Goal: Task Accomplishment & Management: Complete application form

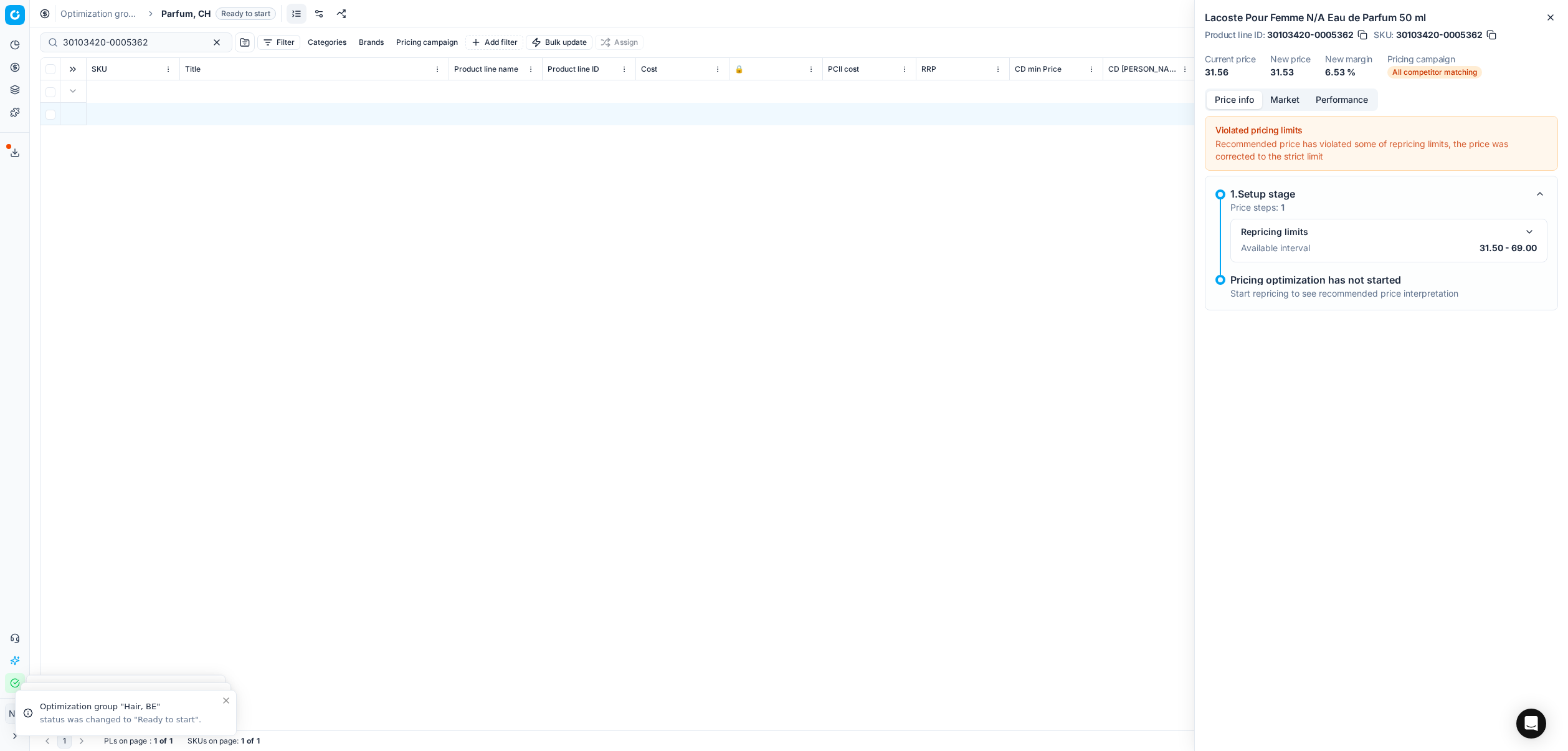
scroll to position [0, 7323]
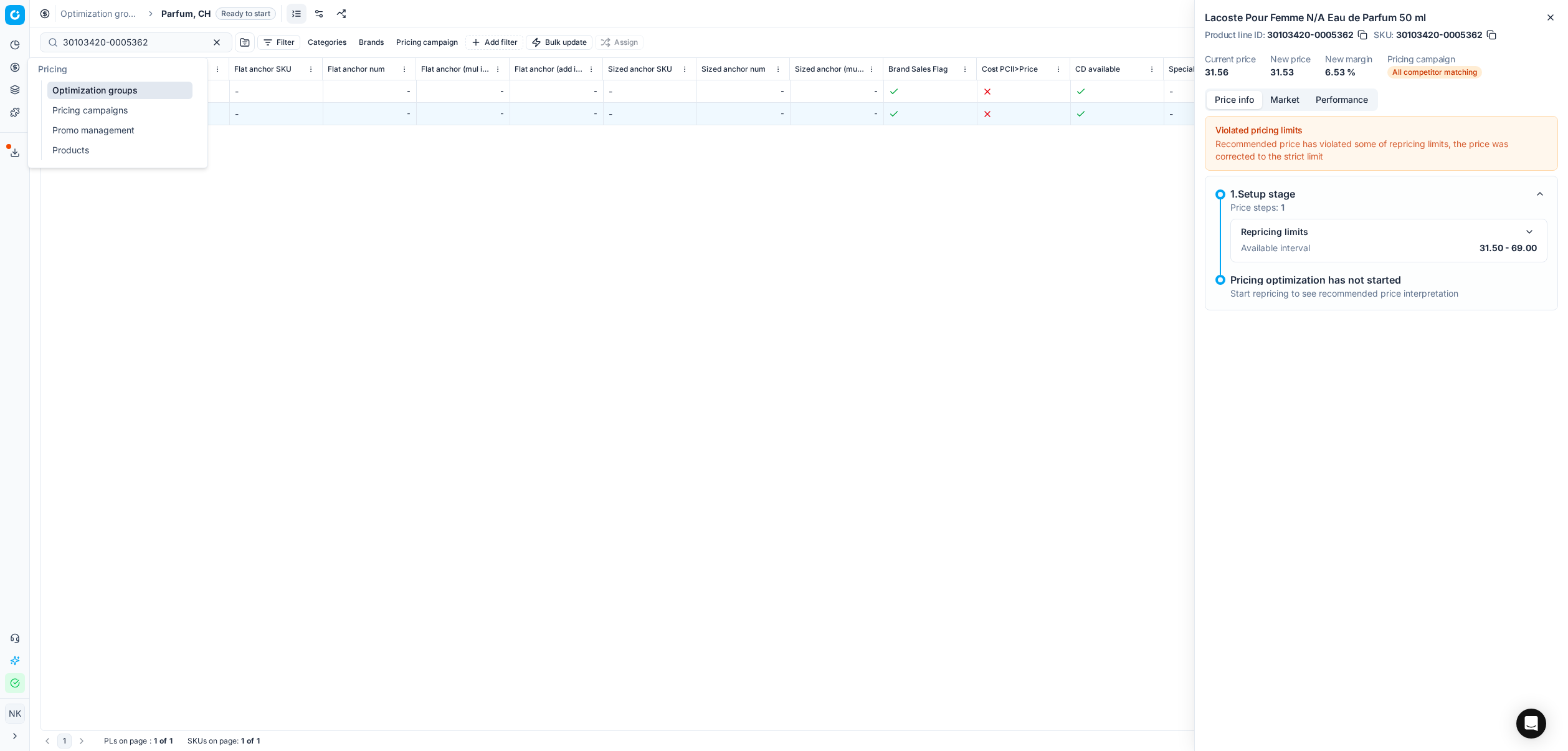
click at [91, 108] on link "Pricing campaigns" at bounding box center [120, 110] width 145 height 18
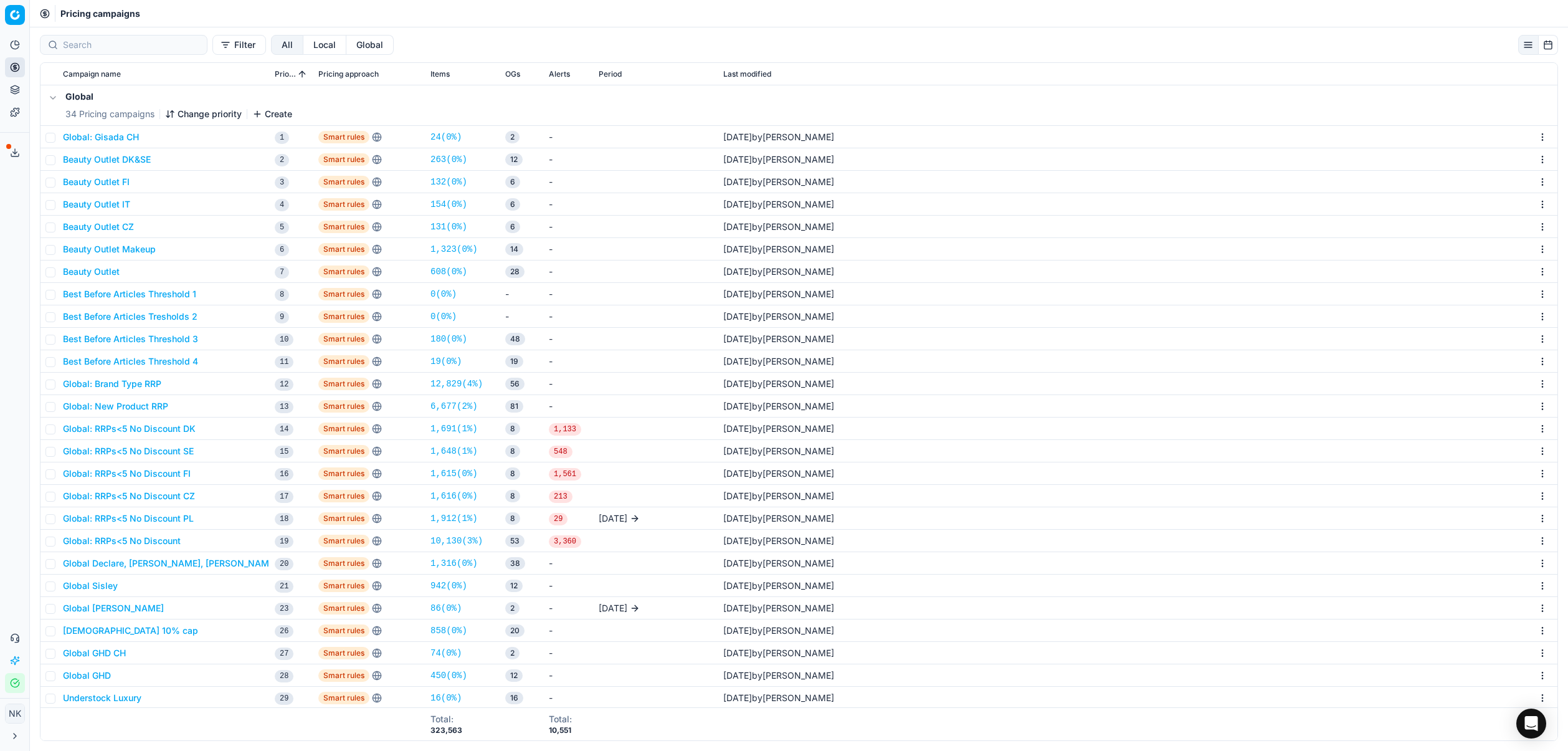
click at [346, 40] on button "Global" at bounding box center [370, 45] width 48 height 20
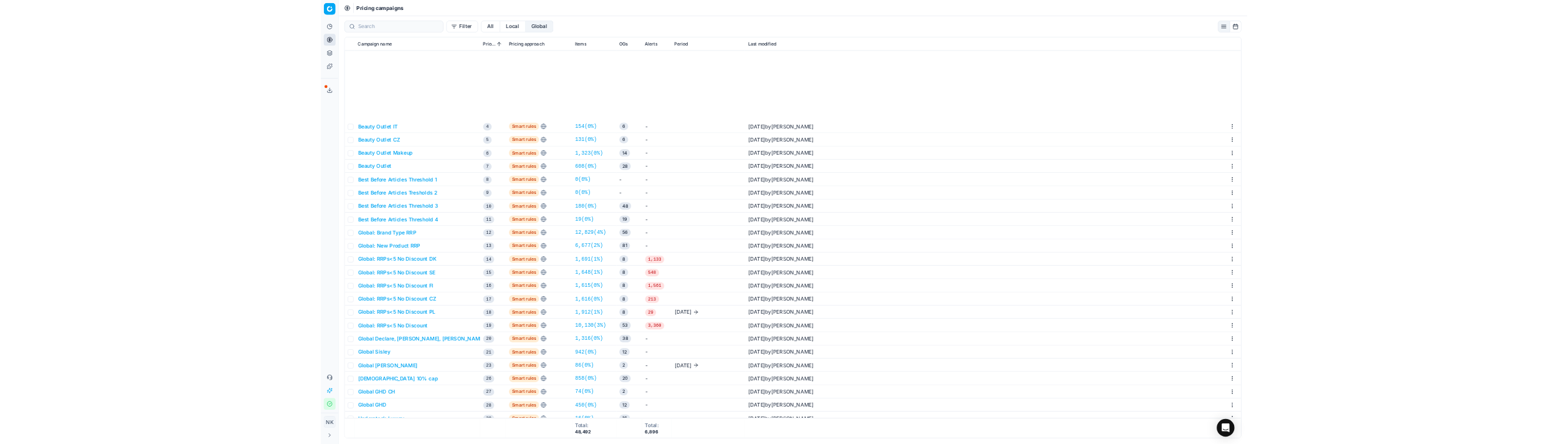
scroll to position [191, 0]
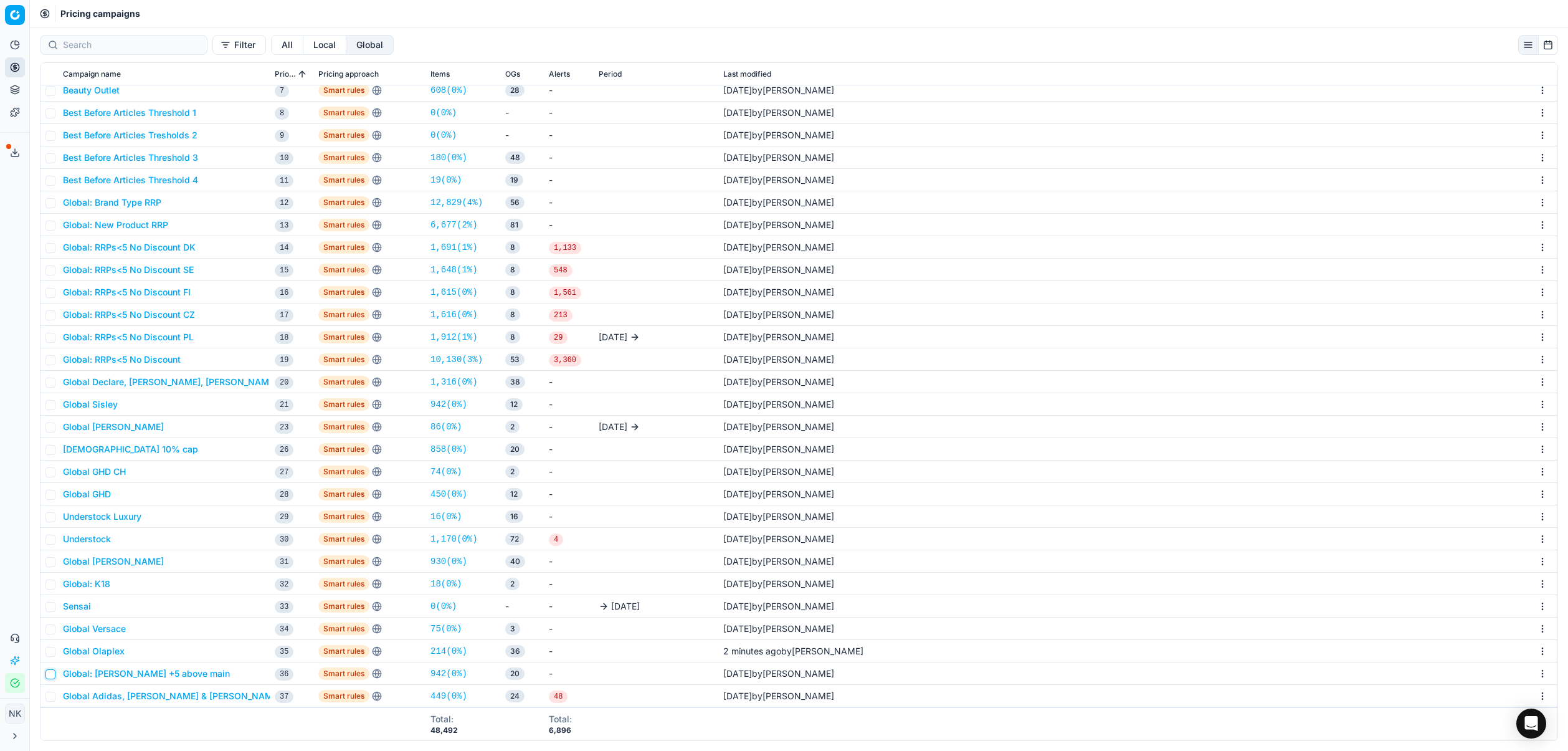
click at [48, 676] on input "checkbox" at bounding box center [50, 674] width 10 height 10
checkbox input "true"
click at [1544, 674] on html "Pricing platform Analytics Pricing Product portfolio Templates Export service 7…" at bounding box center [784, 376] width 1568 height 751
click at [151, 675] on html "Pricing platform Analytics Pricing Product portfolio Templates Export service 7…" at bounding box center [784, 376] width 1568 height 751
click at [164, 675] on button "Global: [PERSON_NAME] +5 above main" at bounding box center [147, 673] width 167 height 12
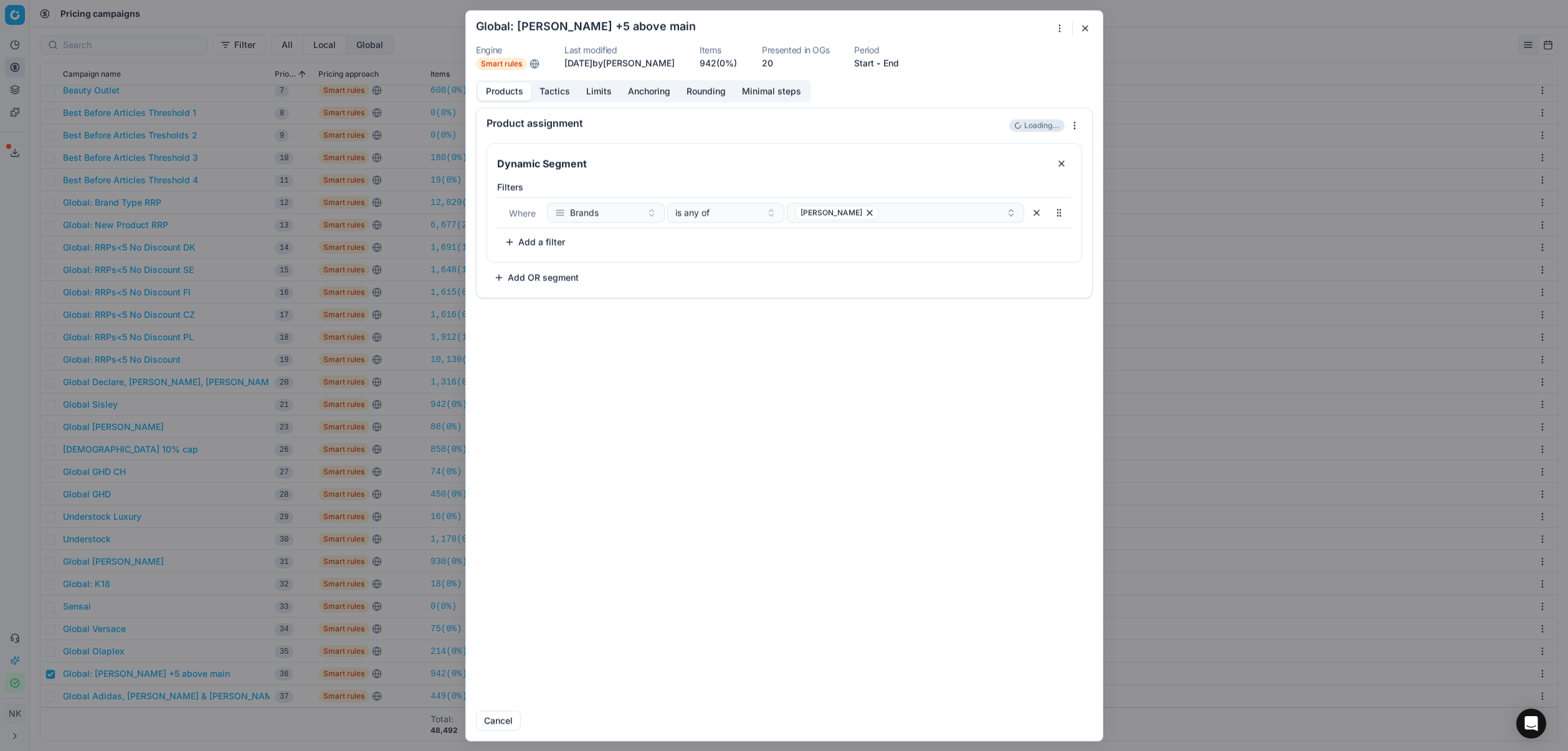
click at [558, 26] on h2 "Global: [PERSON_NAME] +5 above main" at bounding box center [586, 26] width 220 height 12
copy div "Global: [PERSON_NAME] +5 above main"
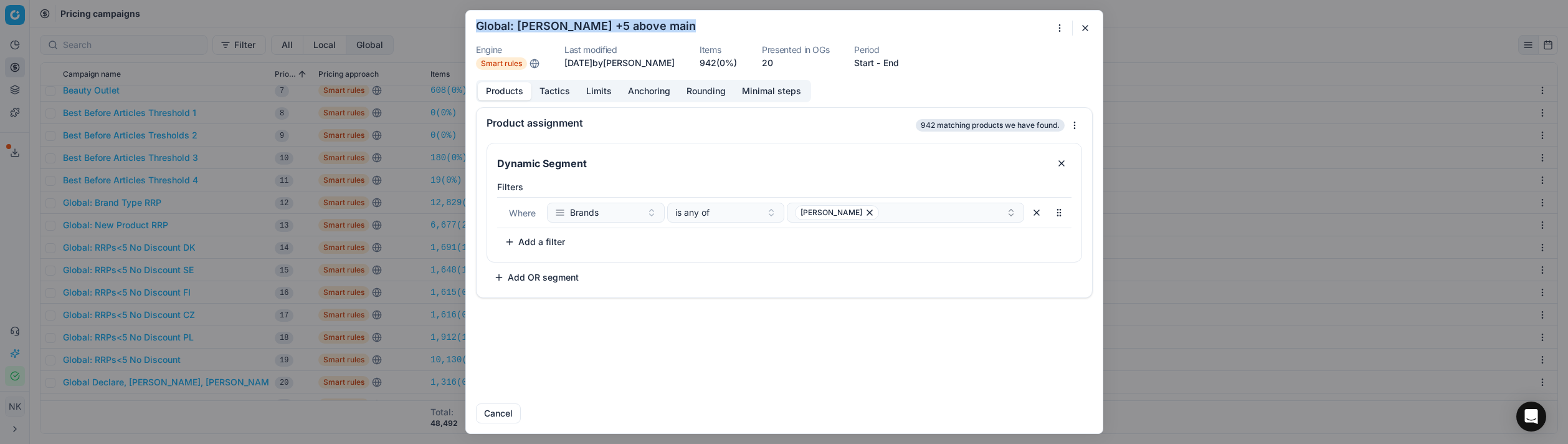
click at [553, 94] on button "Tactics" at bounding box center [554, 91] width 47 height 18
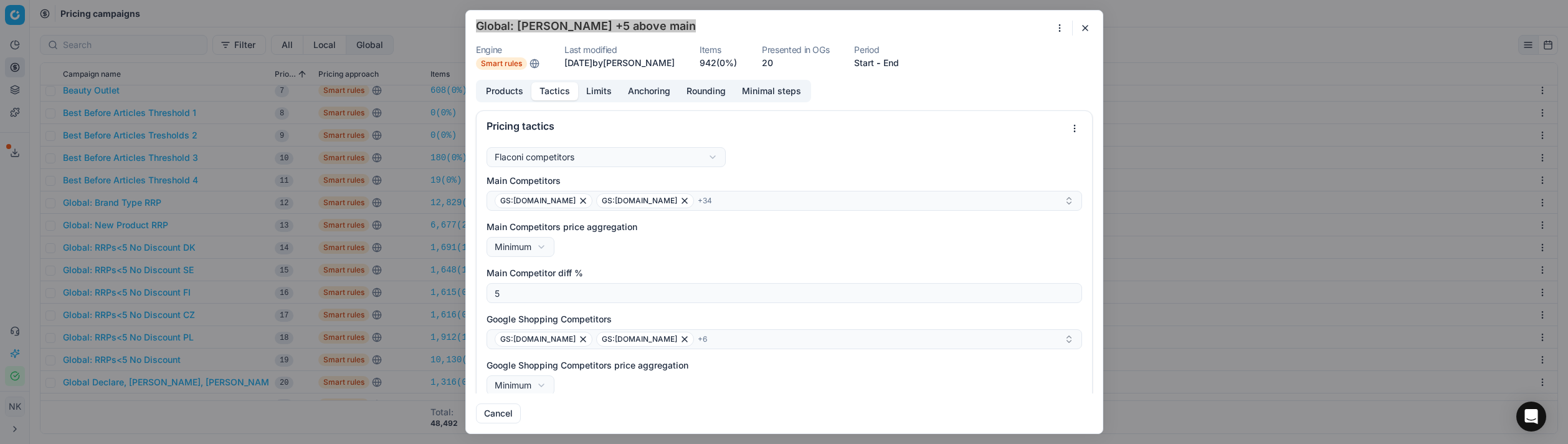
scroll to position [62, 0]
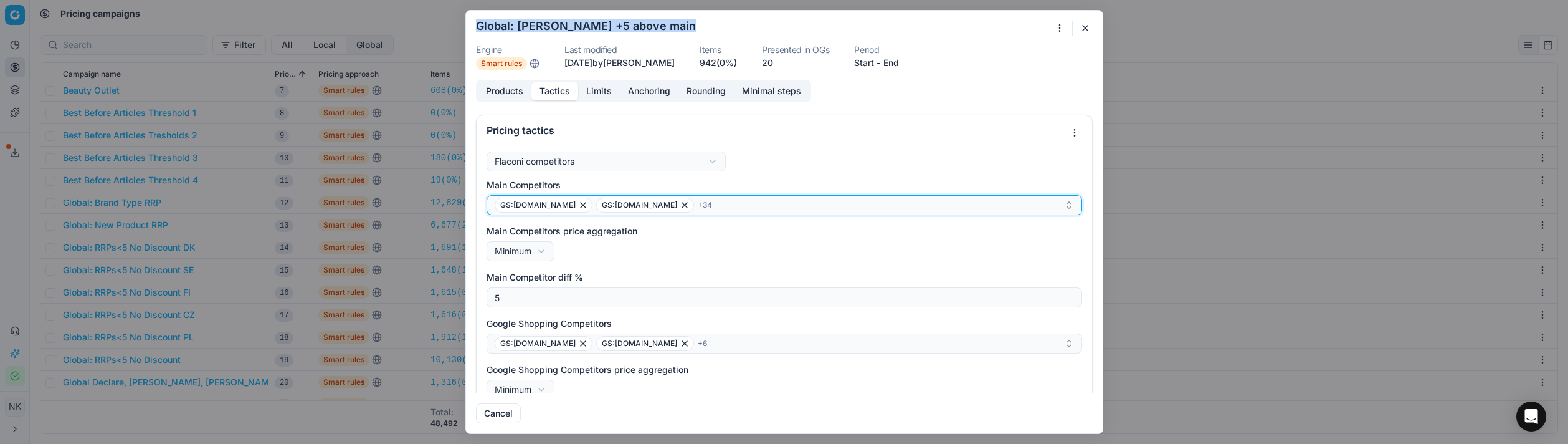
click at [698, 205] on span "+ 34" at bounding box center [705, 205] width 15 height 10
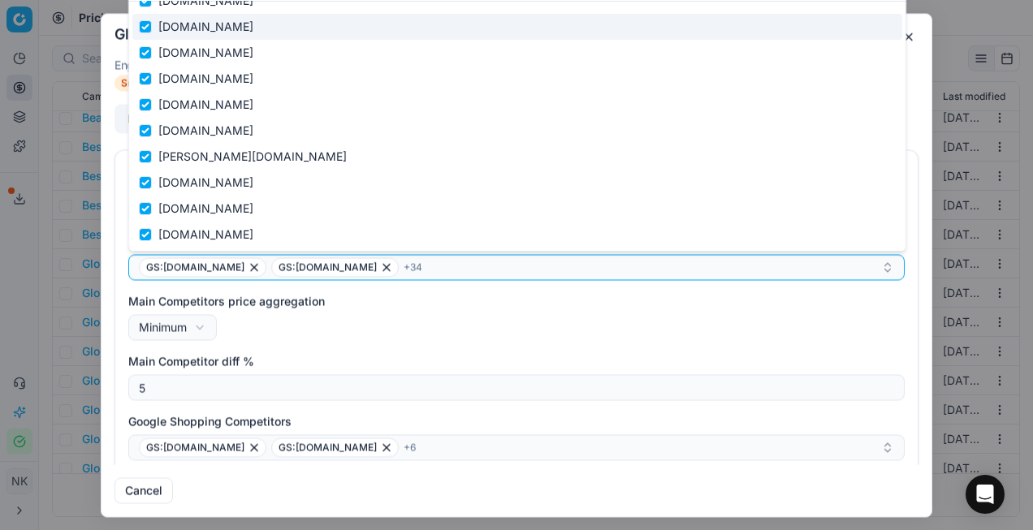
scroll to position [0, 0]
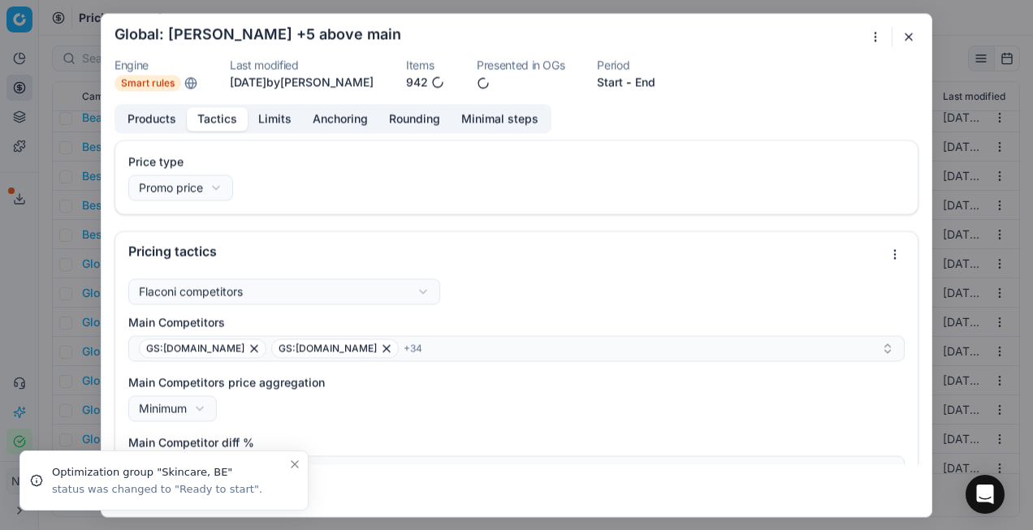
click at [912, 38] on button "button" at bounding box center [908, 36] width 19 height 19
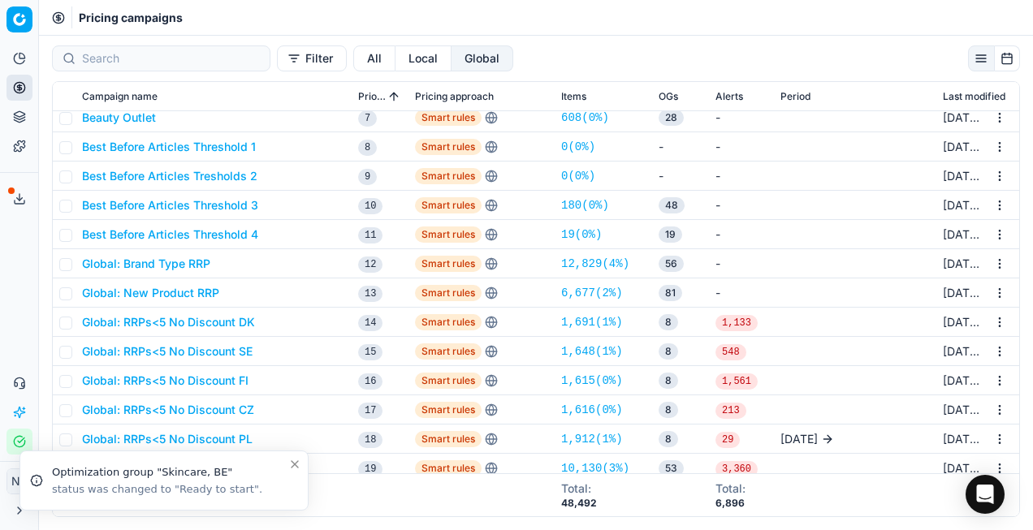
scroll to position [406, 0]
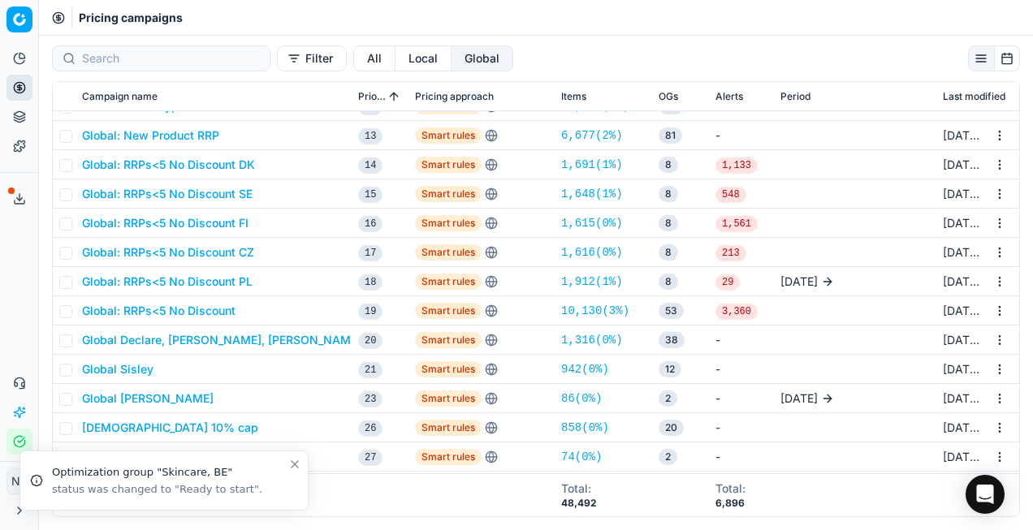
click at [295, 463] on icon "Close toast" at bounding box center [294, 464] width 6 height 6
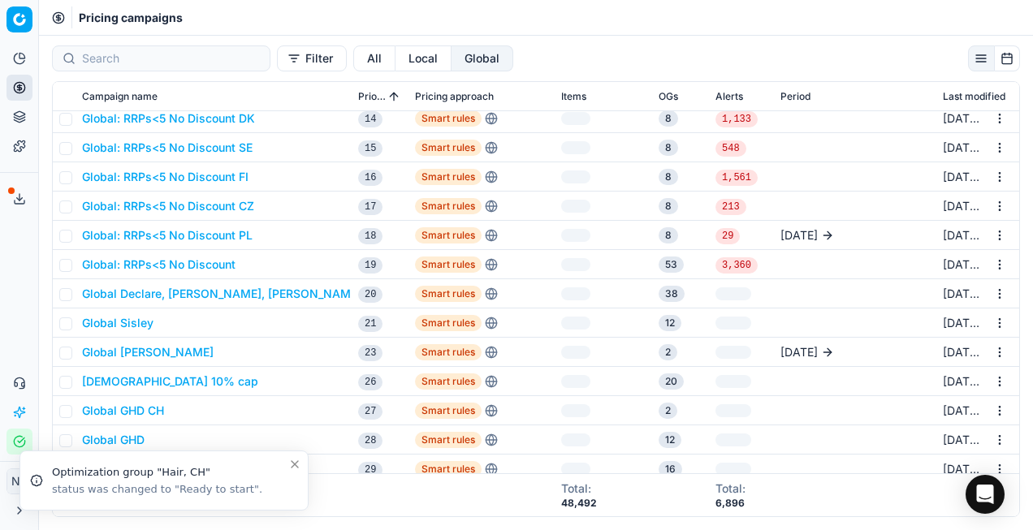
scroll to position [453, 0]
click at [175, 380] on button "[DEMOGRAPHIC_DATA] 10% cap" at bounding box center [170, 381] width 176 height 16
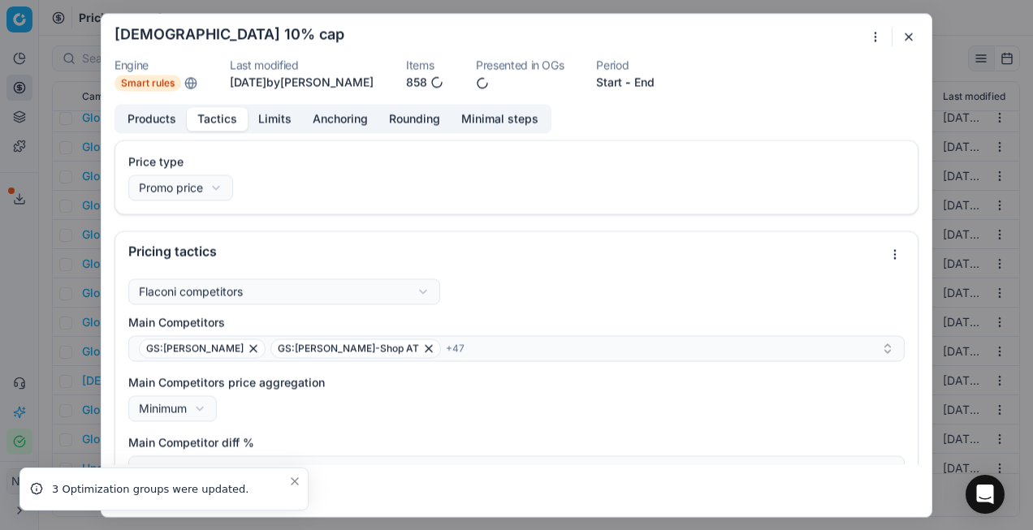
click at [224, 122] on button "Tactics" at bounding box center [217, 119] width 61 height 24
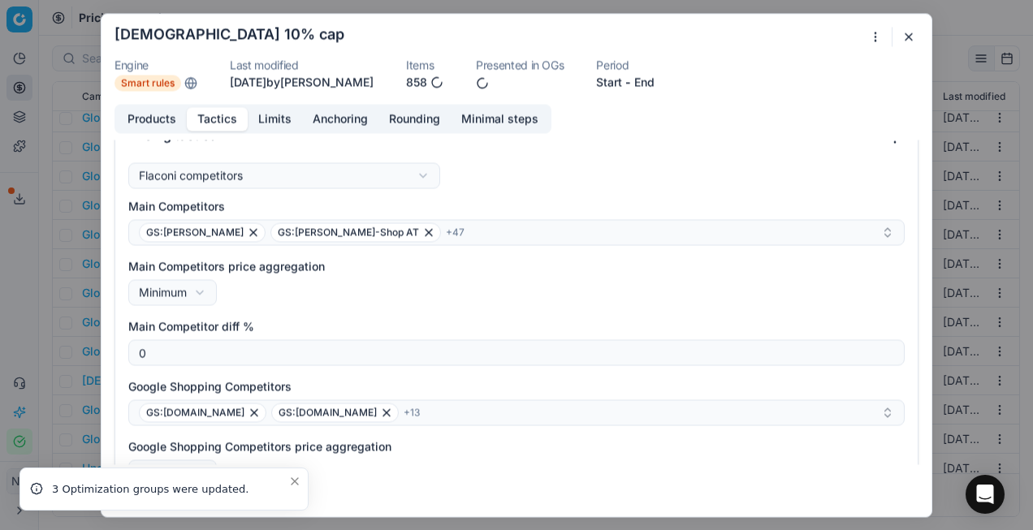
scroll to position [0, 0]
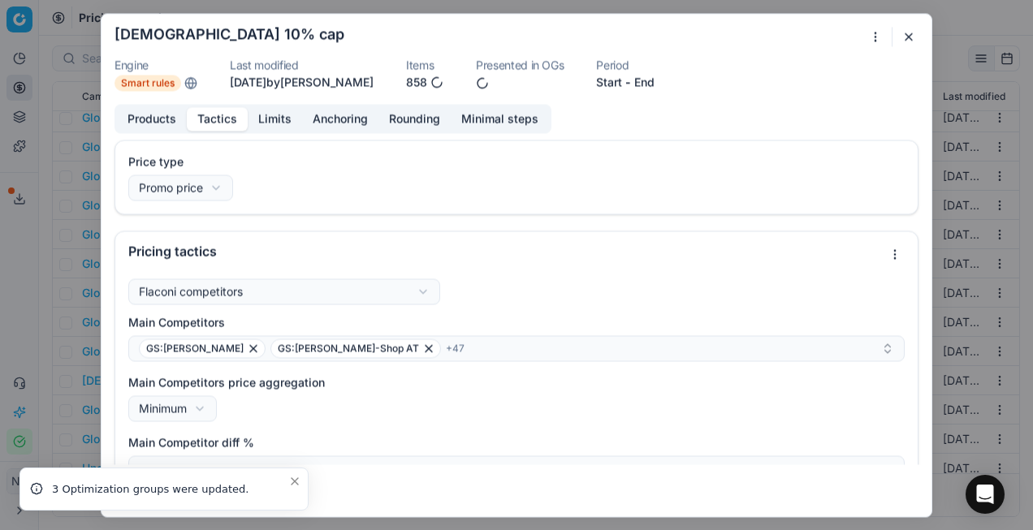
click at [265, 114] on button "Limits" at bounding box center [275, 119] width 54 height 24
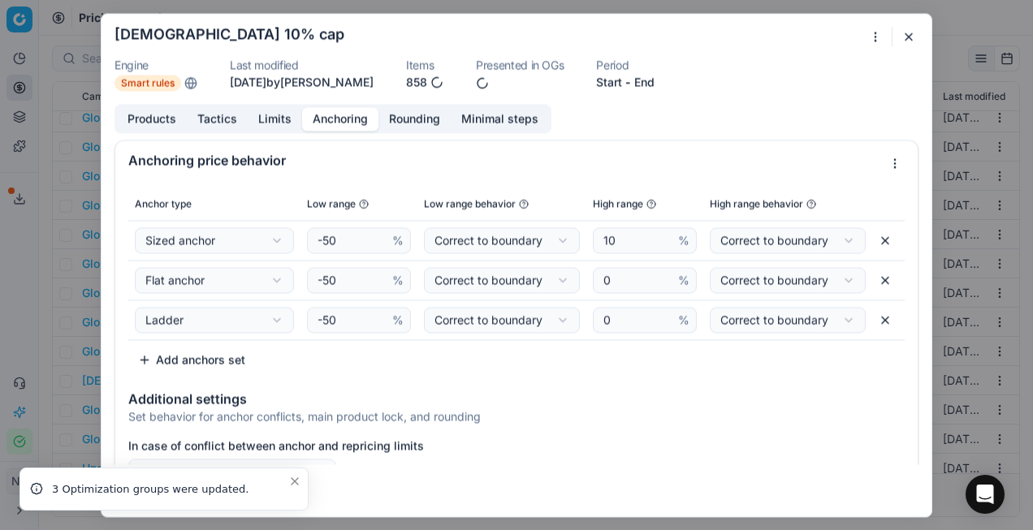
click at [323, 117] on button "Anchoring" at bounding box center [340, 119] width 76 height 24
click at [917, 43] on button "button" at bounding box center [908, 36] width 19 height 19
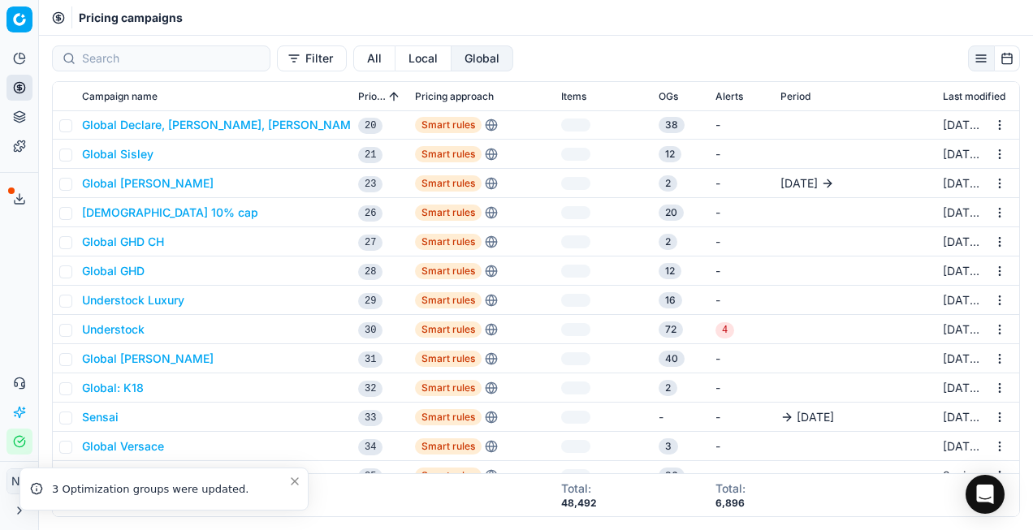
scroll to position [623, 0]
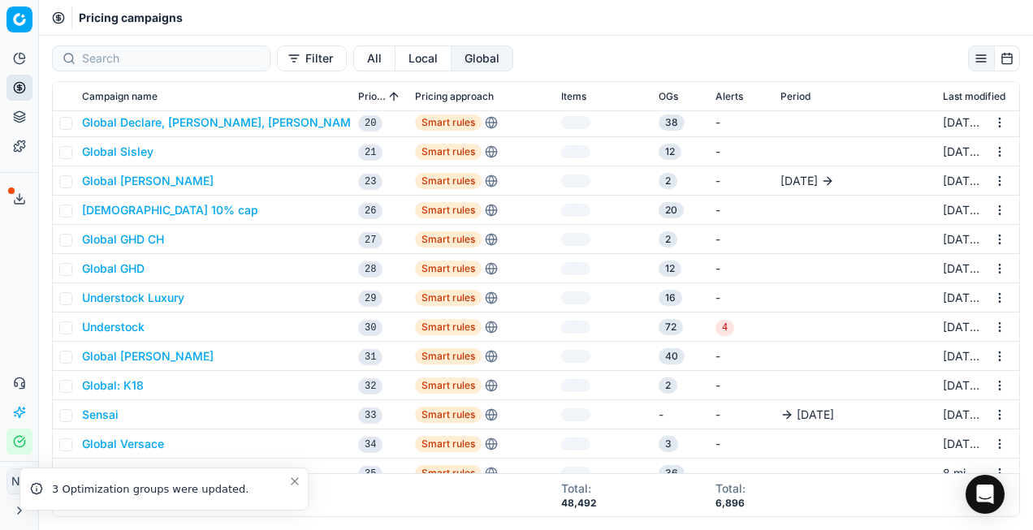
click at [152, 179] on button "Global [PERSON_NAME]" at bounding box center [148, 181] width 132 height 16
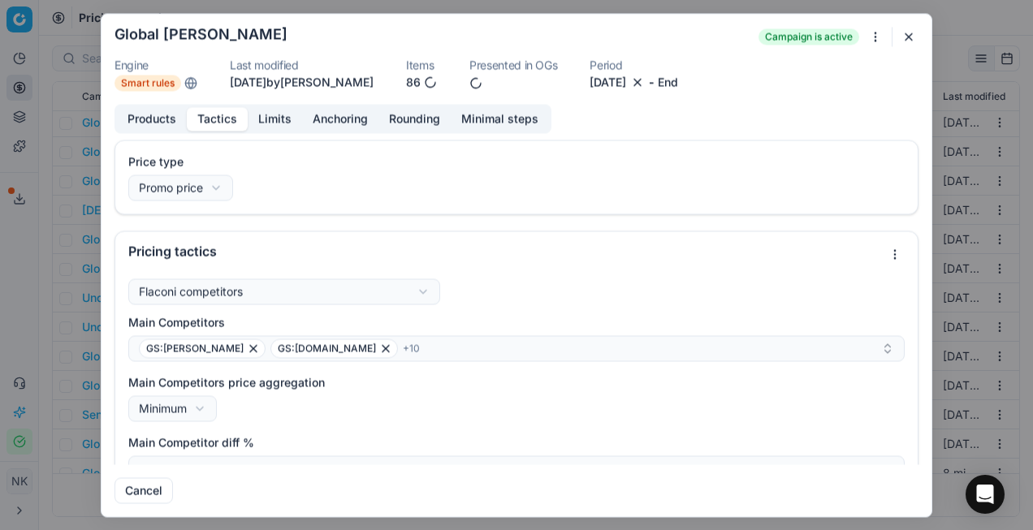
click at [221, 119] on button "Tactics" at bounding box center [217, 119] width 61 height 24
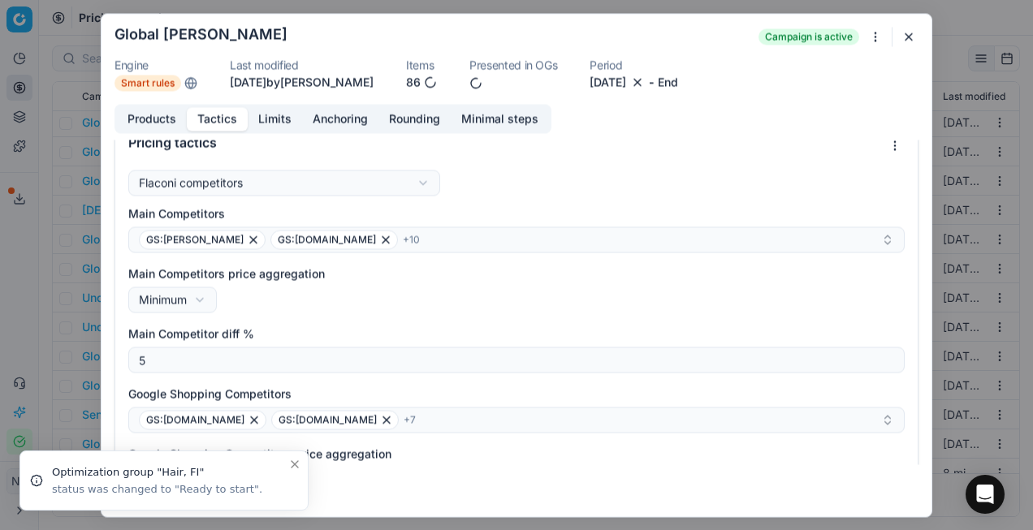
scroll to position [96, 0]
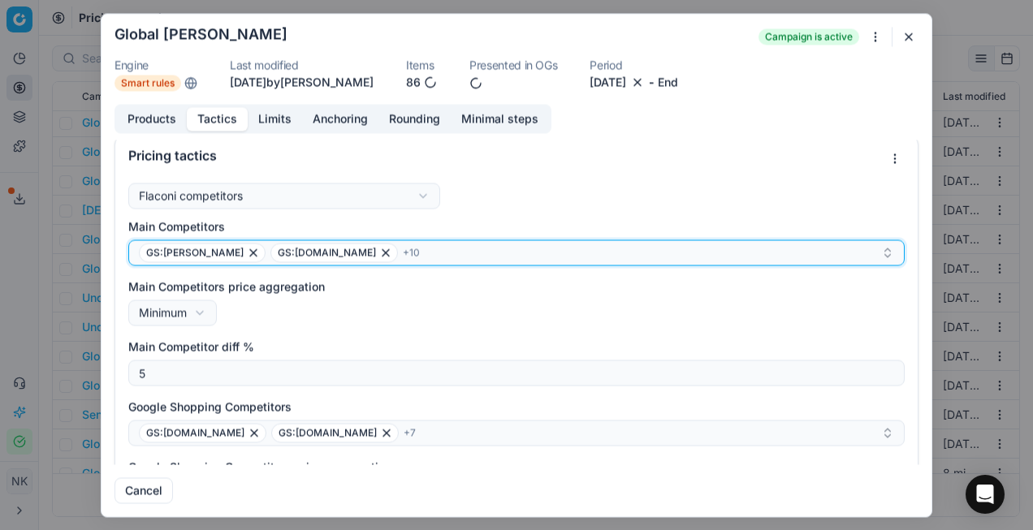
click at [403, 253] on span "+ 10" at bounding box center [411, 252] width 17 height 13
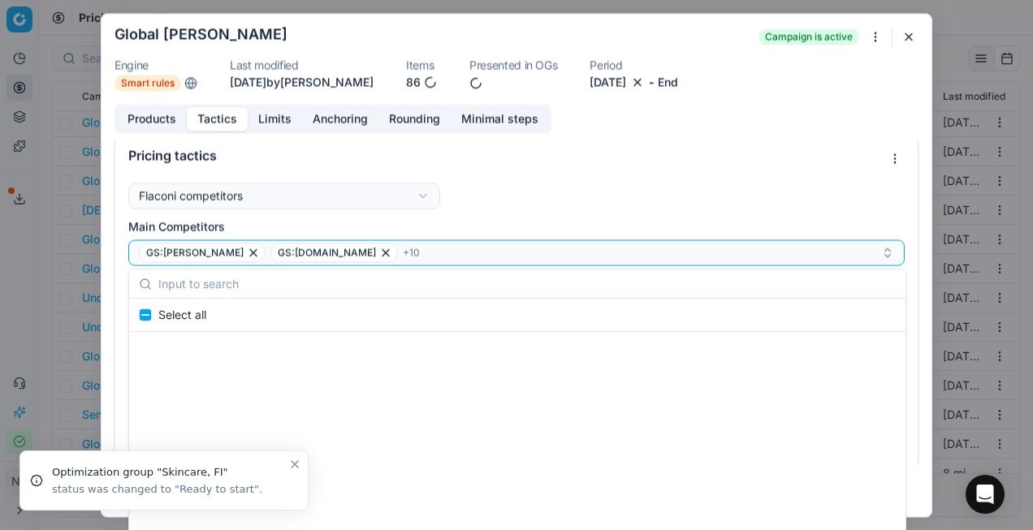
scroll to position [541182, 0]
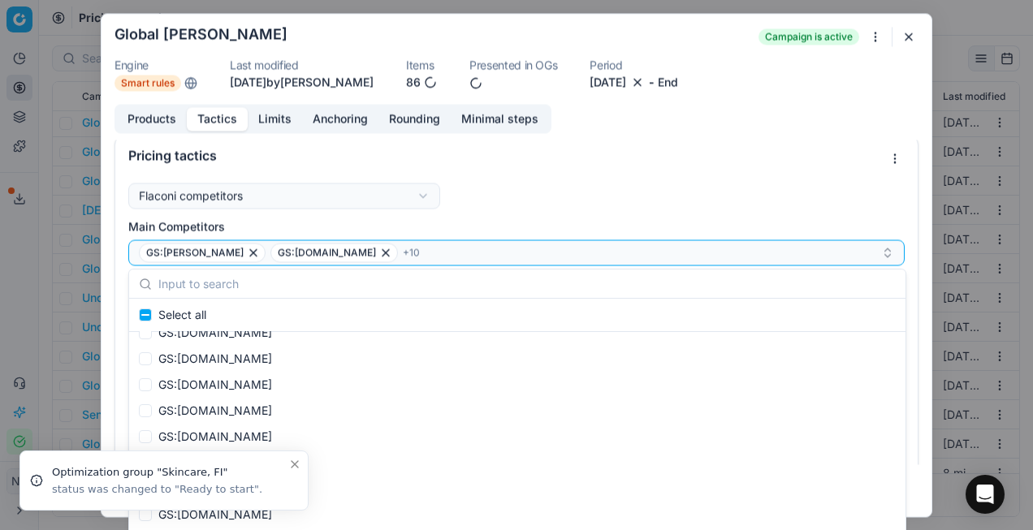
click at [905, 41] on button "button" at bounding box center [908, 36] width 19 height 19
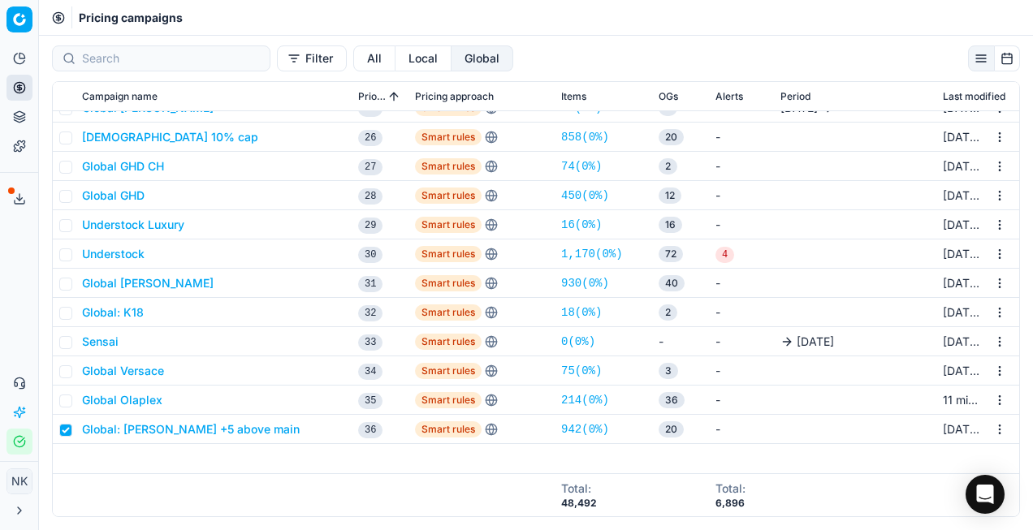
scroll to position [0, 0]
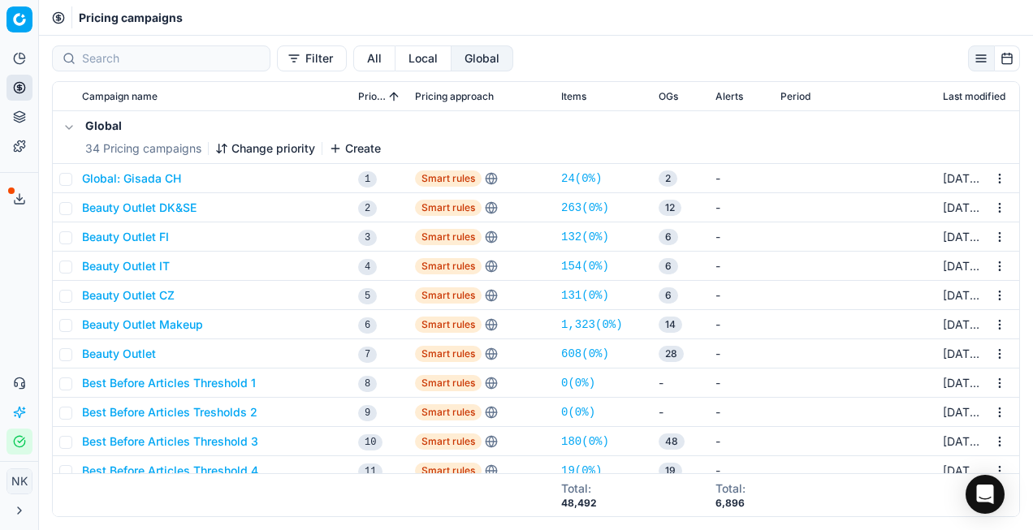
click at [353, 59] on button "All" at bounding box center [374, 58] width 42 height 26
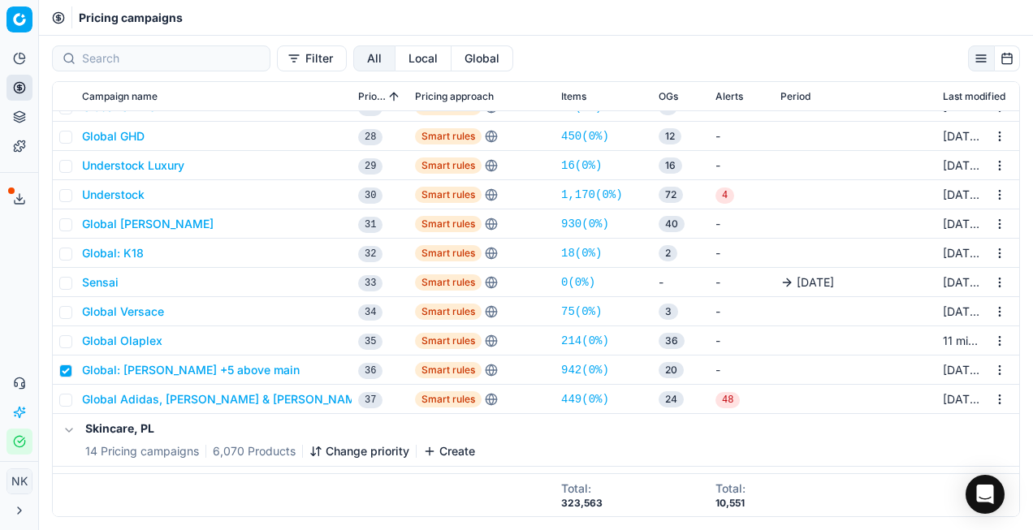
scroll to position [779, 0]
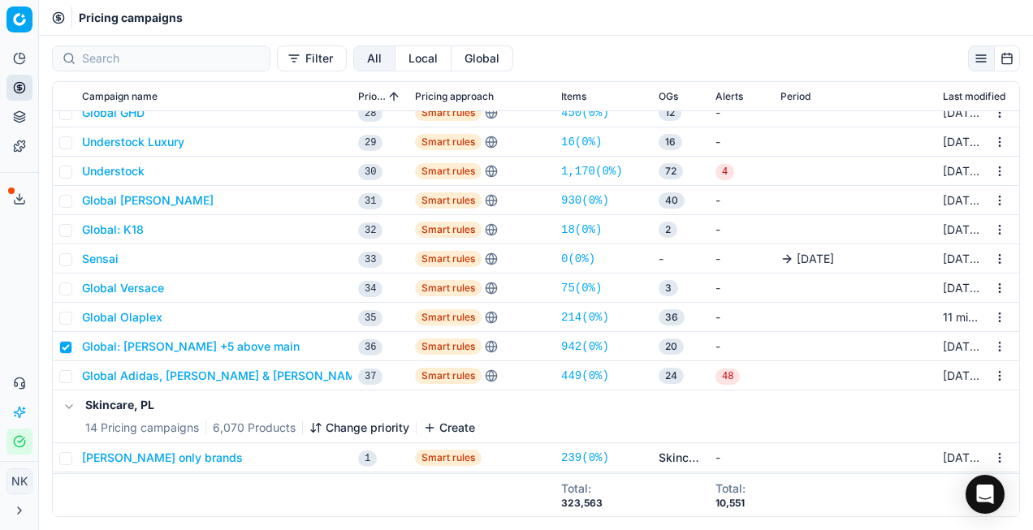
click at [277, 59] on button "Filter" at bounding box center [312, 58] width 70 height 26
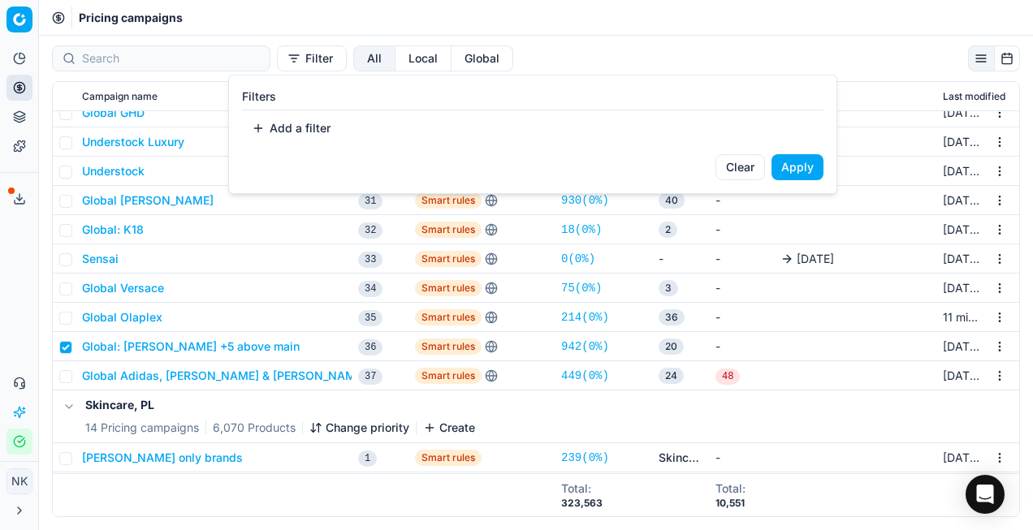
click at [281, 119] on button "Add a filter" at bounding box center [291, 128] width 98 height 26
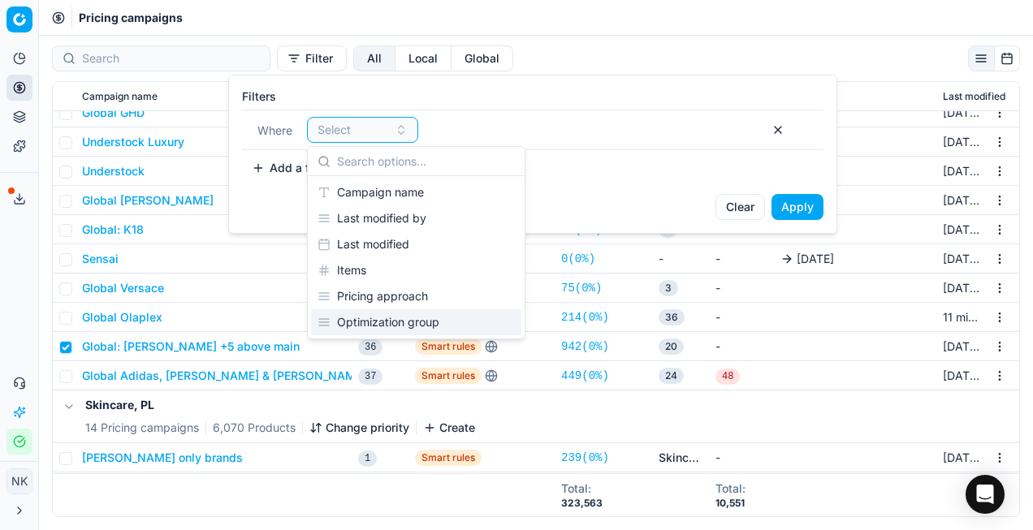
click at [390, 322] on div "Optimization group" at bounding box center [416, 322] width 210 height 26
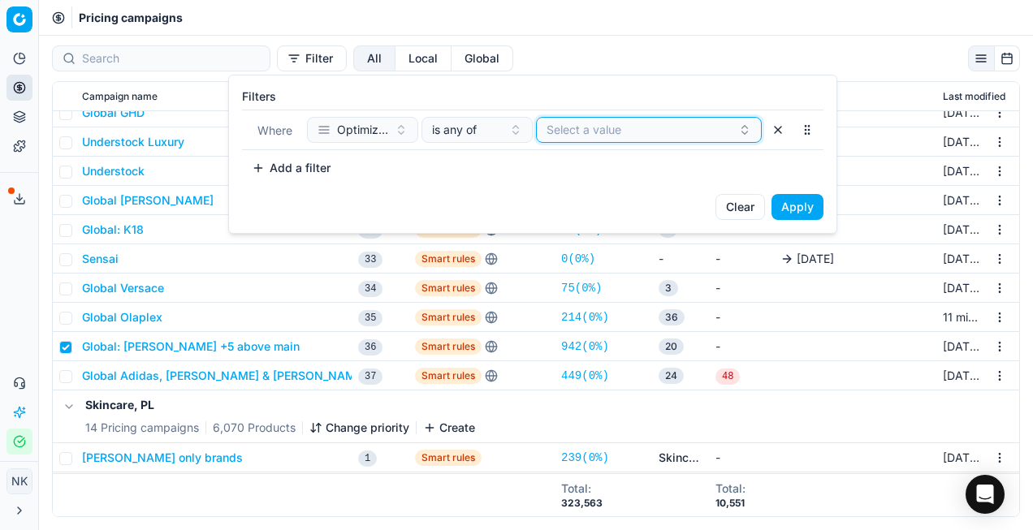
click at [642, 136] on button "Select a value" at bounding box center [649, 130] width 226 height 26
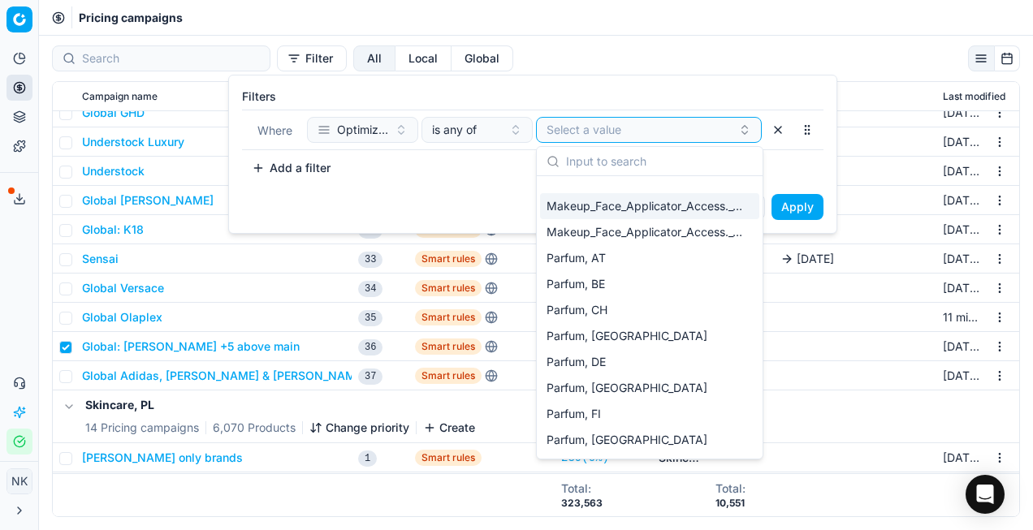
scroll to position [1223, 0]
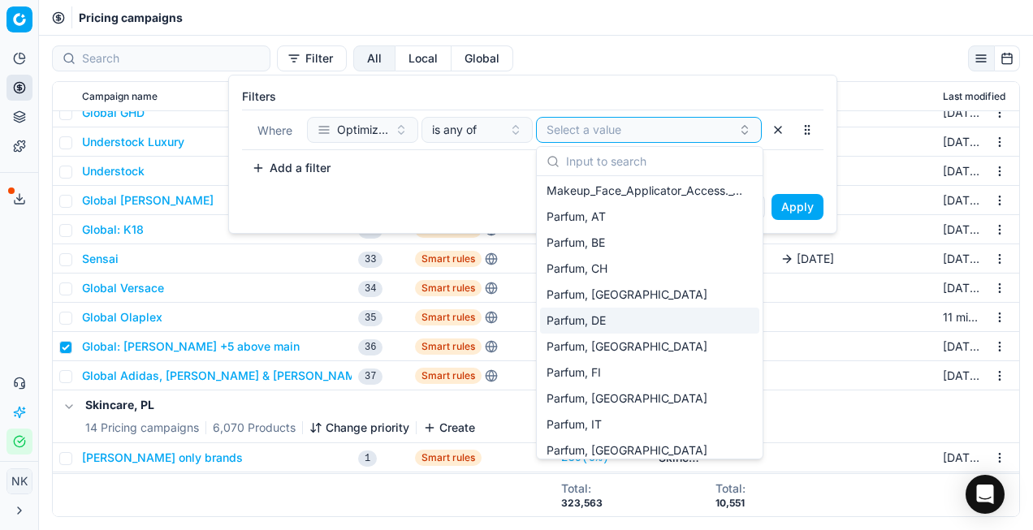
click at [576, 323] on span "Parfum, DE" at bounding box center [575, 321] width 59 height 16
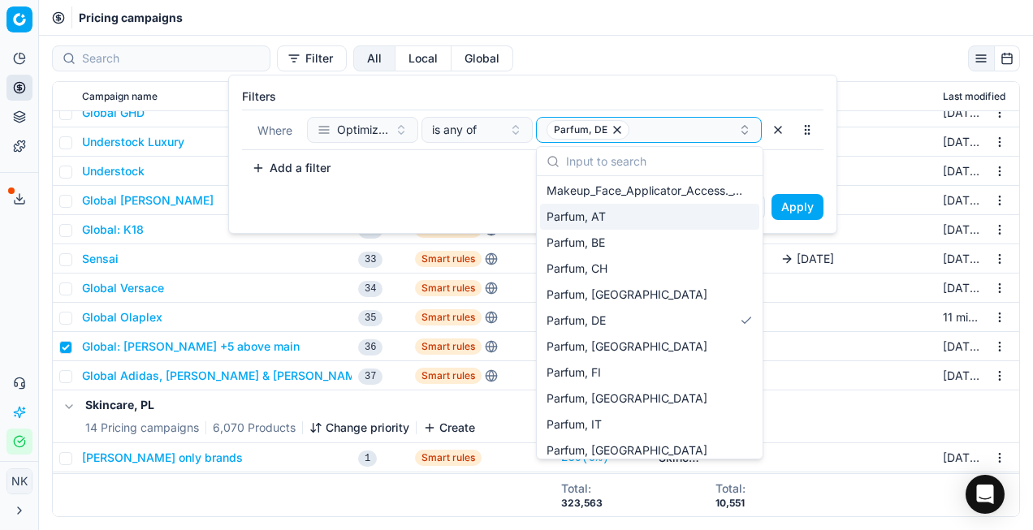
click at [803, 209] on button "Apply" at bounding box center [797, 207] width 52 height 26
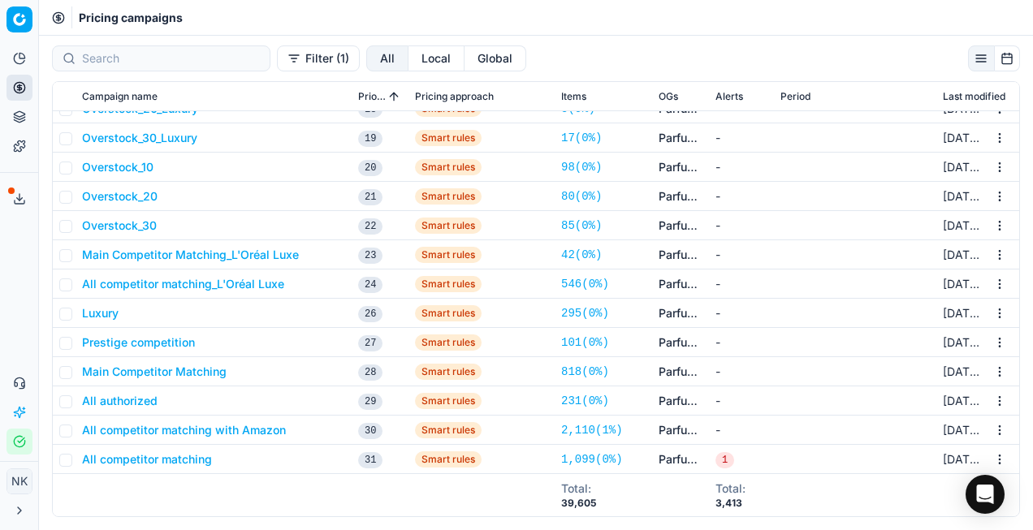
scroll to position [557, 0]
click at [104, 313] on button "Luxury" at bounding box center [100, 312] width 37 height 16
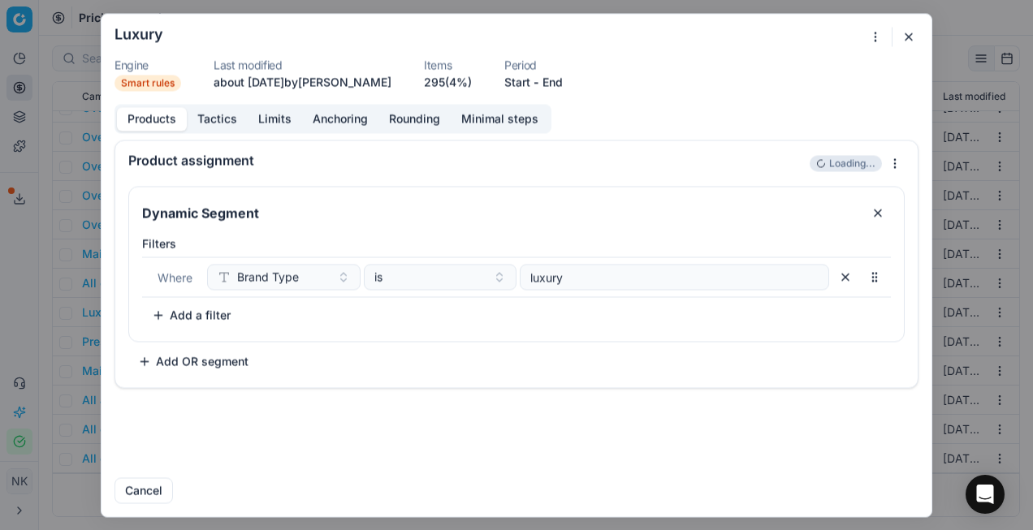
click at [217, 120] on button "Tactics" at bounding box center [217, 119] width 61 height 24
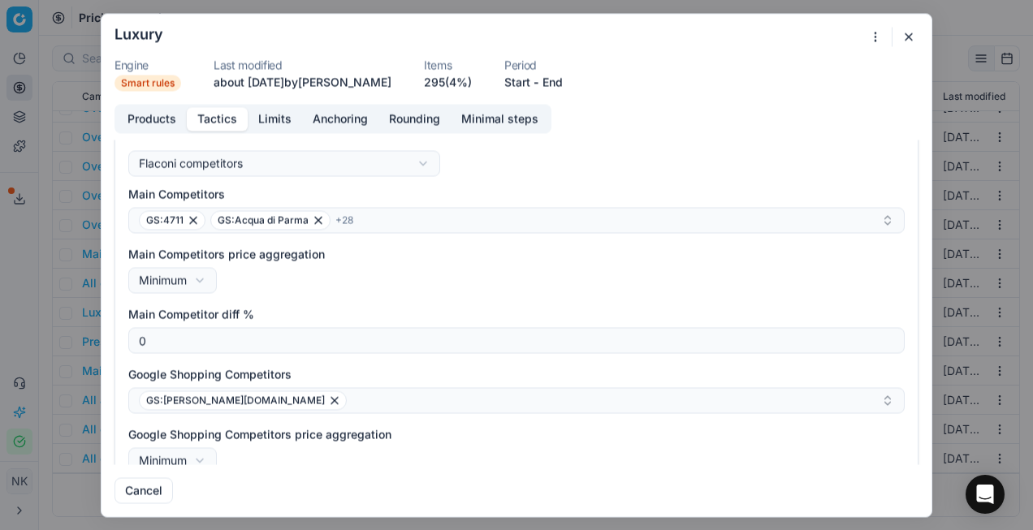
scroll to position [101, 0]
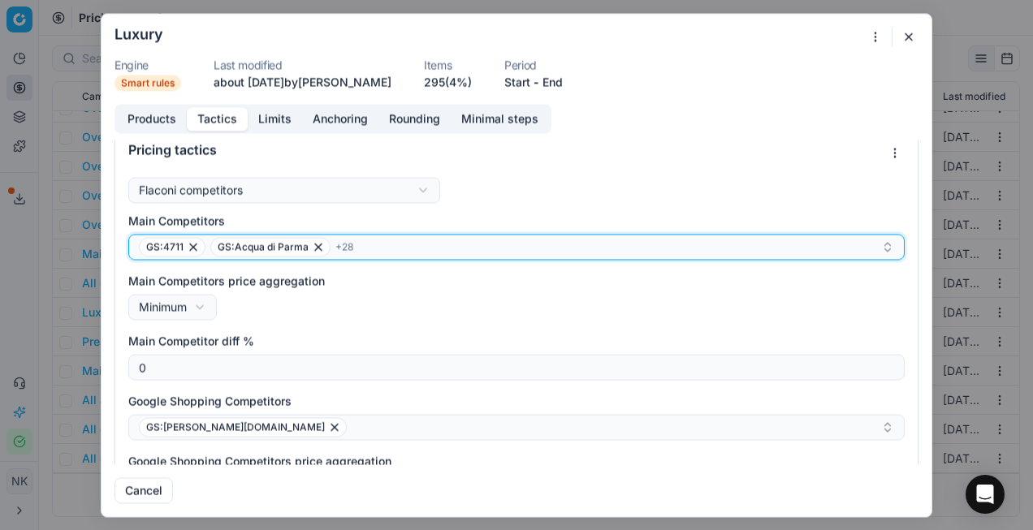
click at [335, 247] on span "+ 28" at bounding box center [344, 246] width 18 height 13
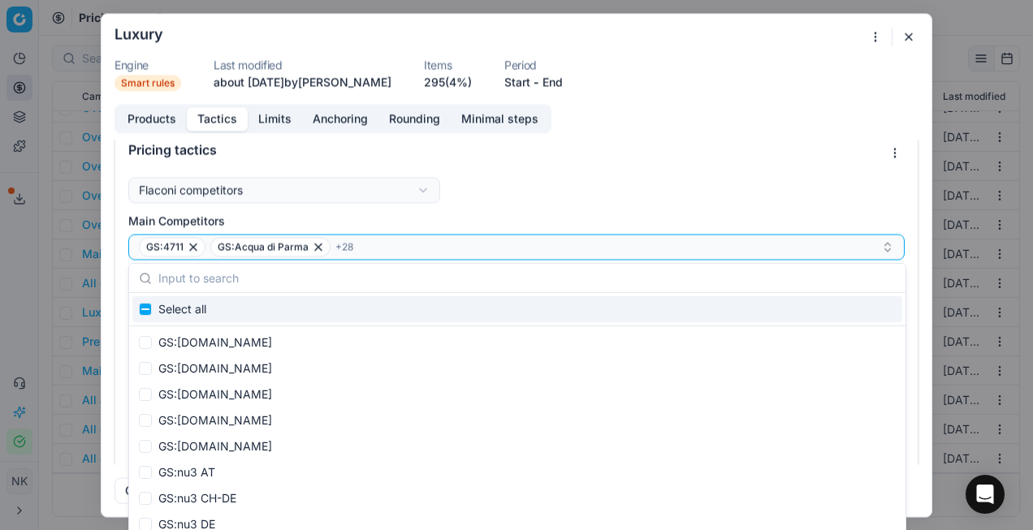
scroll to position [518241, 0]
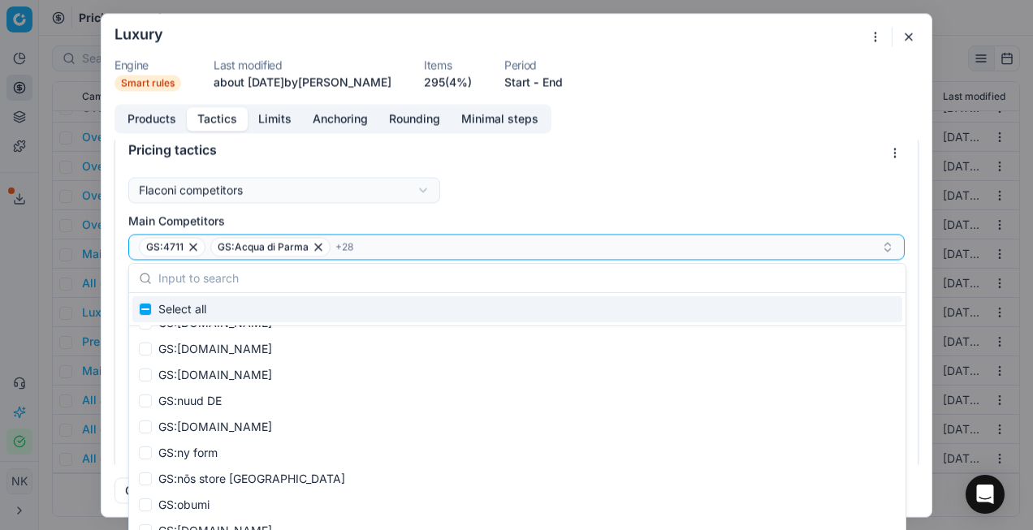
click at [300, 280] on input "text" at bounding box center [526, 278] width 737 height 32
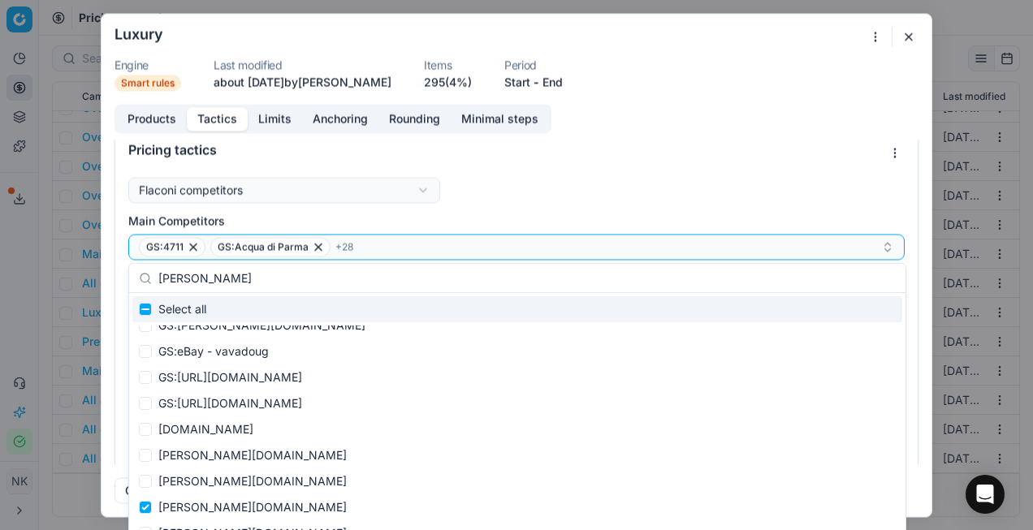
scroll to position [0, 0]
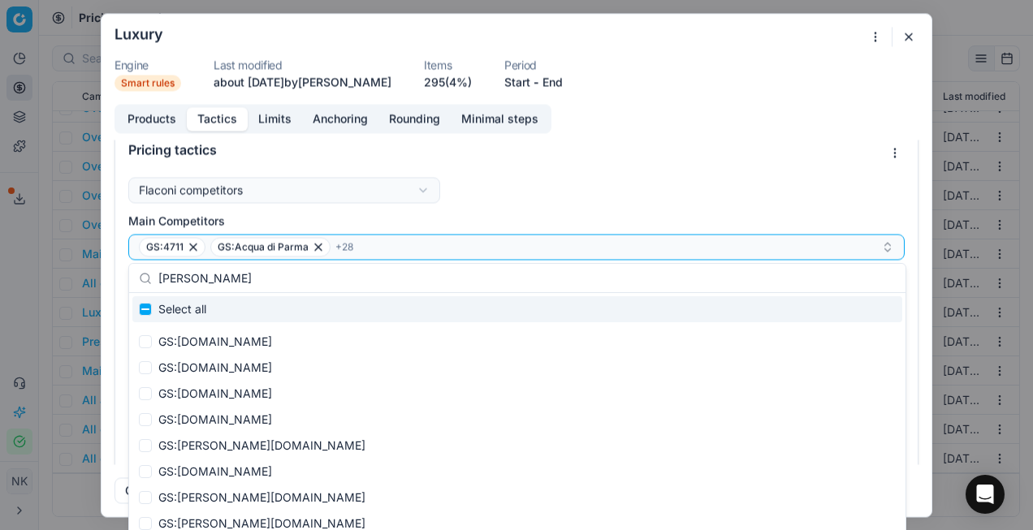
click at [235, 280] on input "[PERSON_NAME]" at bounding box center [526, 278] width 737 height 32
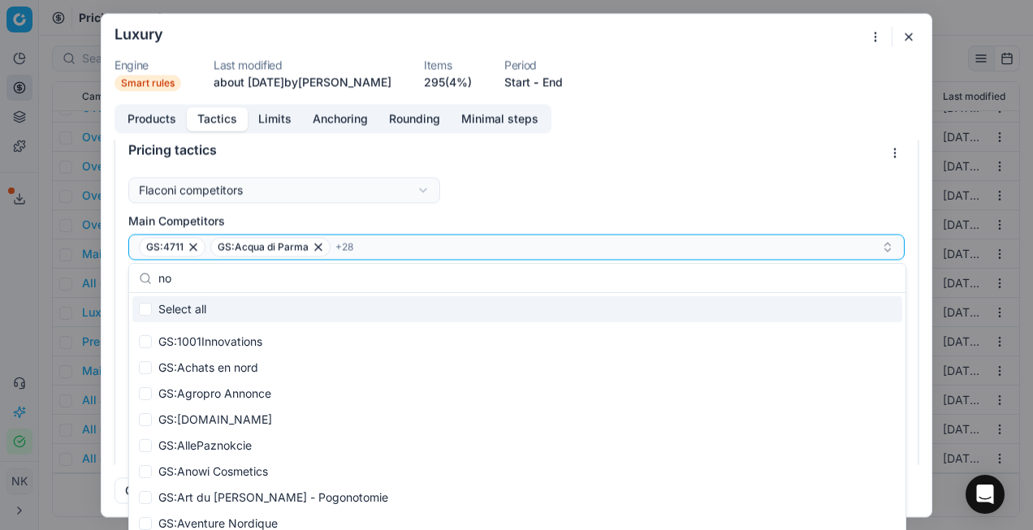
type input "noc"
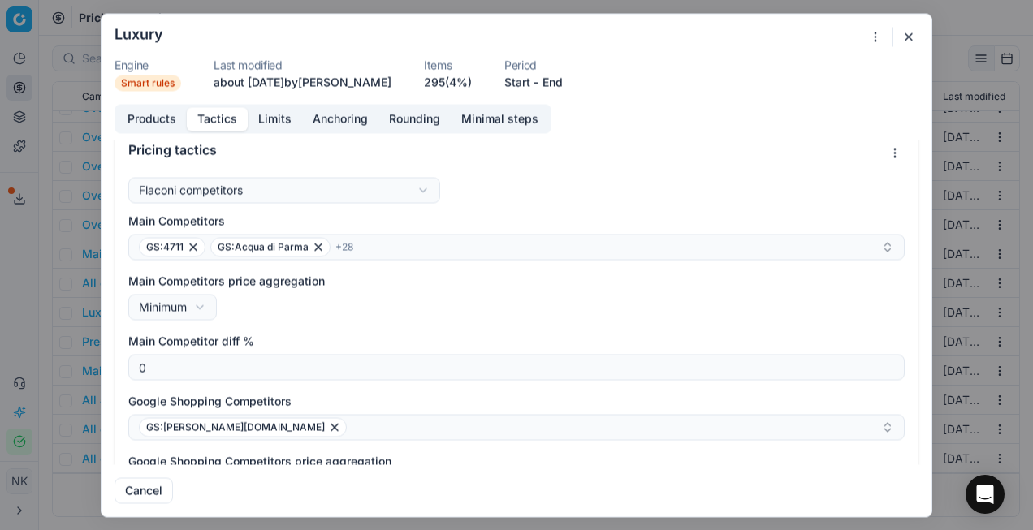
click at [906, 40] on button "button" at bounding box center [908, 36] width 19 height 19
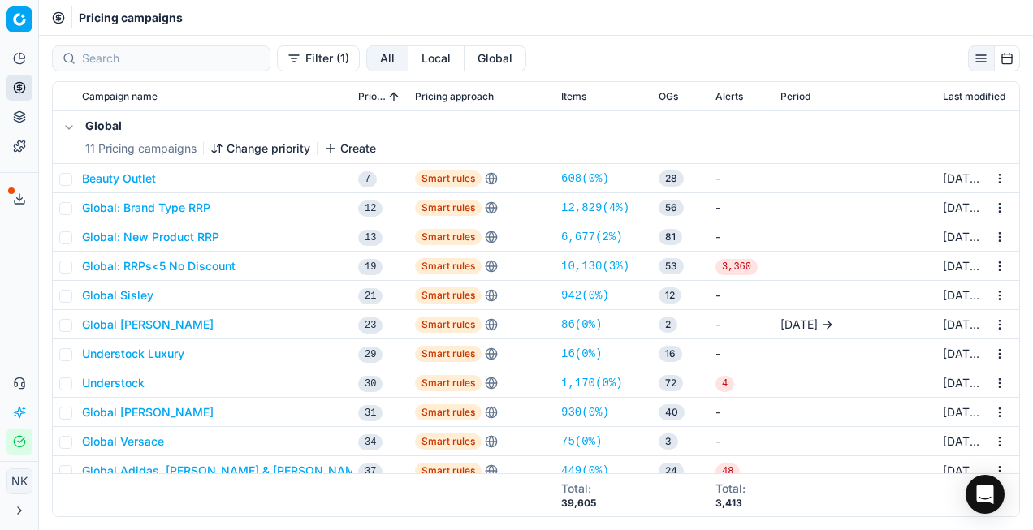
click at [277, 65] on button "Filter (1)" at bounding box center [318, 58] width 83 height 26
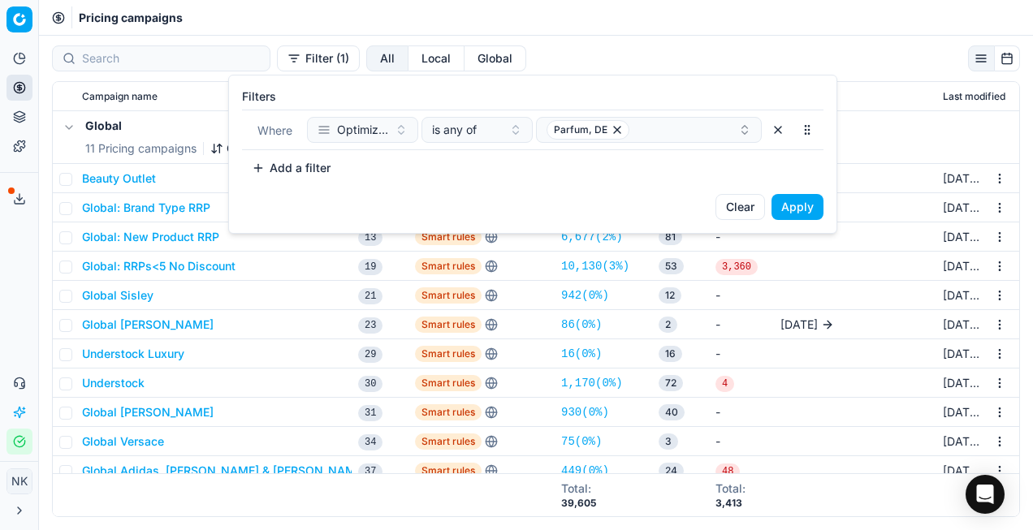
click at [776, 130] on button "button" at bounding box center [778, 130] width 26 height 26
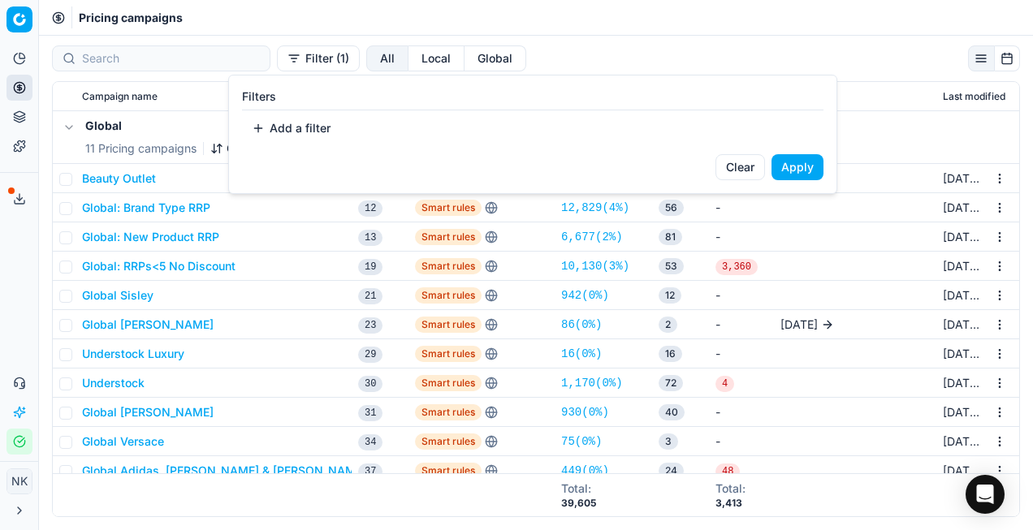
click at [446, 54] on html "Pricing platform Analytics Pricing Product portfolio Templates Export service 7…" at bounding box center [516, 265] width 1033 height 530
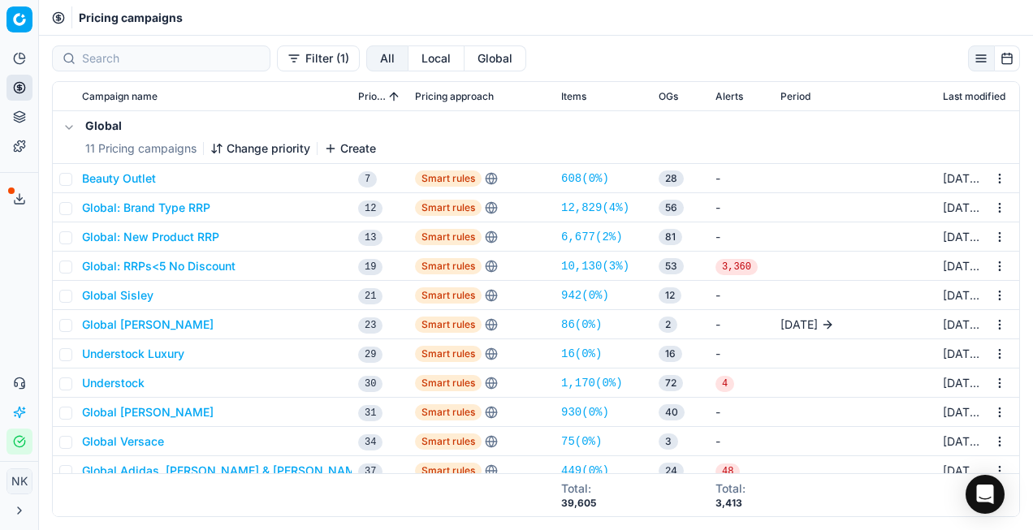
click at [464, 54] on button "Global" at bounding box center [495, 58] width 62 height 26
click at [277, 56] on button "Filter (1)" at bounding box center [318, 58] width 83 height 26
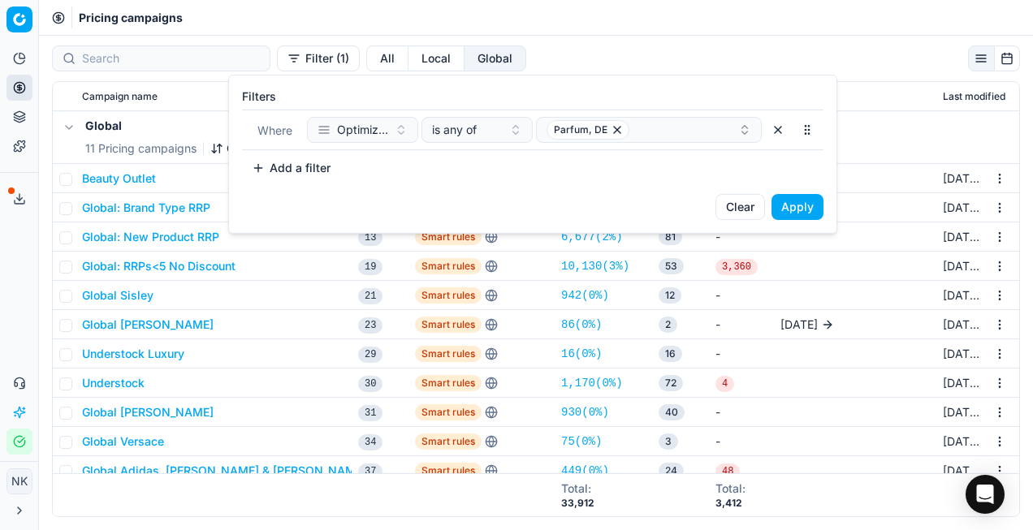
click at [778, 136] on button "button" at bounding box center [778, 130] width 26 height 26
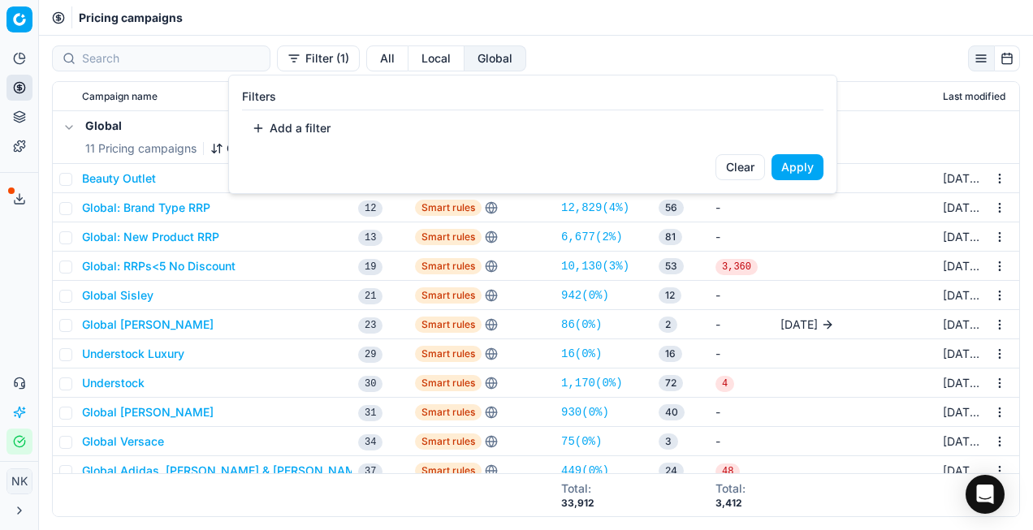
click at [793, 169] on button "Apply" at bounding box center [797, 167] width 52 height 26
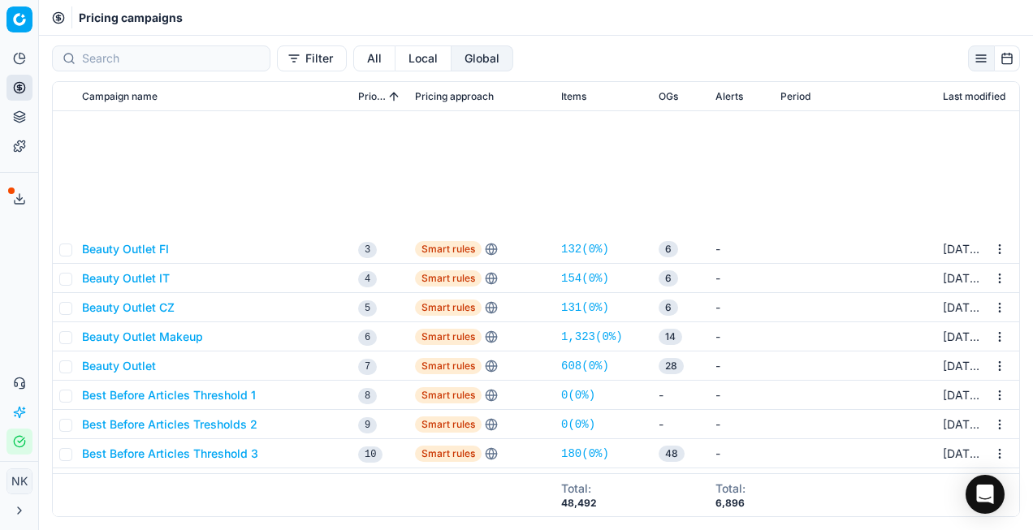
scroll to position [697, 0]
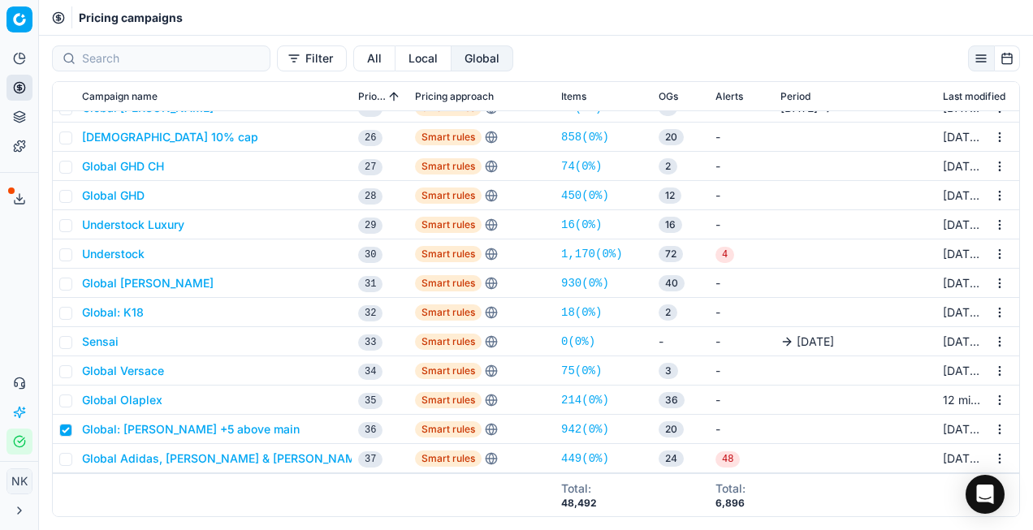
click at [173, 426] on button "Global: [PERSON_NAME] +5 above main" at bounding box center [191, 429] width 218 height 16
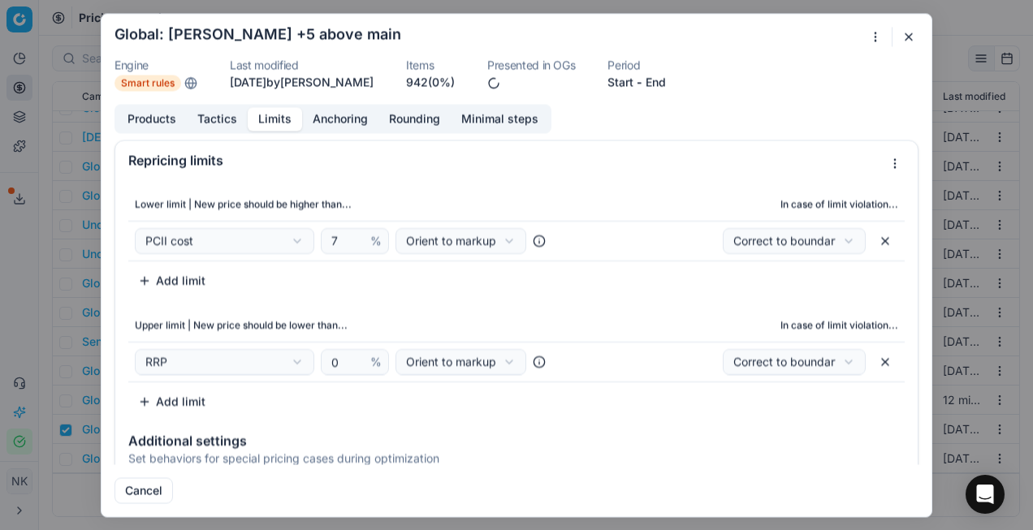
click at [261, 118] on button "Limits" at bounding box center [275, 119] width 54 height 24
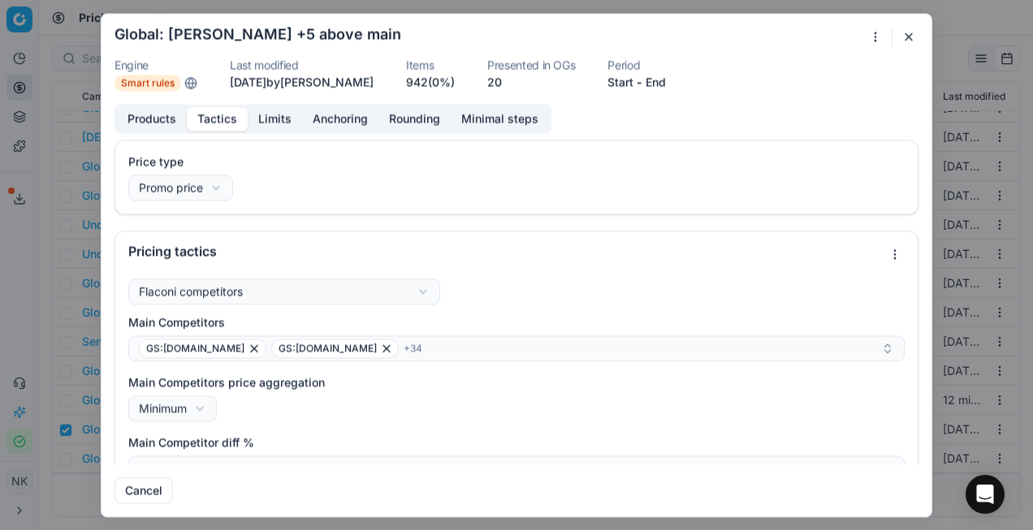
click at [201, 123] on button "Tactics" at bounding box center [217, 119] width 61 height 24
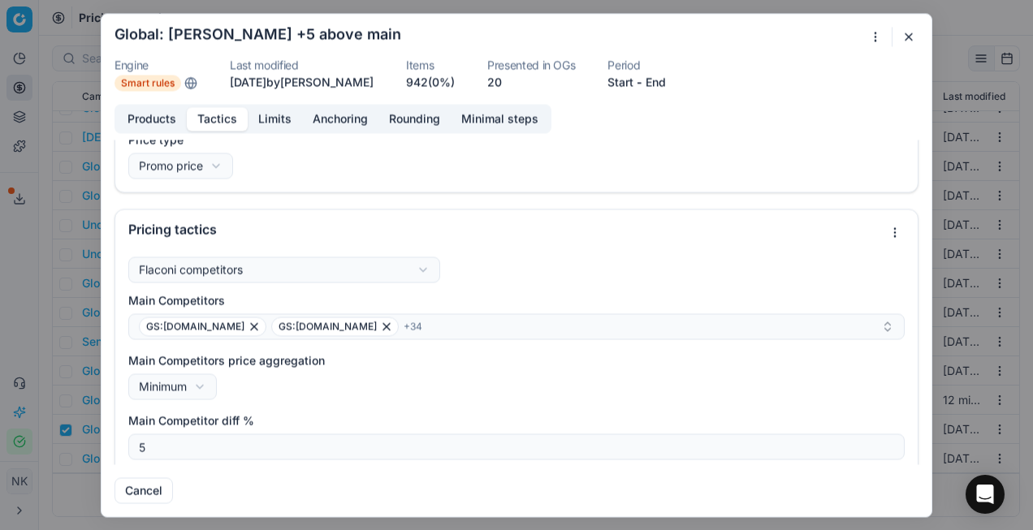
scroll to position [0, 0]
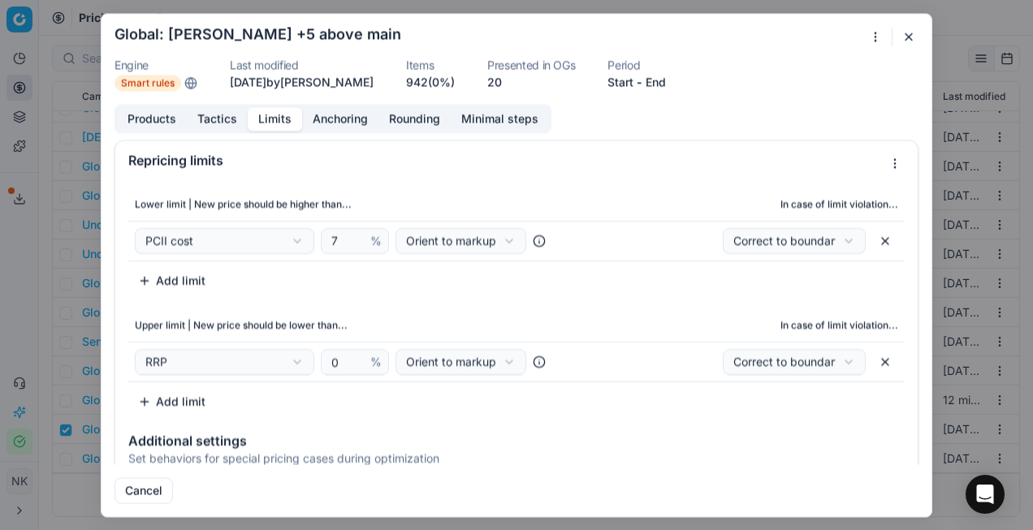
click at [271, 125] on button "Limits" at bounding box center [275, 119] width 54 height 24
click at [328, 118] on button "Anchoring" at bounding box center [340, 119] width 76 height 24
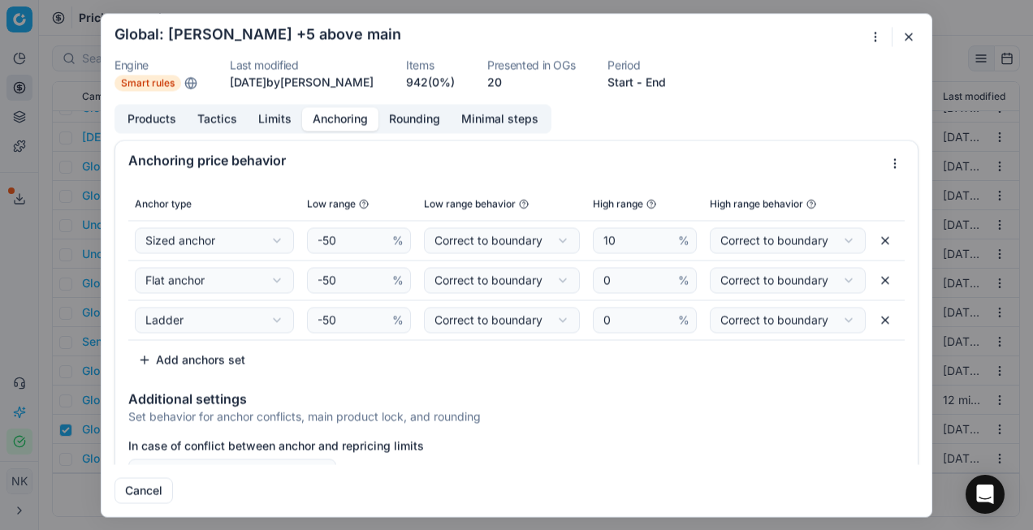
click at [328, 118] on button "Anchoring" at bounding box center [340, 119] width 76 height 24
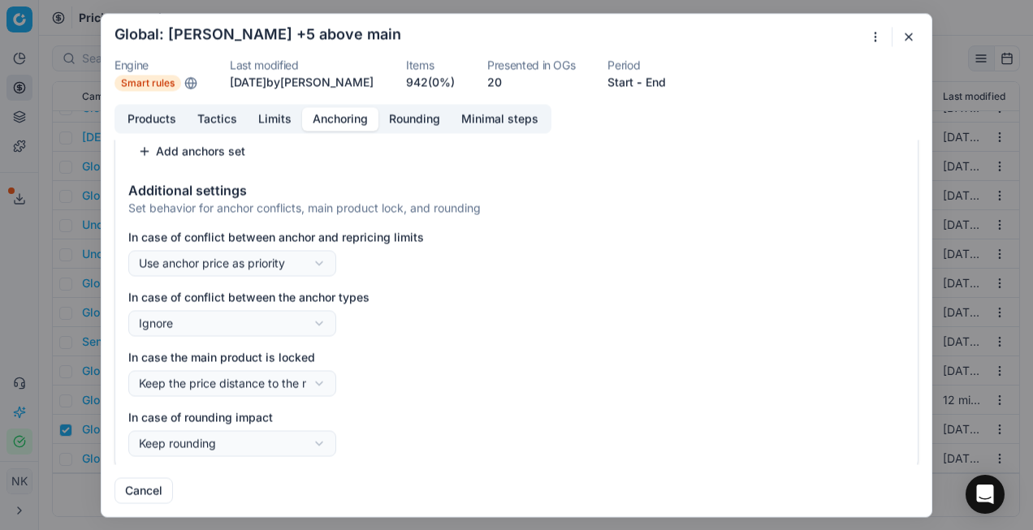
scroll to position [214, 0]
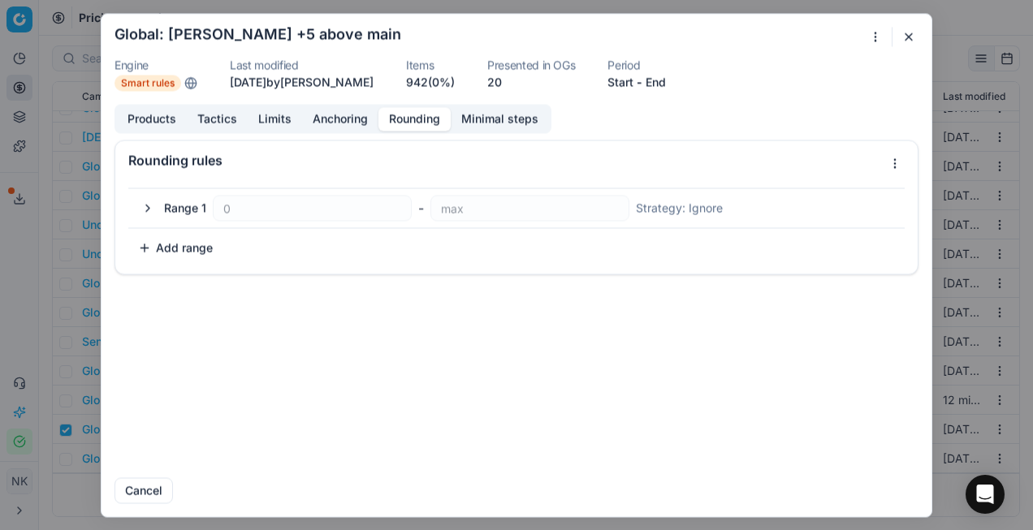
click at [408, 117] on button "Rounding" at bounding box center [414, 119] width 72 height 24
click at [484, 123] on button "Minimal steps" at bounding box center [500, 119] width 98 height 24
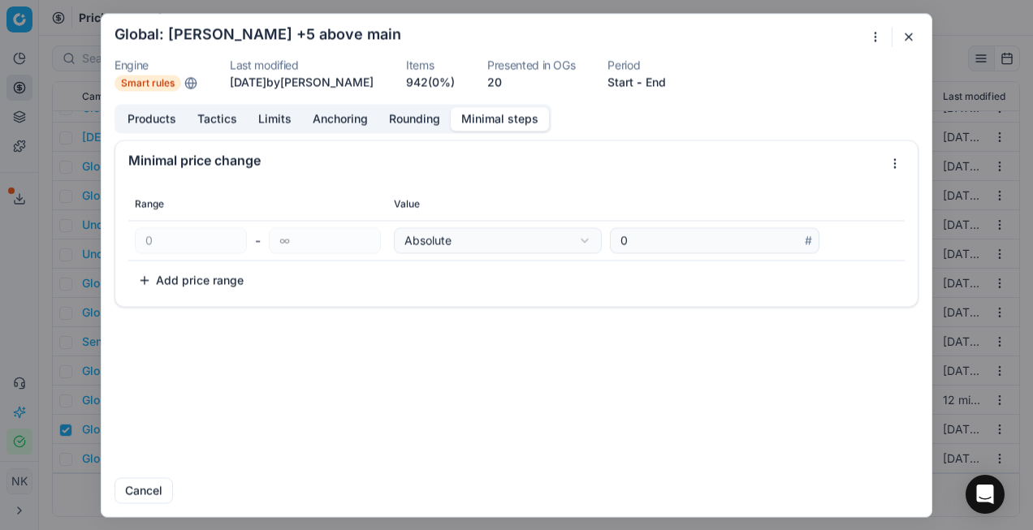
click at [169, 124] on button "Products" at bounding box center [152, 119] width 70 height 24
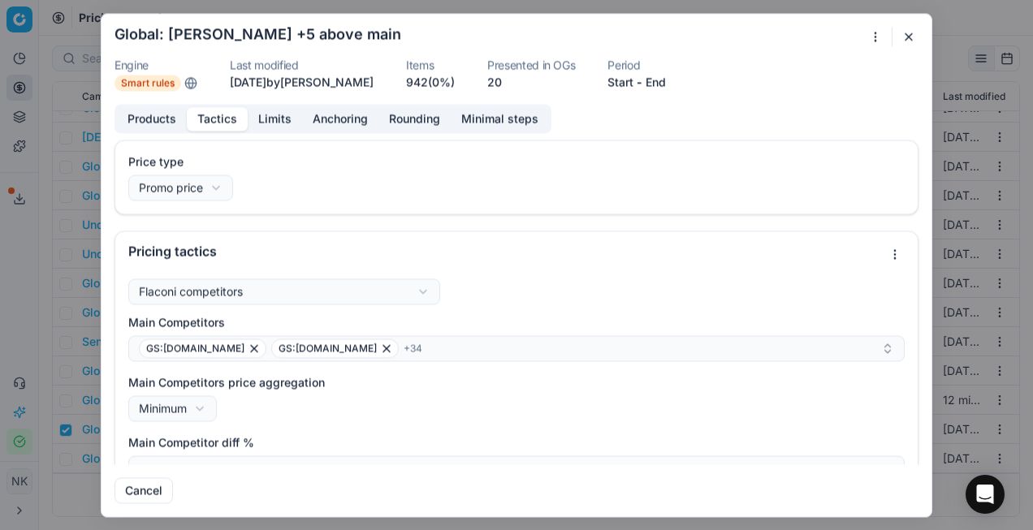
click at [214, 109] on button "Tactics" at bounding box center [217, 119] width 61 height 24
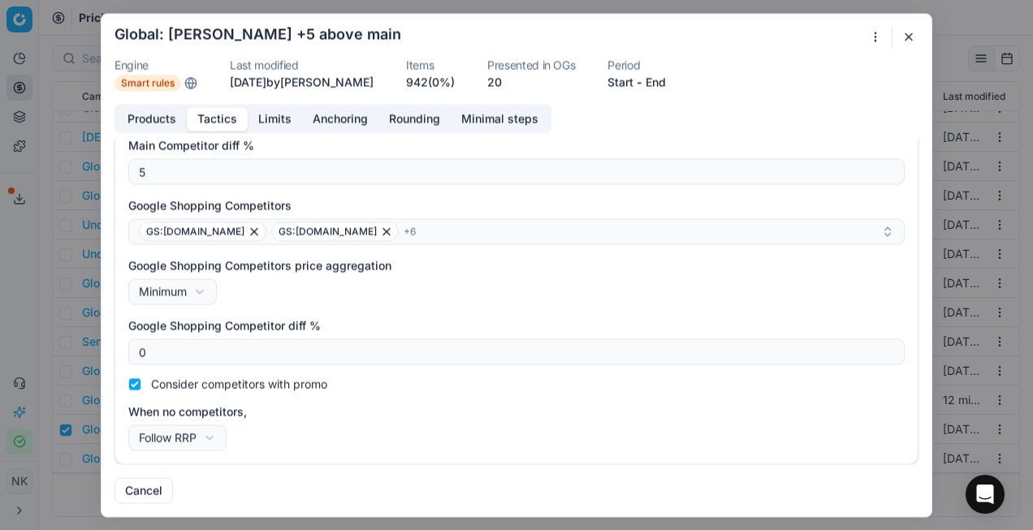
scroll to position [0, 0]
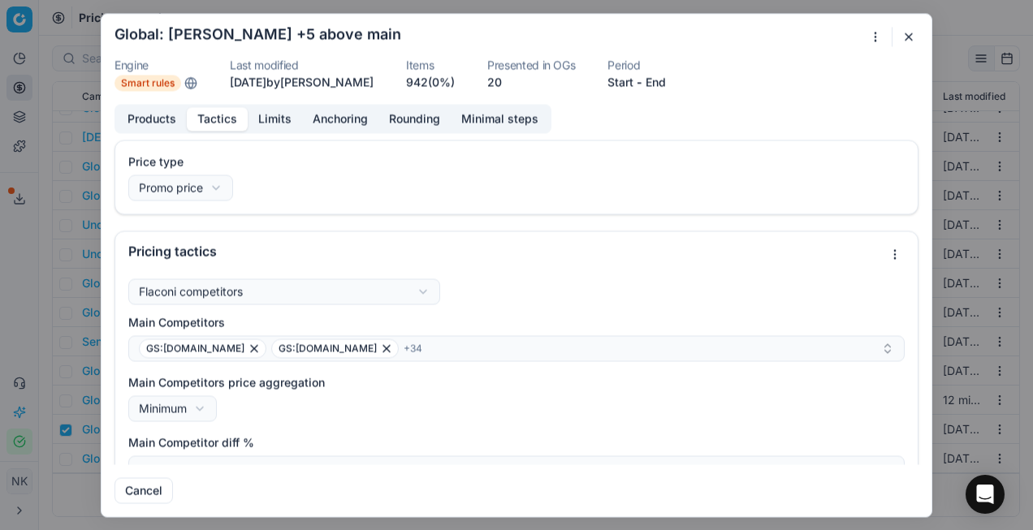
click at [909, 35] on button "button" at bounding box center [908, 36] width 19 height 19
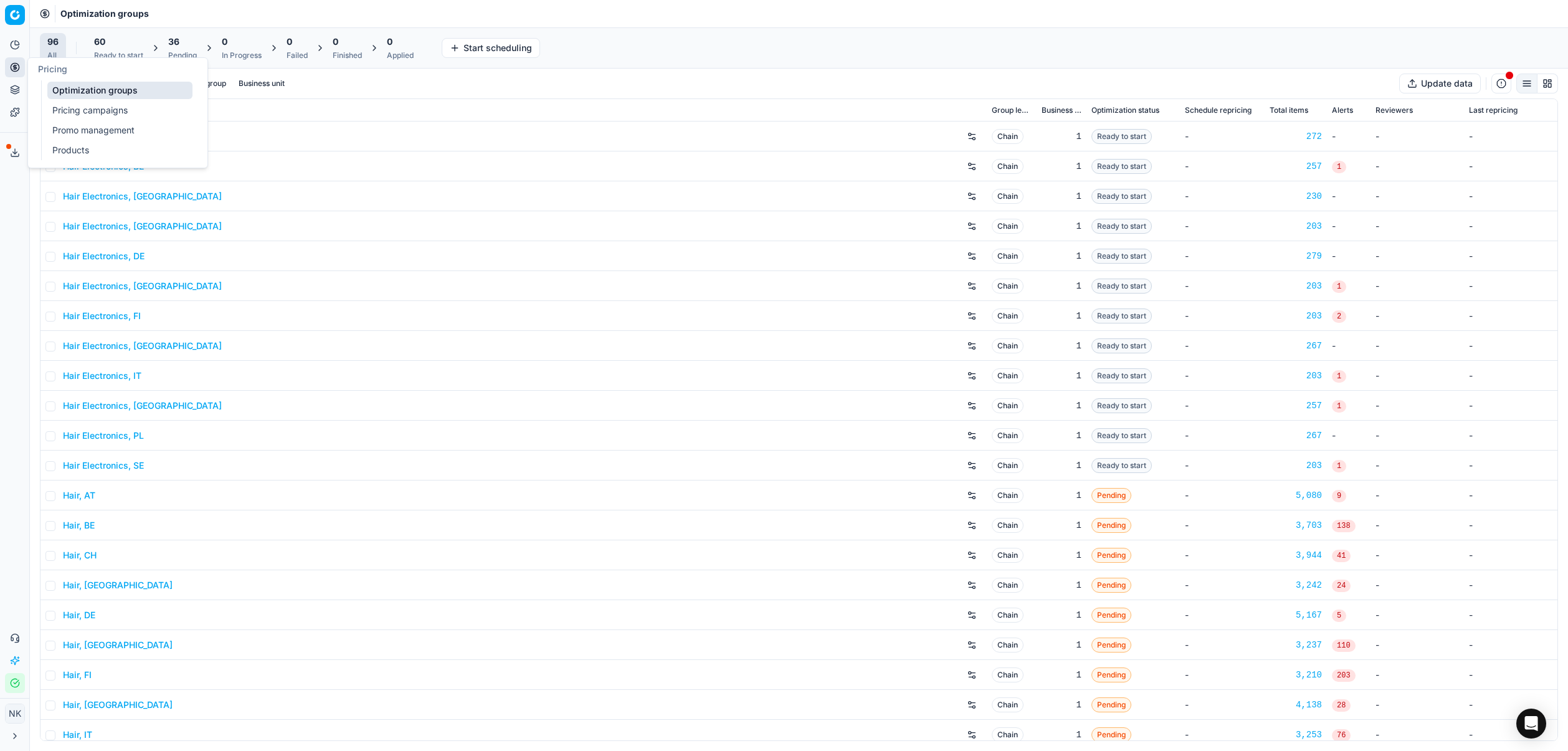
click at [91, 109] on link "Pricing campaigns" at bounding box center [120, 110] width 145 height 18
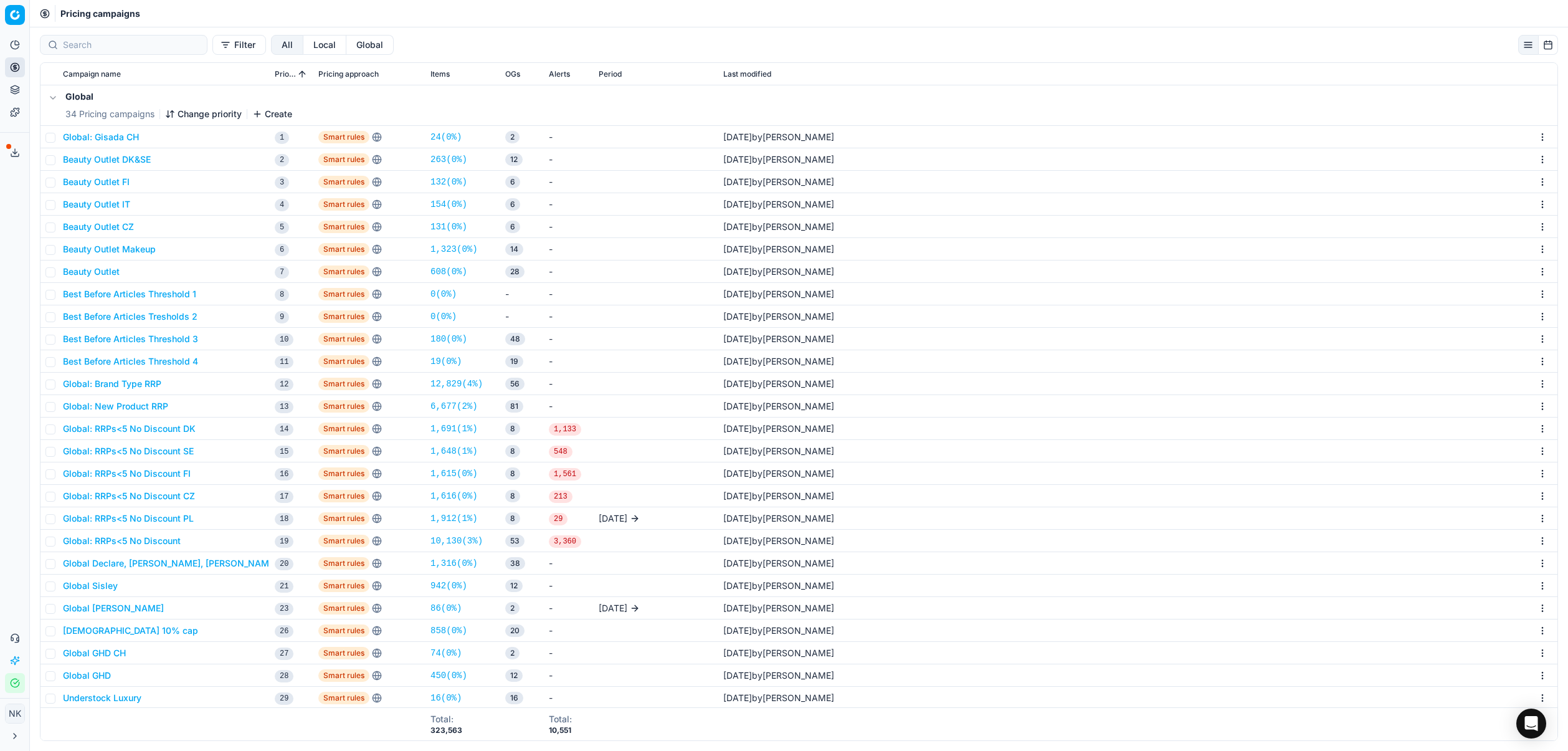
click at [346, 40] on button "Global" at bounding box center [370, 45] width 48 height 20
click at [279, 114] on button "Create" at bounding box center [272, 114] width 40 height 12
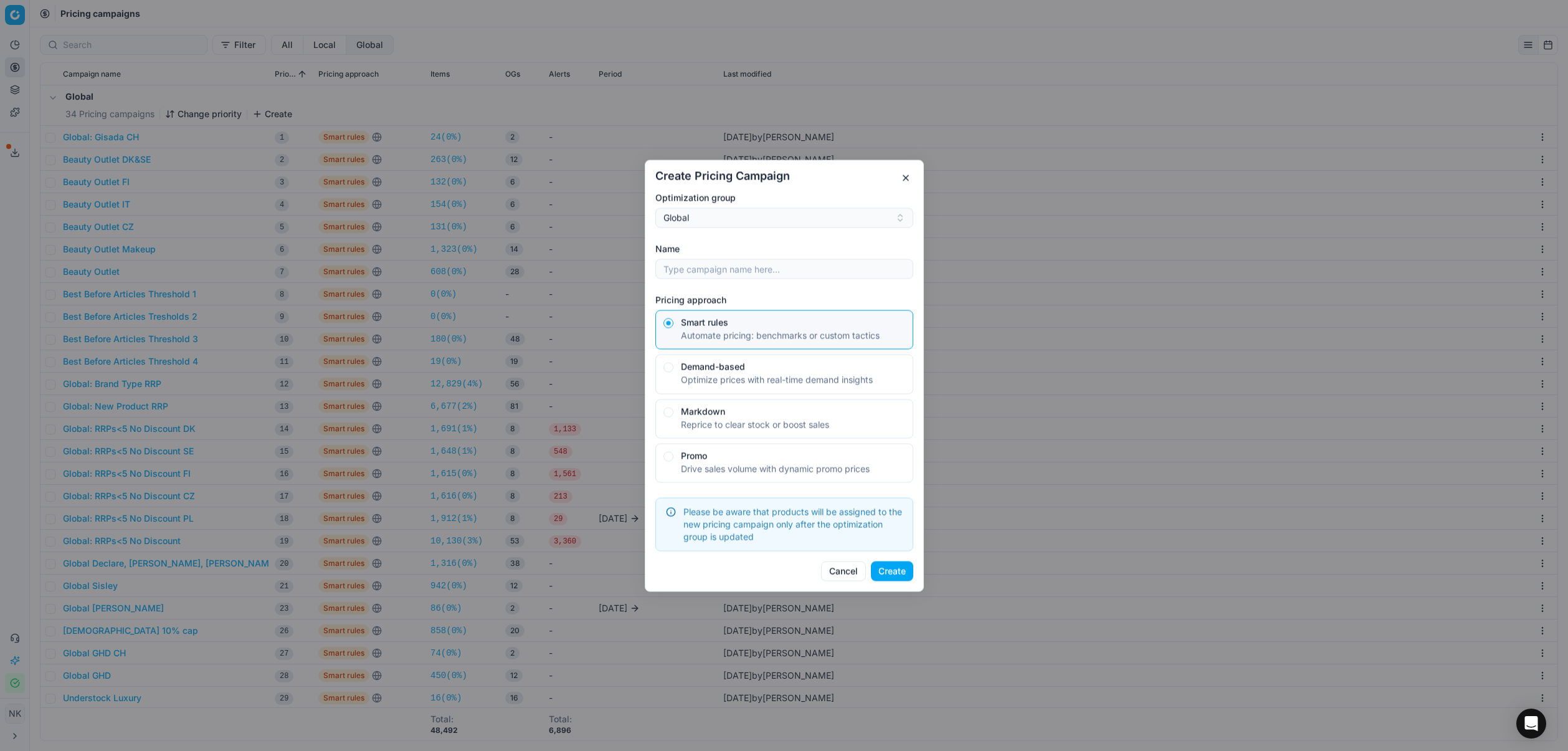
click at [893, 573] on button "Create" at bounding box center [892, 571] width 42 height 20
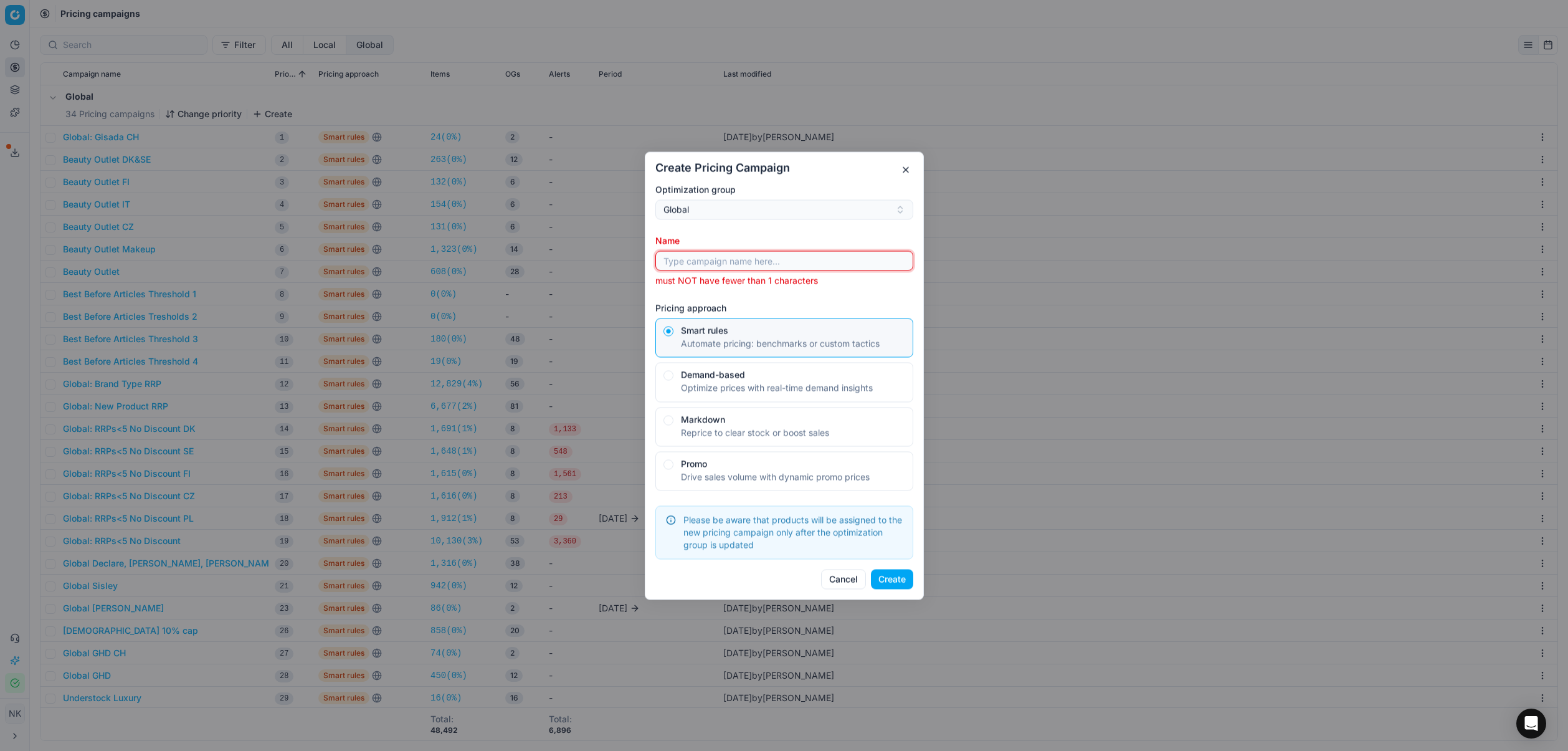
click at [709, 260] on input "Name" at bounding box center [784, 260] width 246 height 18
click at [701, 257] on input "Name" at bounding box center [784, 260] width 246 height 18
paste input "Global: [PERSON_NAME] +5 above main"
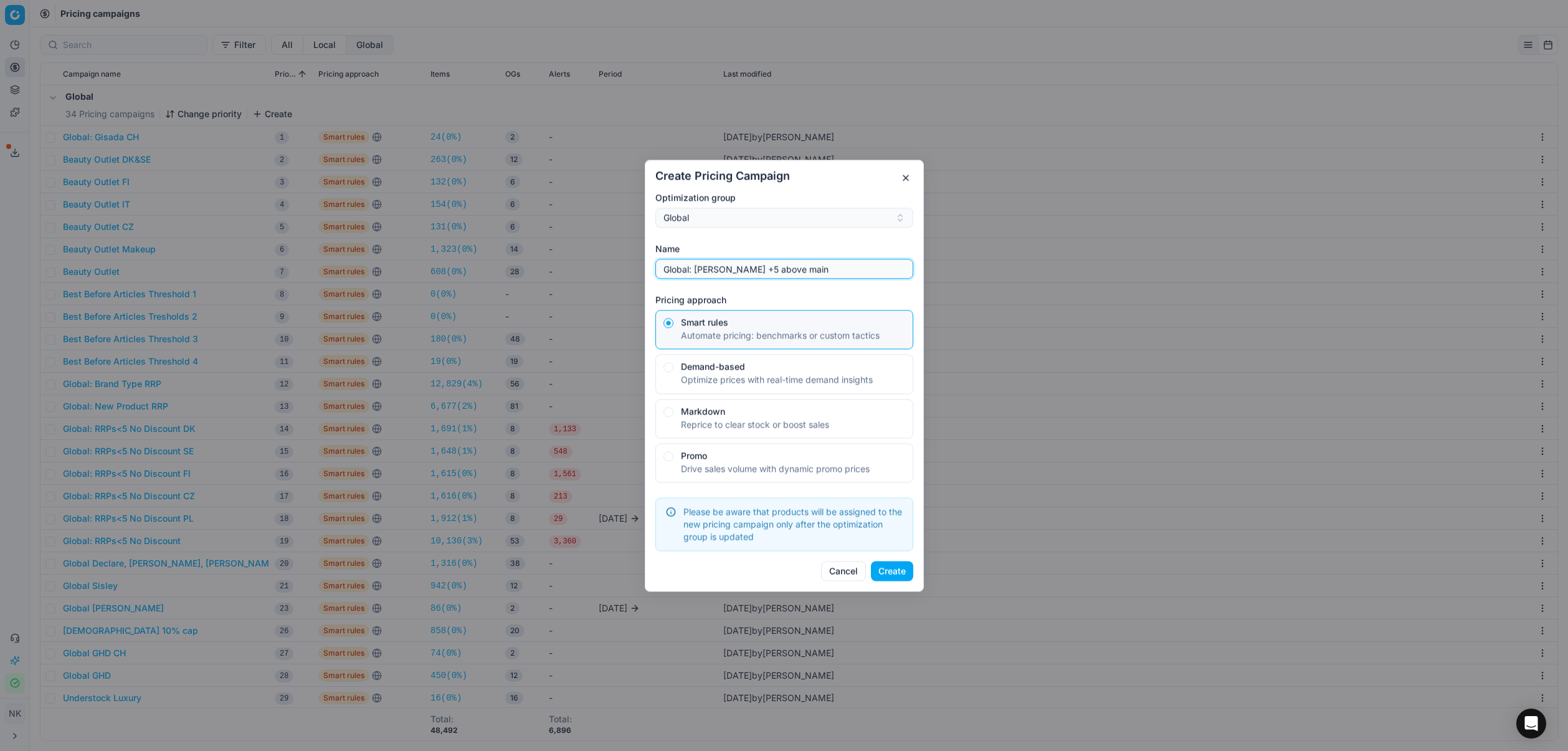
drag, startPoint x: 698, startPoint y: 271, endPoint x: 765, endPoint y: 274, distance: 67.1
click at [765, 274] on input "Global: [PERSON_NAME] +5 above main" at bounding box center [784, 269] width 246 height 18
click at [763, 267] on input "Global: [PERSON_NAME] +5 above main" at bounding box center [784, 269] width 246 height 18
drag, startPoint x: 771, startPoint y: 270, endPoint x: 697, endPoint y: 270, distance: 74.0
click at [697, 270] on input "Global: [PERSON_NAME] +5 above main" at bounding box center [784, 269] width 246 height 18
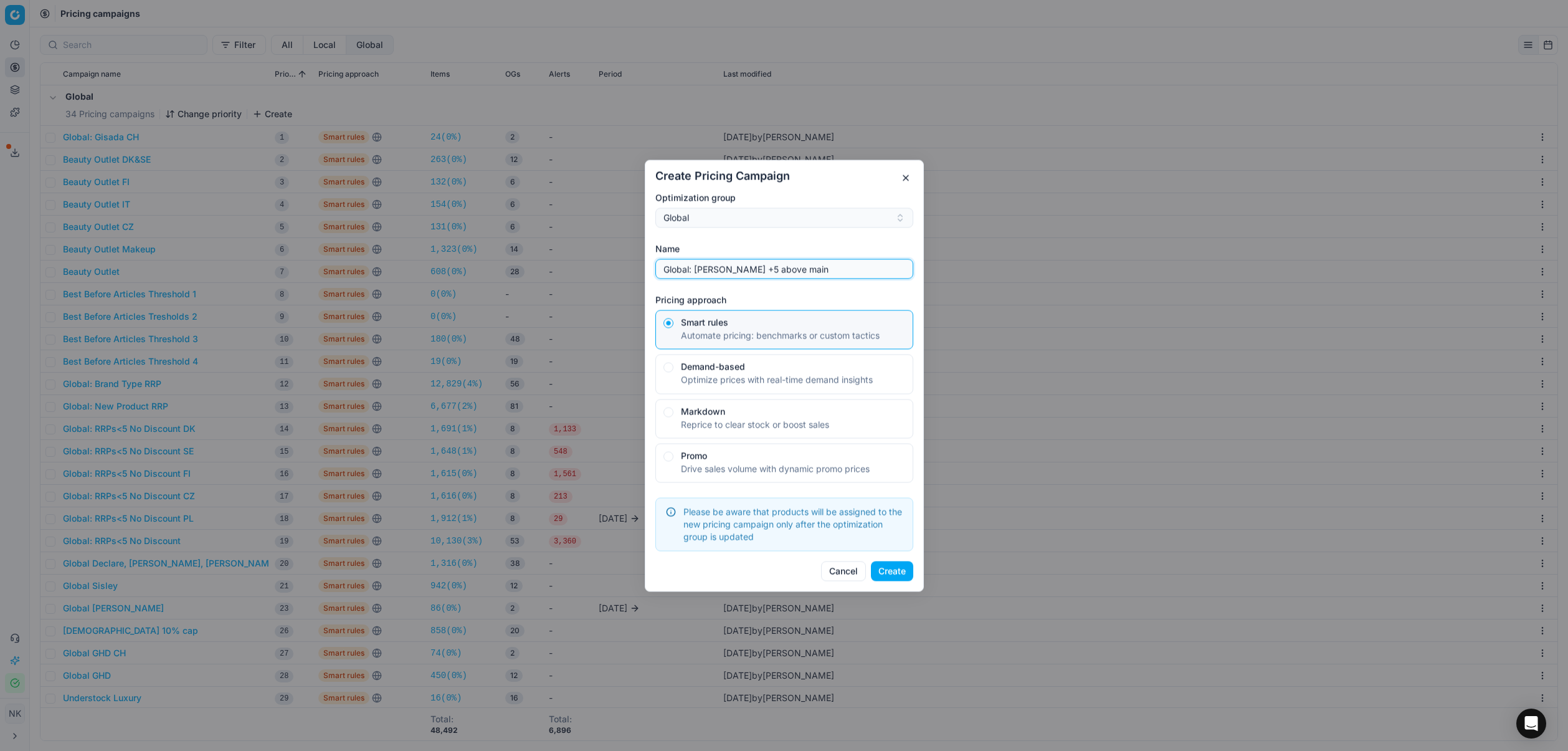
paste input "sol de janeiro"
click at [699, 270] on input "Global: sol de janeiro +5 above main" at bounding box center [784, 269] width 246 height 18
click at [728, 275] on input "Global: Sol de janeiro +5 above main" at bounding box center [784, 269] width 246 height 18
click at [727, 268] on input "Global: Sol de janeiro +5 above main" at bounding box center [784, 269] width 246 height 18
click at [717, 271] on input "Global: Sol de Janeiro +5 above main" at bounding box center [784, 269] width 246 height 18
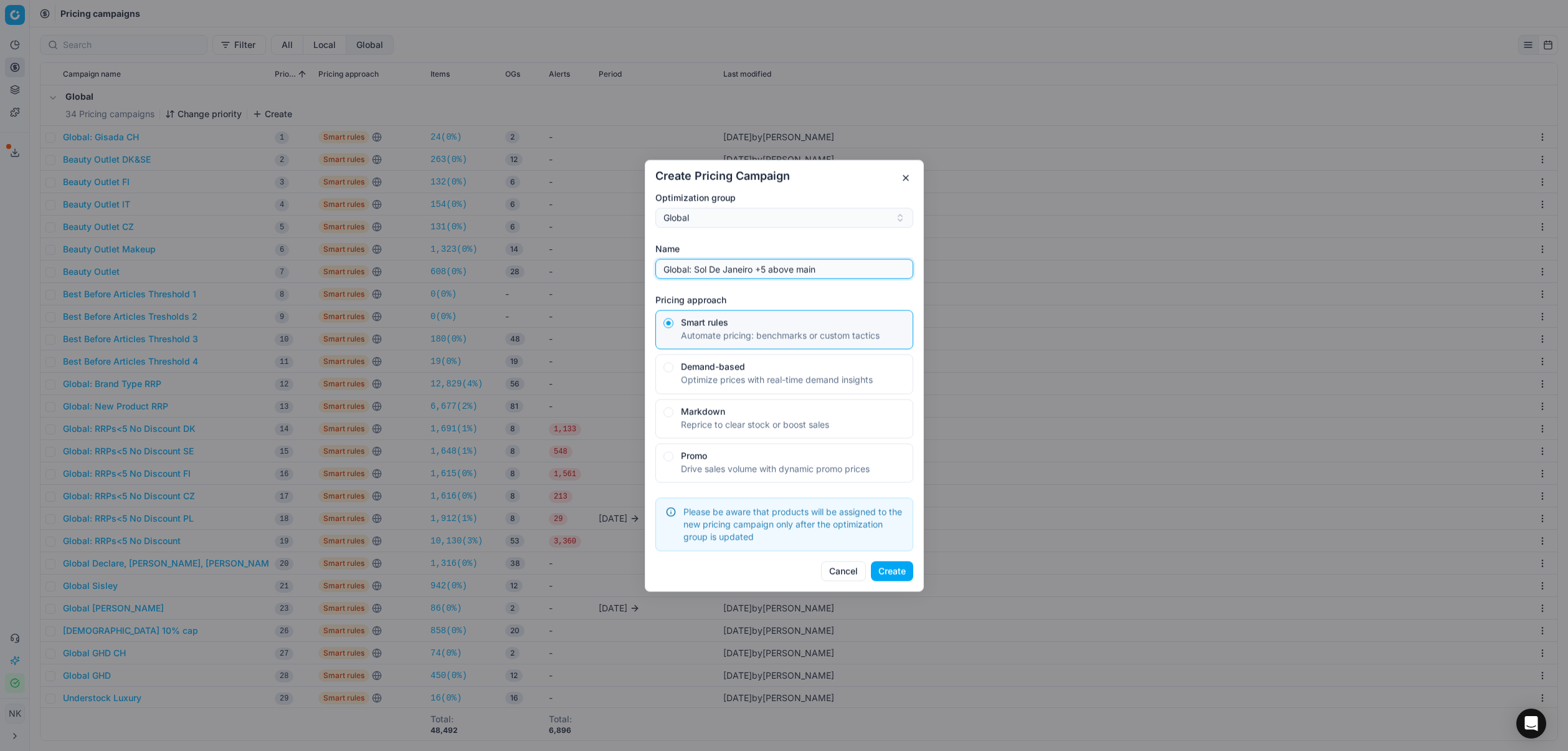
click at [806, 271] on input "Global: Sol De Janeiro +5 above main" at bounding box center [784, 269] width 246 height 18
type input "Global: Sol De Janeiro +5 above luxury"
click at [896, 571] on button "Create" at bounding box center [892, 571] width 42 height 20
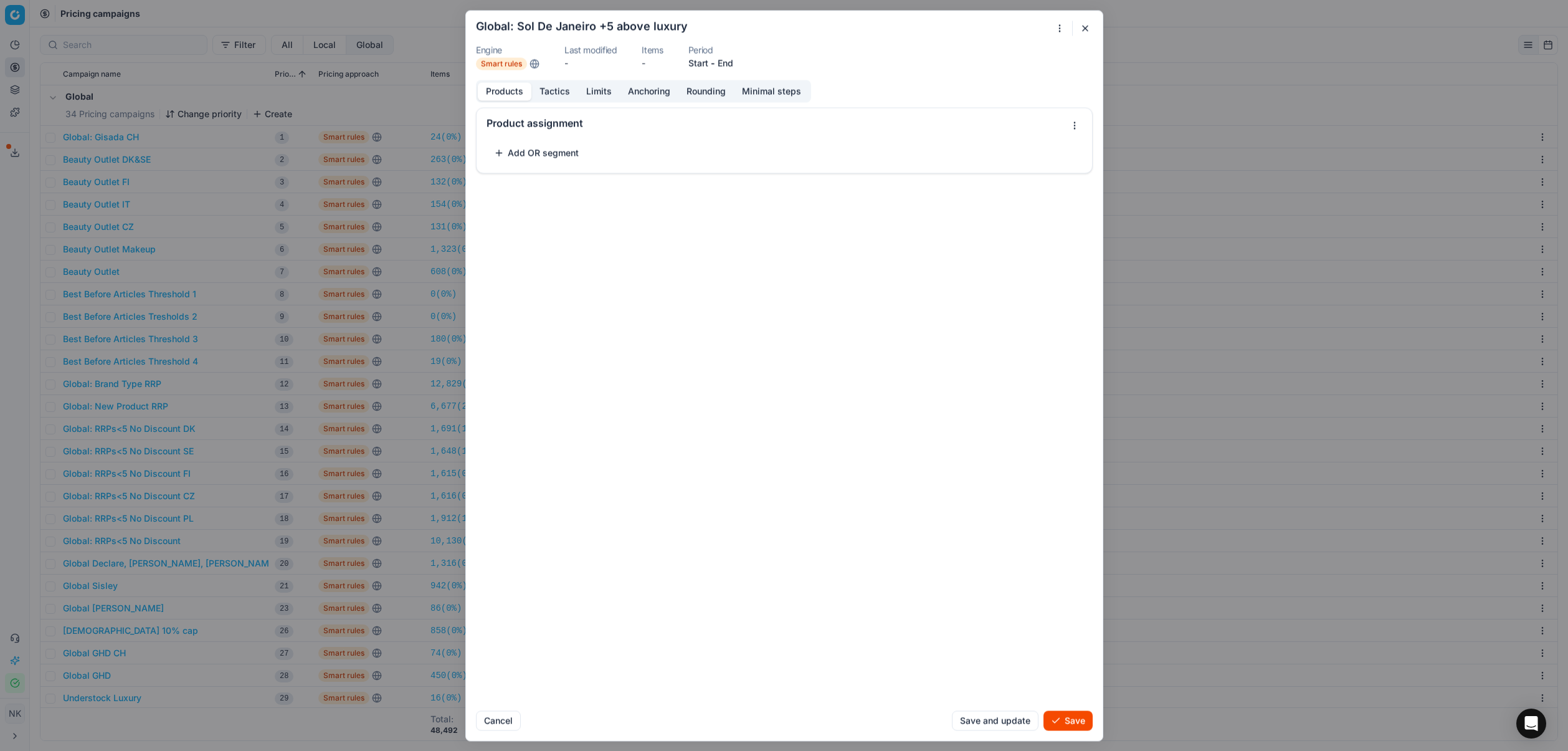
click at [522, 154] on button "Add OR segment" at bounding box center [536, 153] width 100 height 20
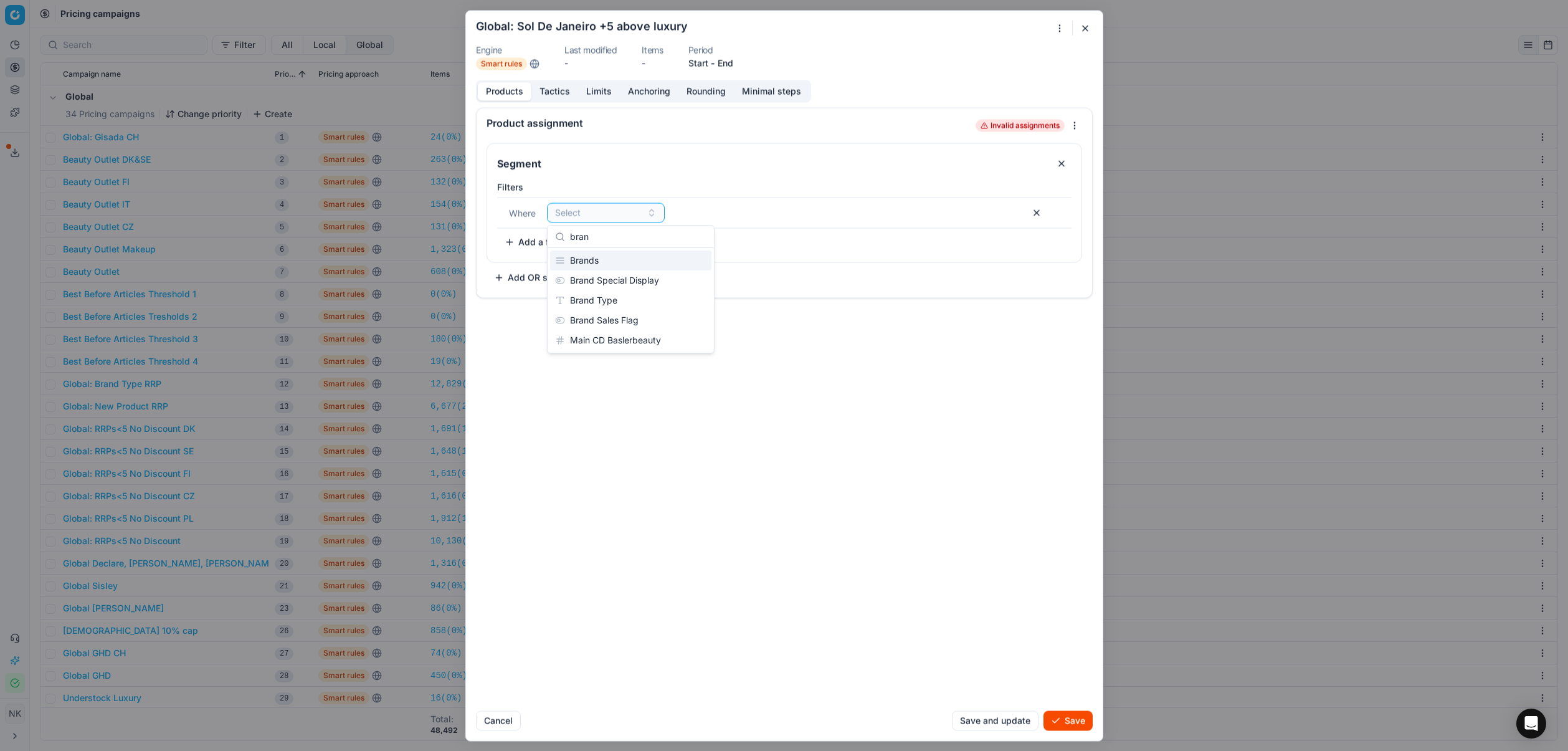
type input "bran"
click at [584, 260] on div "Brands" at bounding box center [631, 260] width 161 height 20
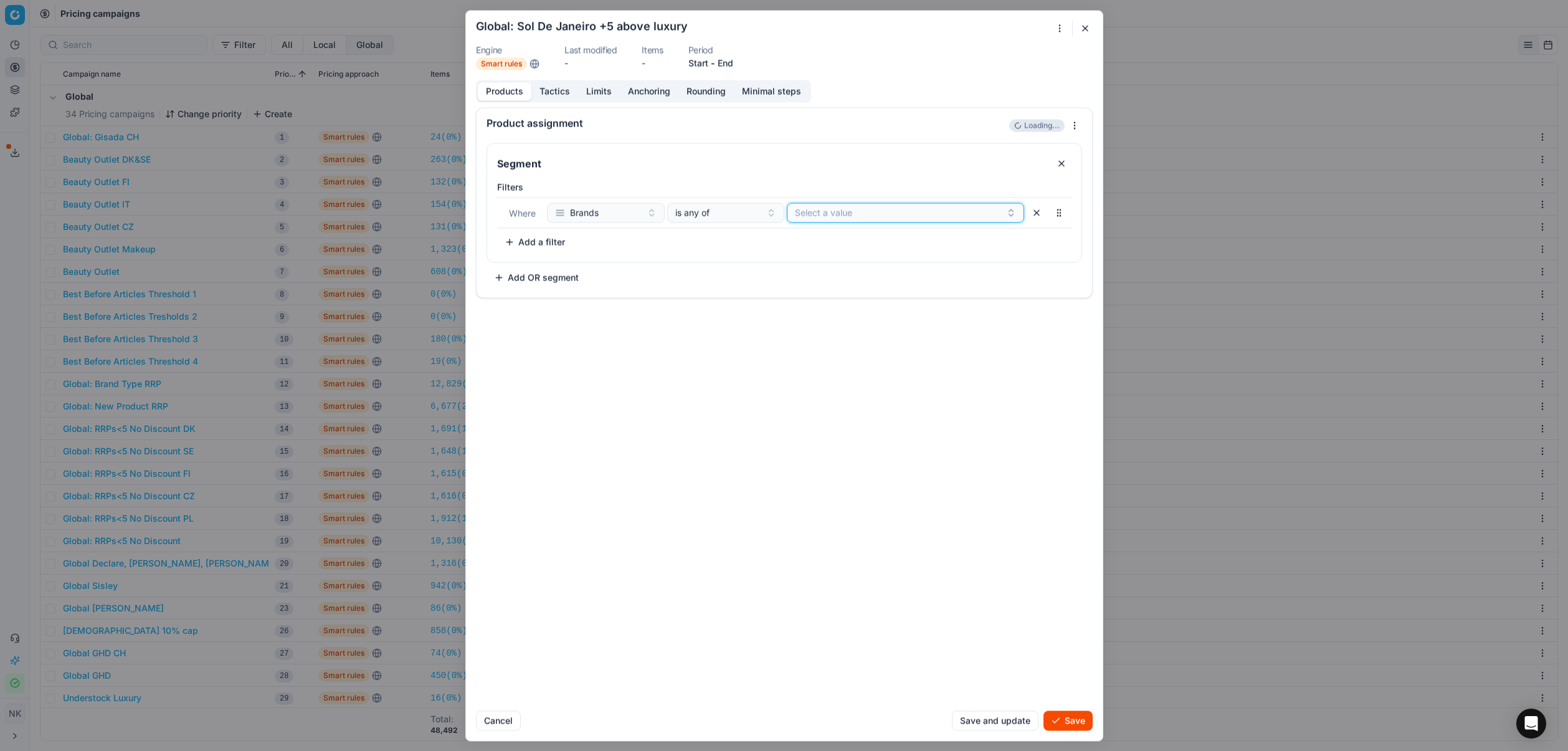
click at [825, 216] on button "Select a value" at bounding box center [905, 213] width 237 height 20
type input "sol"
click at [839, 280] on span "Sol de Janeiro" at bounding box center [824, 280] width 58 height 12
click at [746, 494] on div "Product assignment Loading... Segment Filters Where Brands is any of Sol de Jan…" at bounding box center [784, 404] width 637 height 594
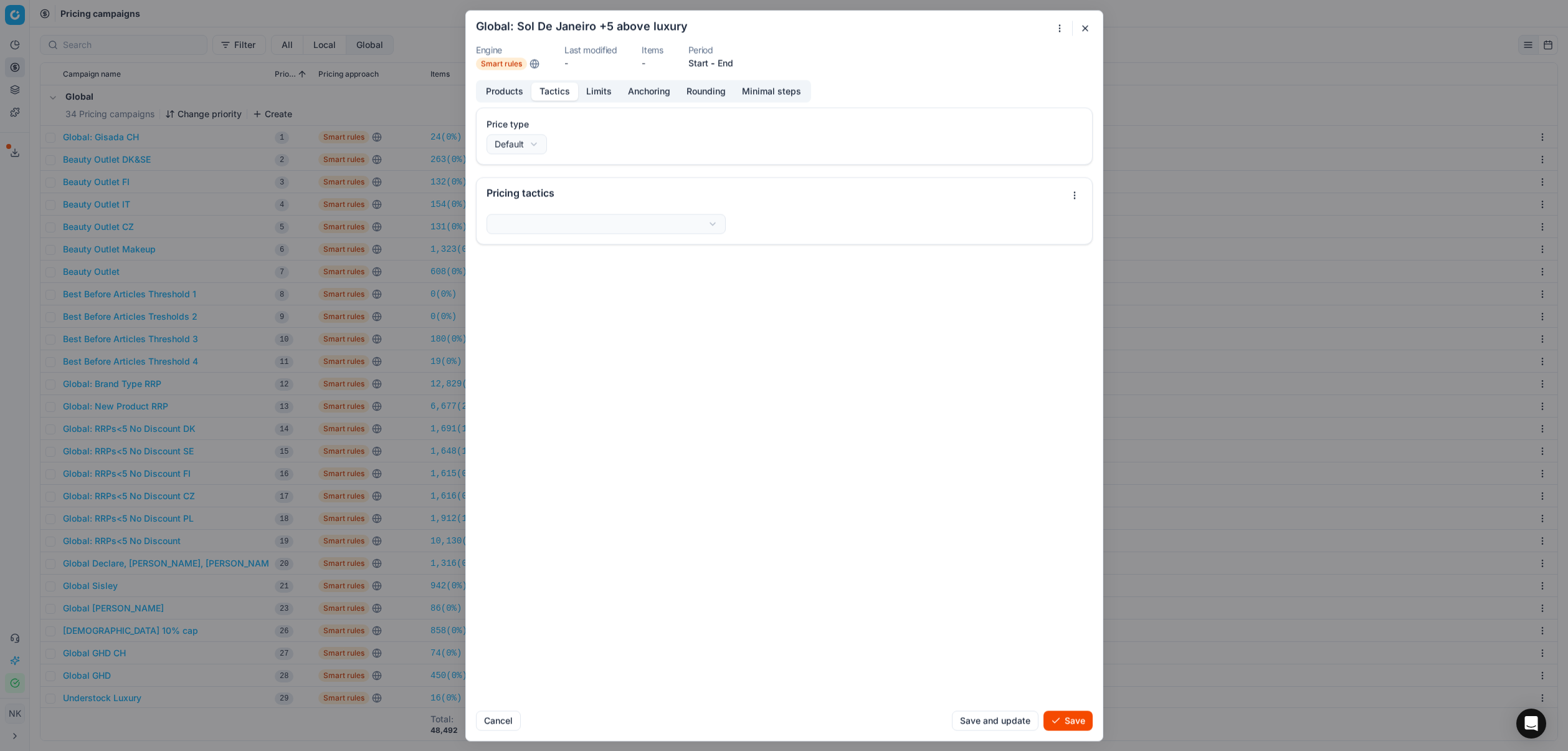
click at [549, 91] on button "Tactics" at bounding box center [554, 91] width 47 height 18
click at [517, 151] on div "We are saving PC settings. Please wait, it should take a few minutes Global: So…" at bounding box center [784, 376] width 1568 height 751
select select "promo"
click at [606, 223] on div "We are saving PC settings. Please wait, it should take a few minutes Global: So…" at bounding box center [784, 376] width 1568 height 751
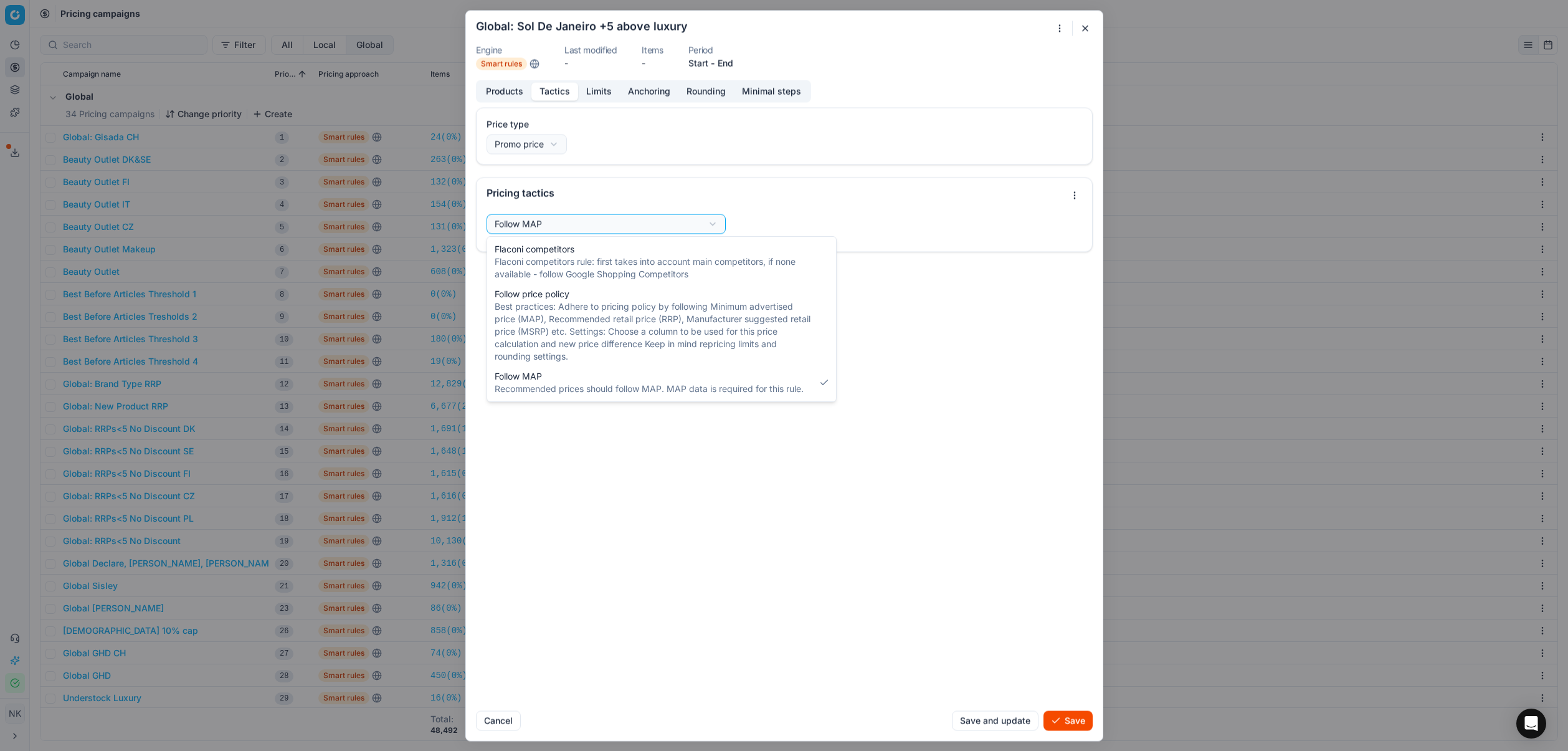
select select "flaconi"
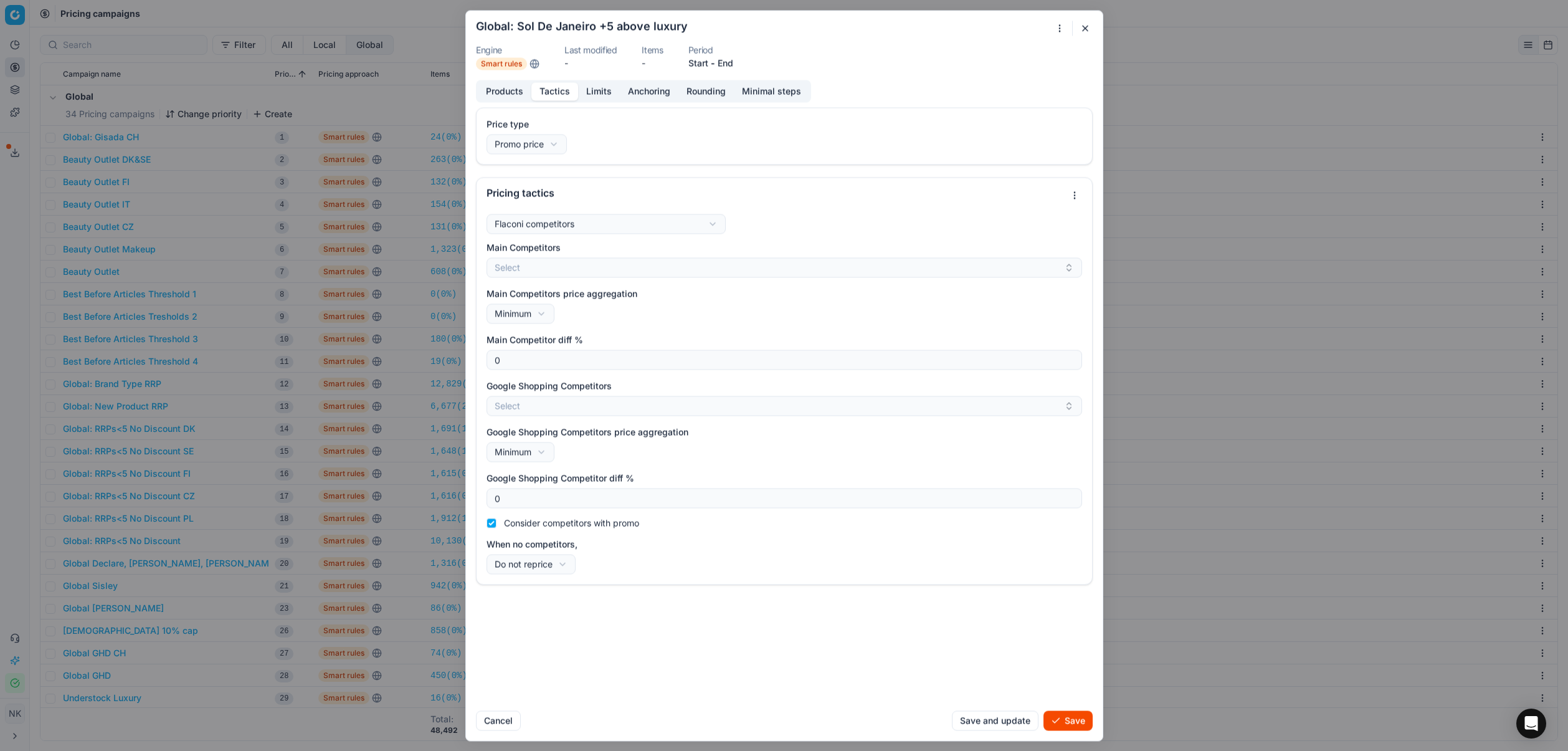
click at [699, 183] on div "Pricing tactics" at bounding box center [784, 193] width 616 height 31
click at [542, 270] on button "Select" at bounding box center [784, 267] width 596 height 20
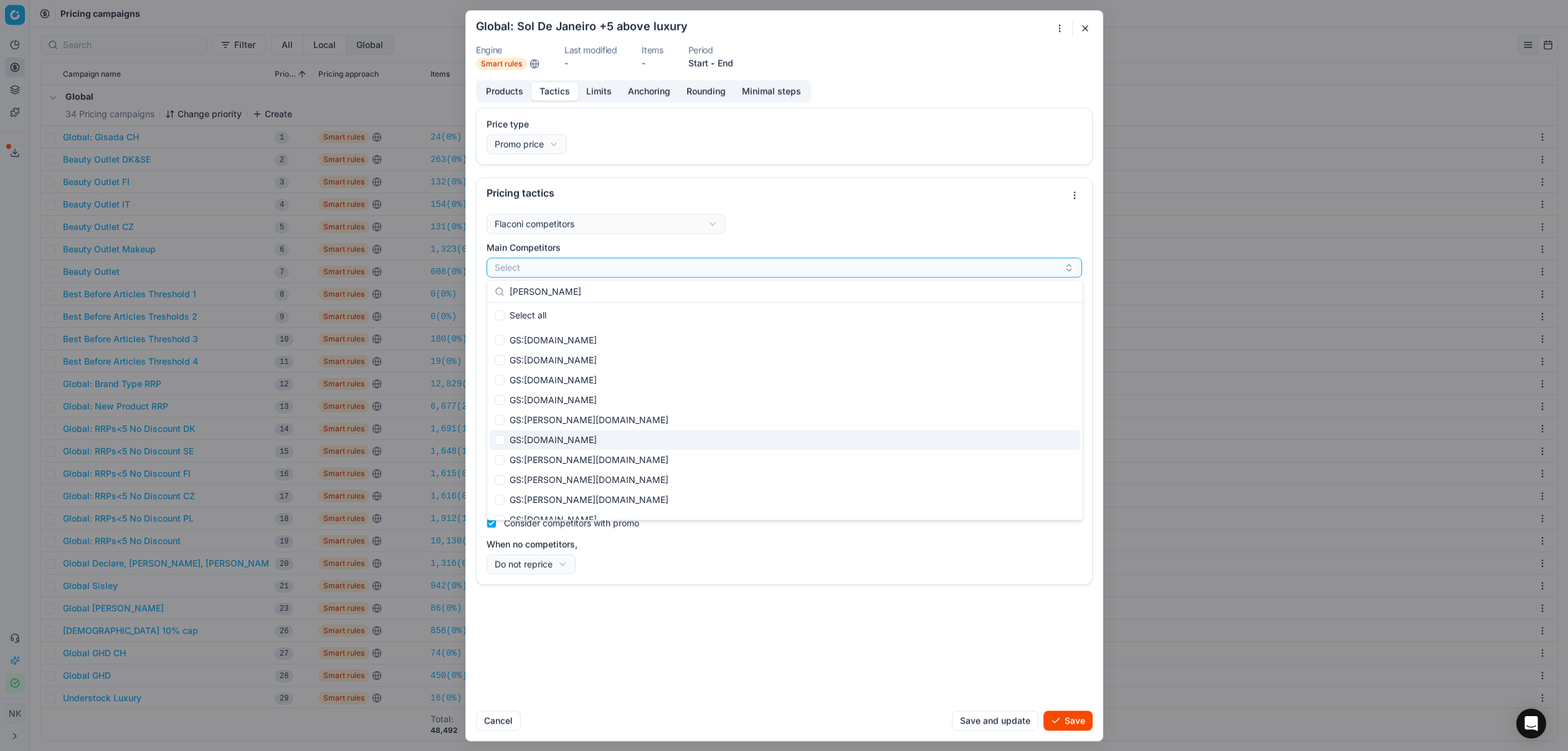
type input "[PERSON_NAME]"
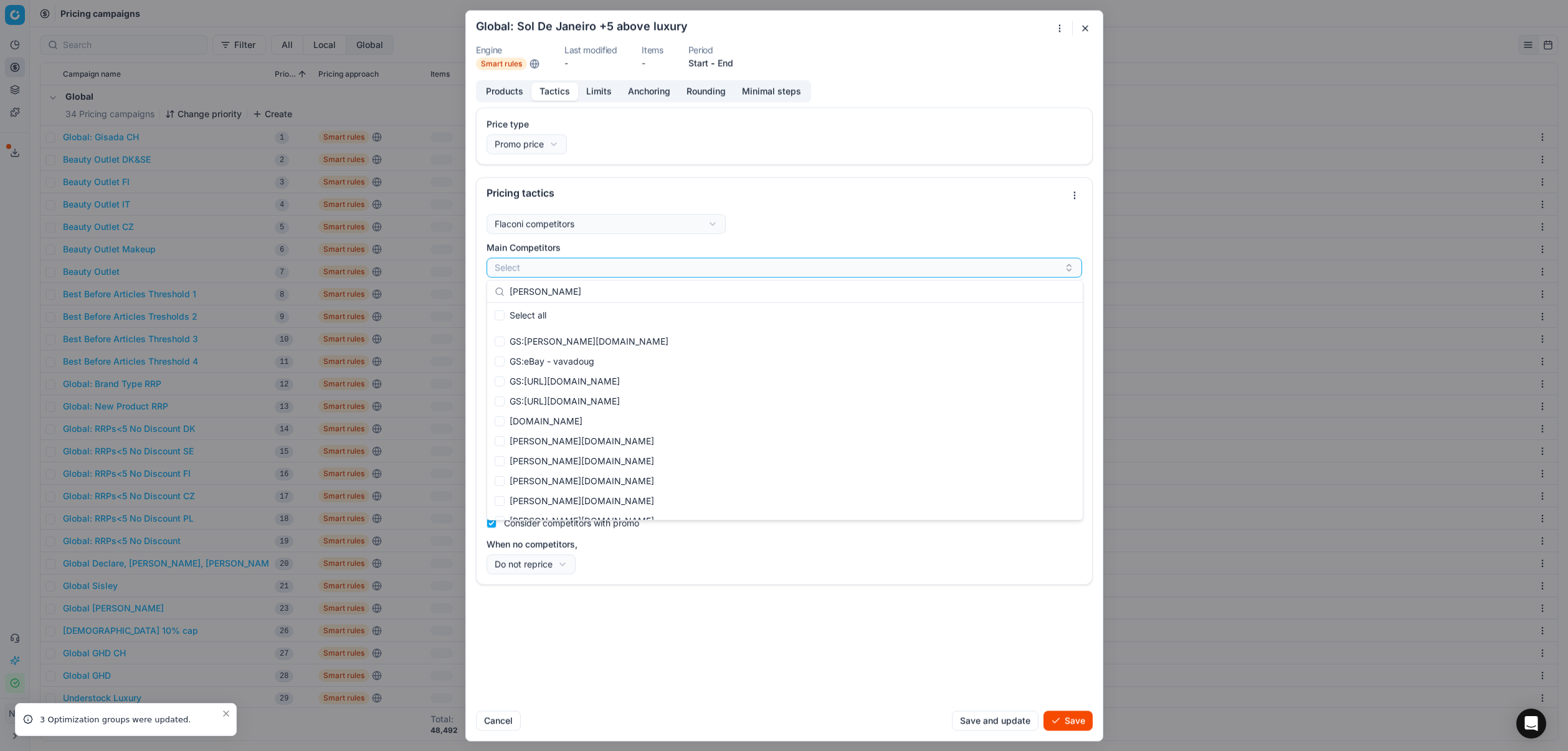
scroll to position [232, 0]
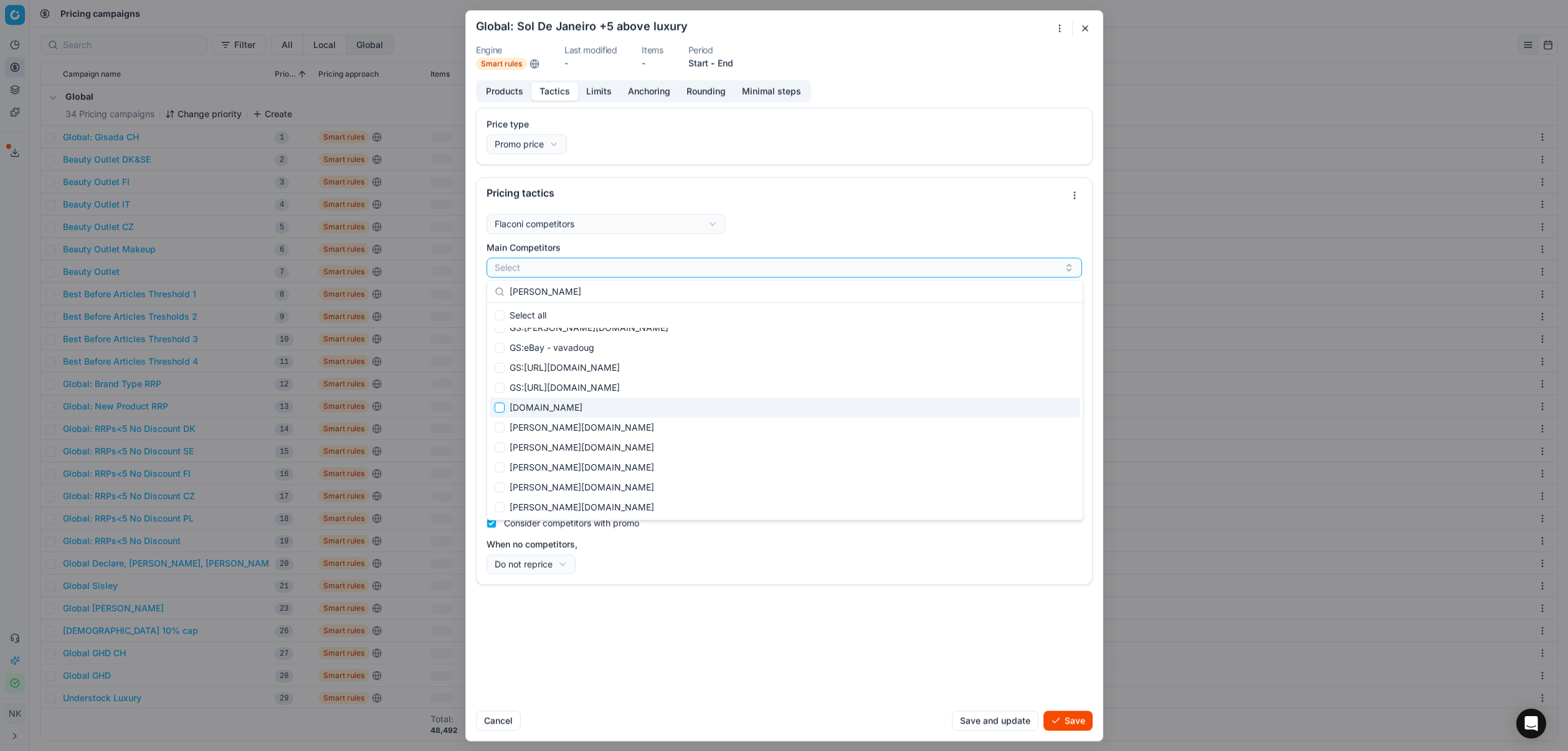
click at [501, 408] on input "Suggestions" at bounding box center [500, 407] width 10 height 10
checkbox input "true"
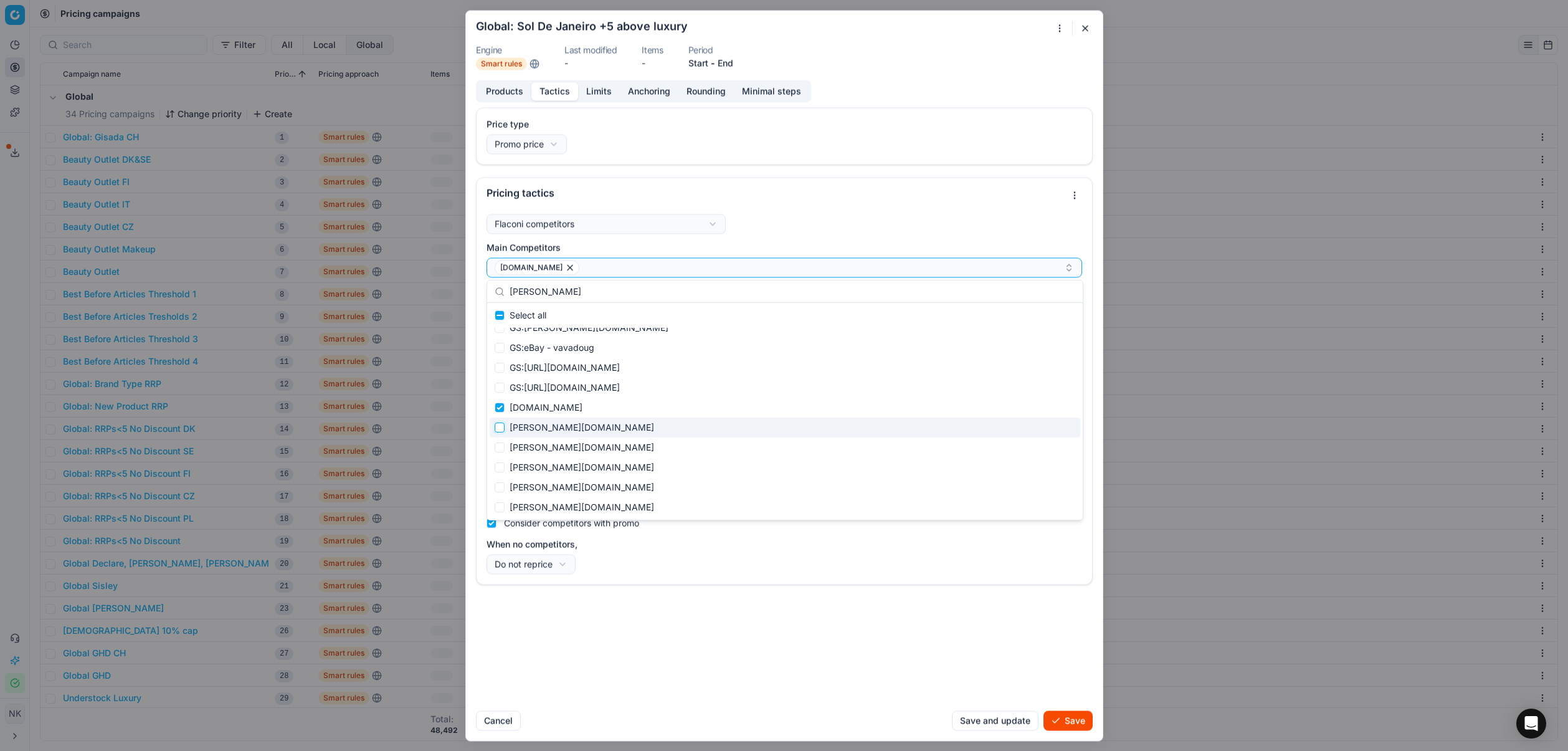
click at [500, 430] on input "Suggestions" at bounding box center [500, 427] width 10 height 10
checkbox input "true"
click at [500, 449] on input "Suggestions" at bounding box center [500, 447] width 10 height 10
checkbox input "true"
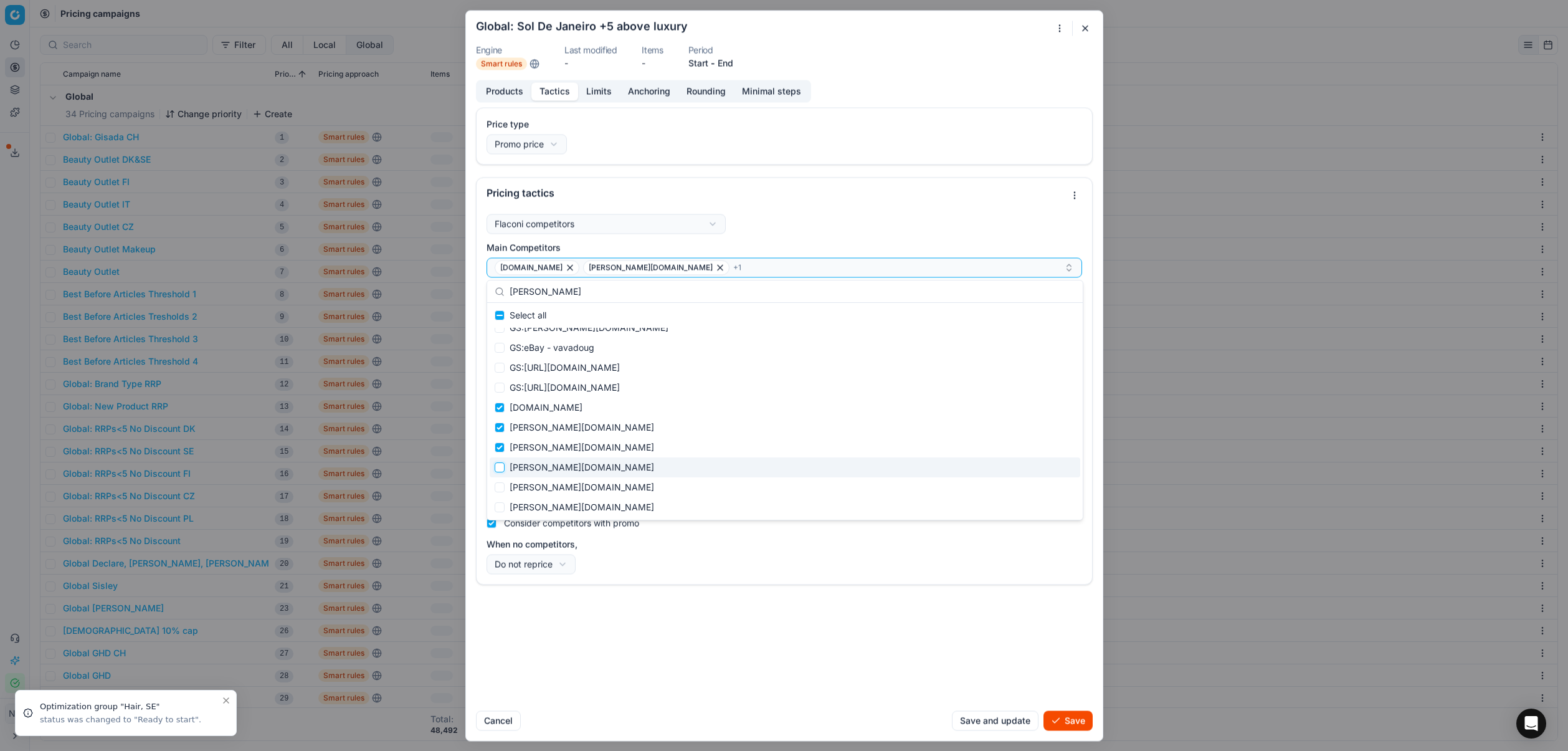
click at [500, 468] on input "Suggestions" at bounding box center [500, 467] width 10 height 10
checkbox input "true"
click at [500, 490] on input "Suggestions" at bounding box center [500, 487] width 10 height 10
checkbox input "true"
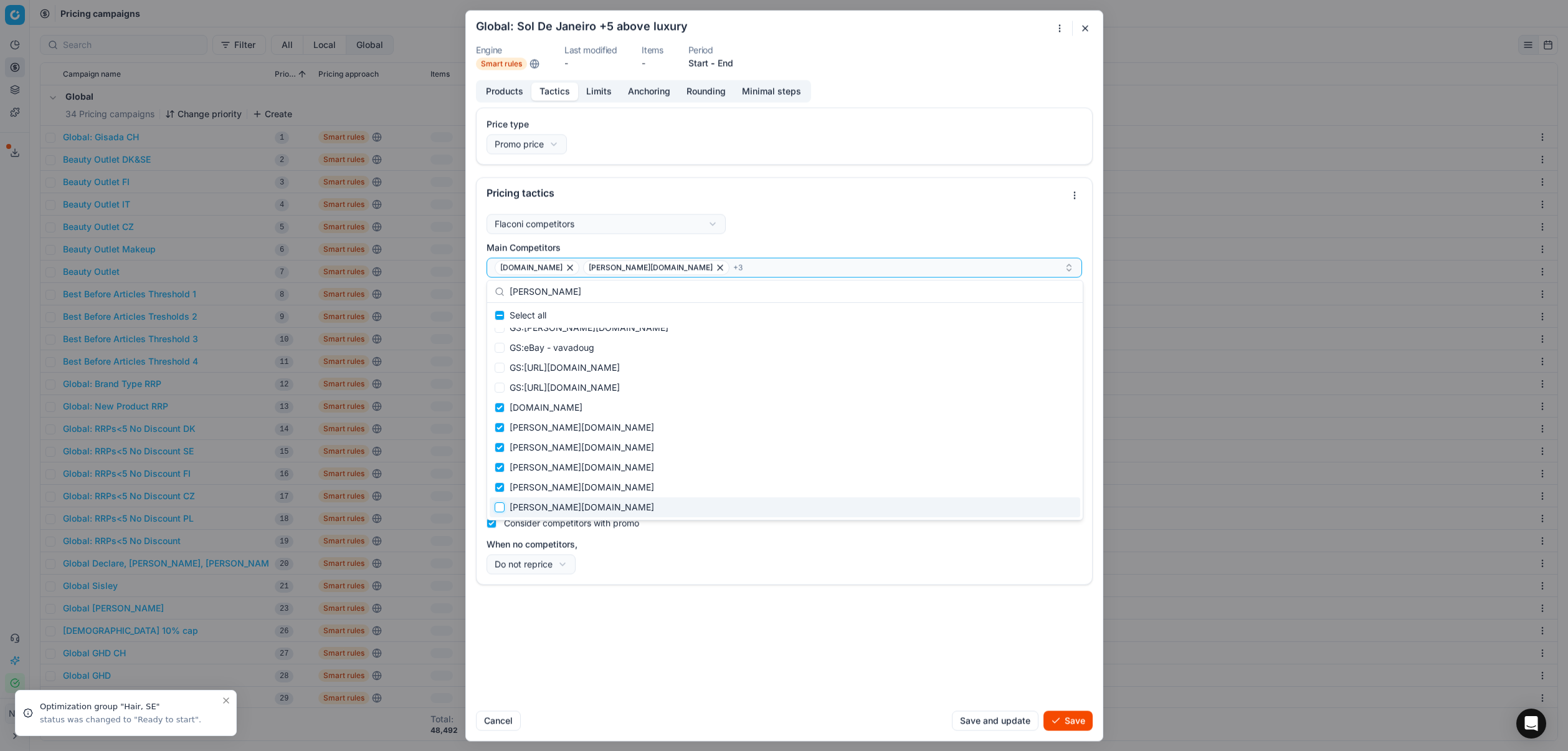
click at [501, 511] on input "Suggestions" at bounding box center [500, 507] width 10 height 10
checkbox input "true"
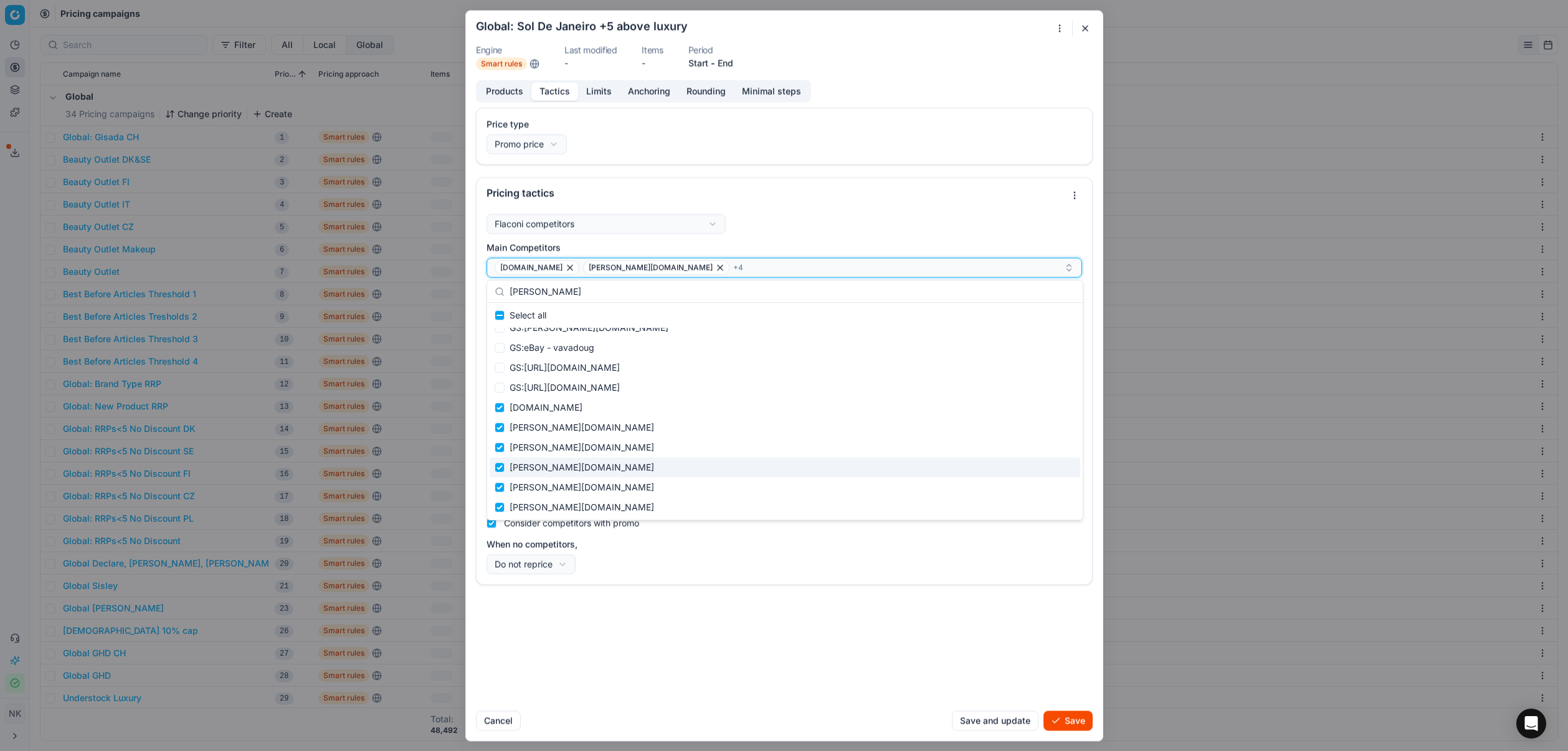
click at [678, 269] on div "douglas.at douglas.be + 4" at bounding box center [780, 267] width 569 height 15
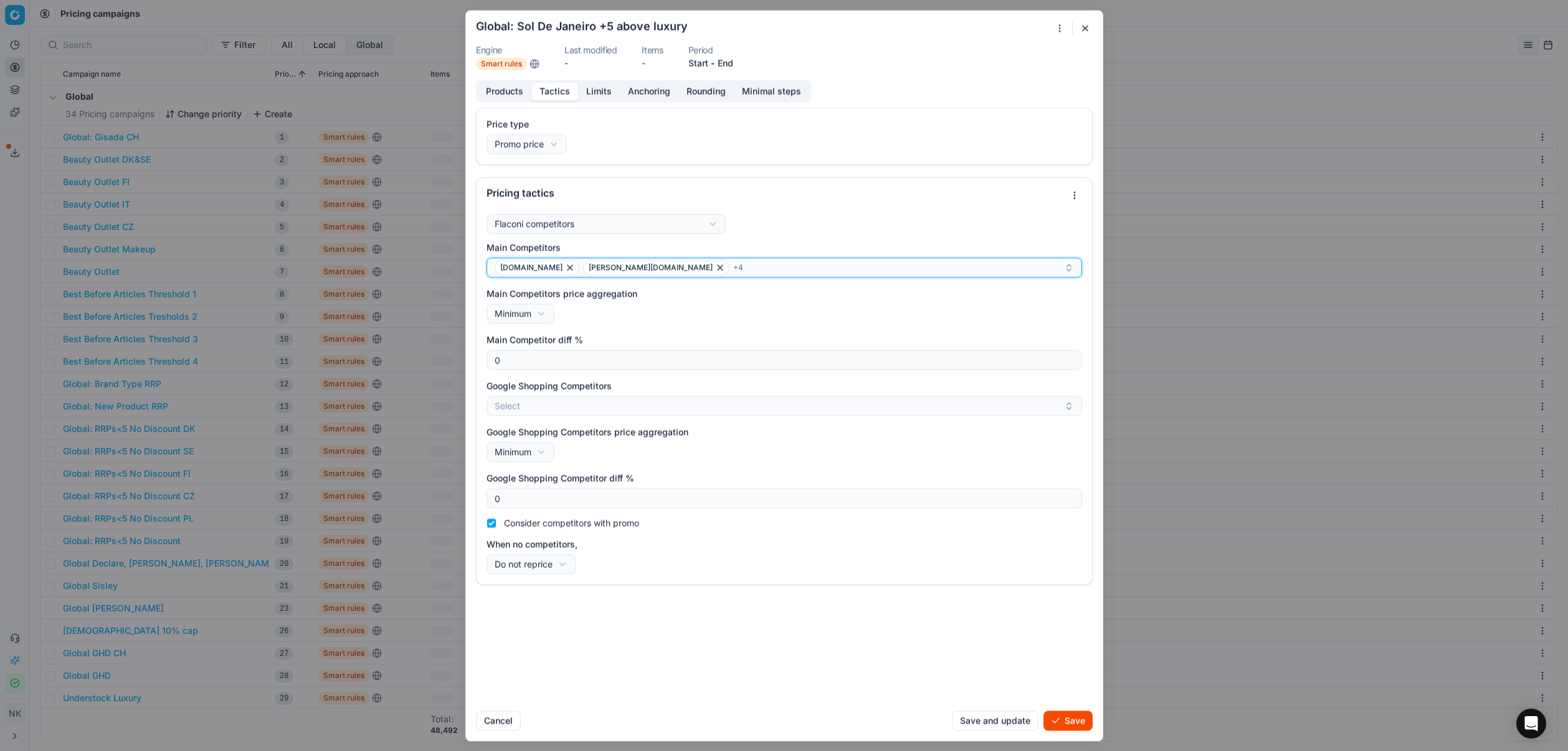
click at [678, 269] on div "douglas.at douglas.be + 4" at bounding box center [780, 267] width 569 height 15
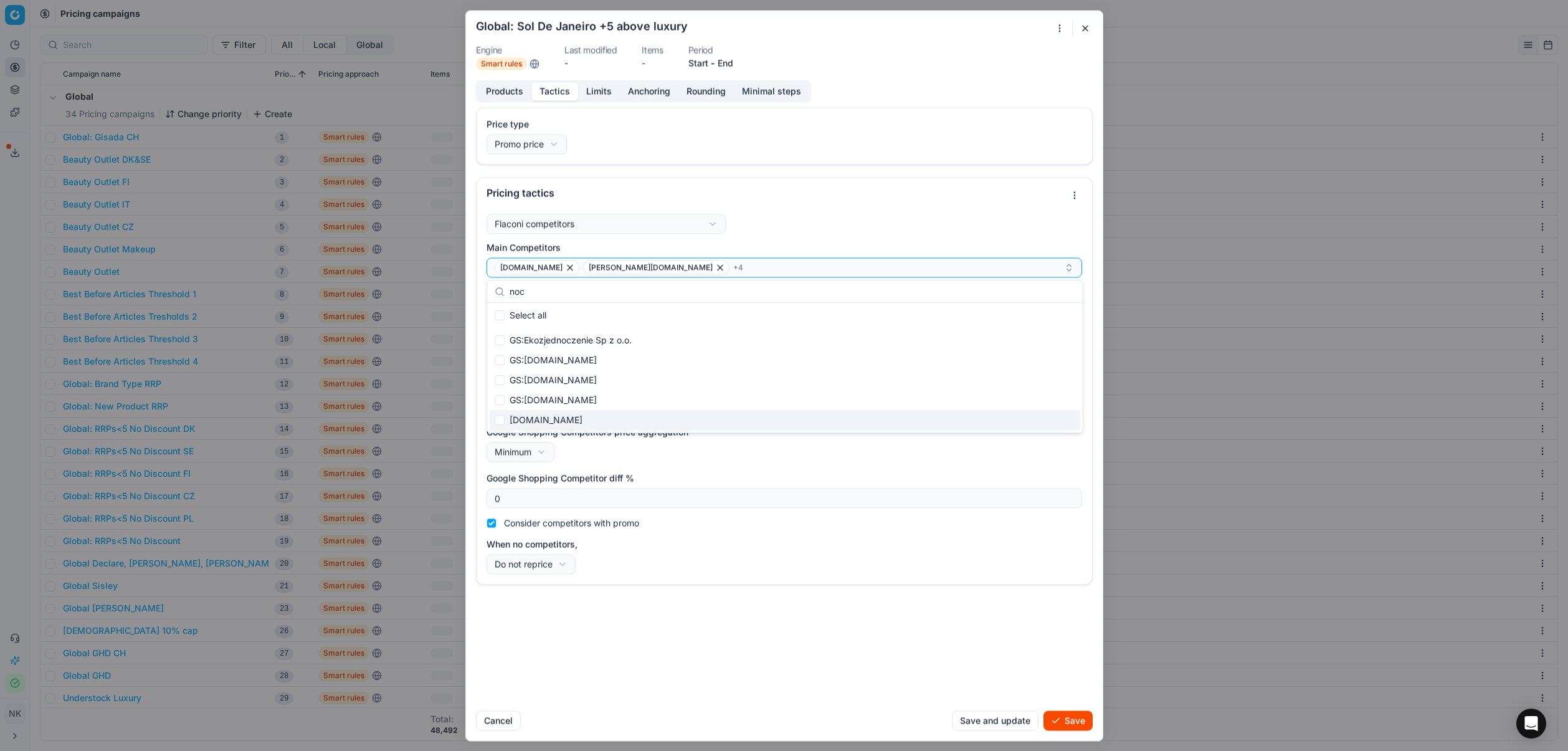
type input "noc"
click at [500, 424] on input "Suggestions" at bounding box center [500, 420] width 10 height 10
checkbox input "true"
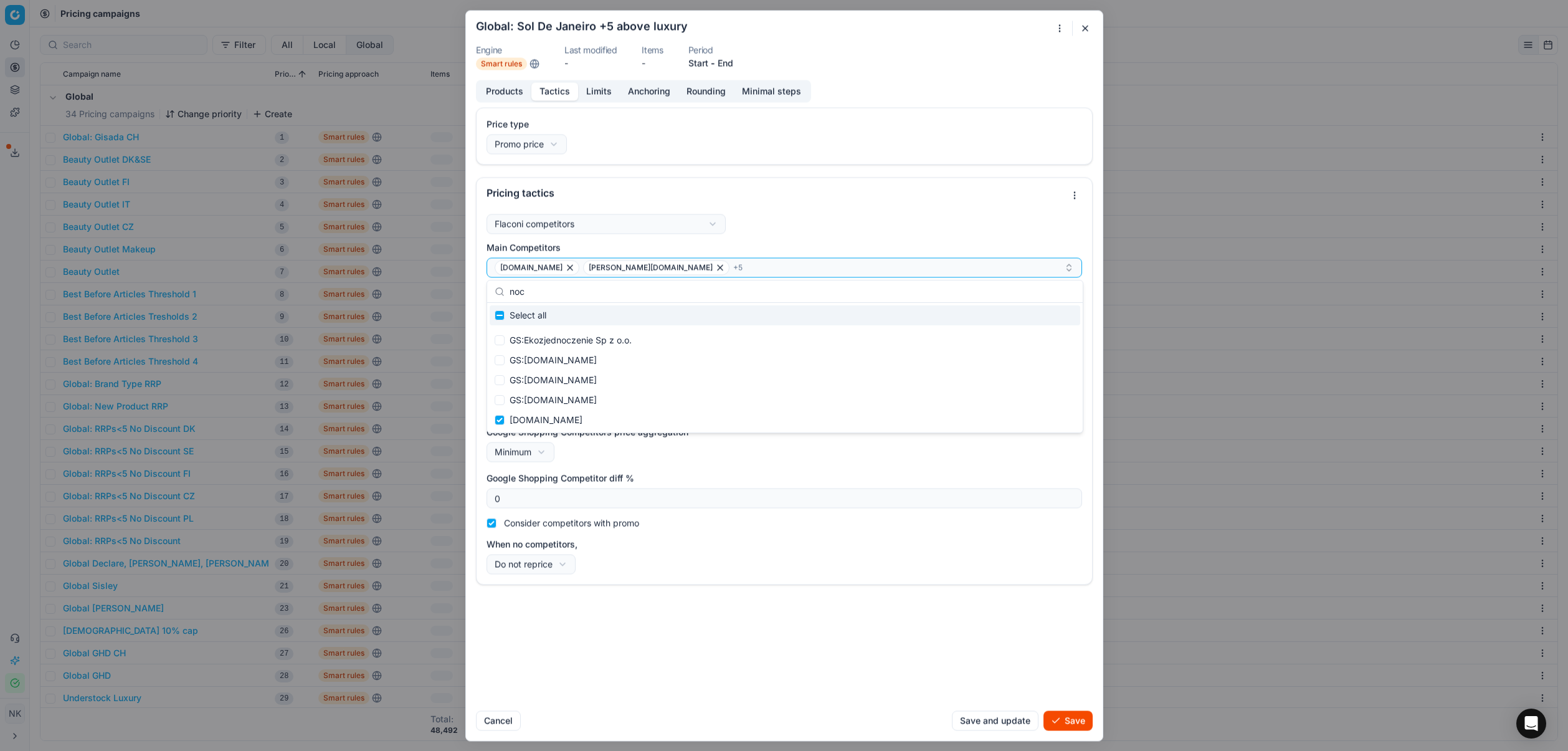
click at [556, 292] on input "noc" at bounding box center [792, 292] width 566 height 25
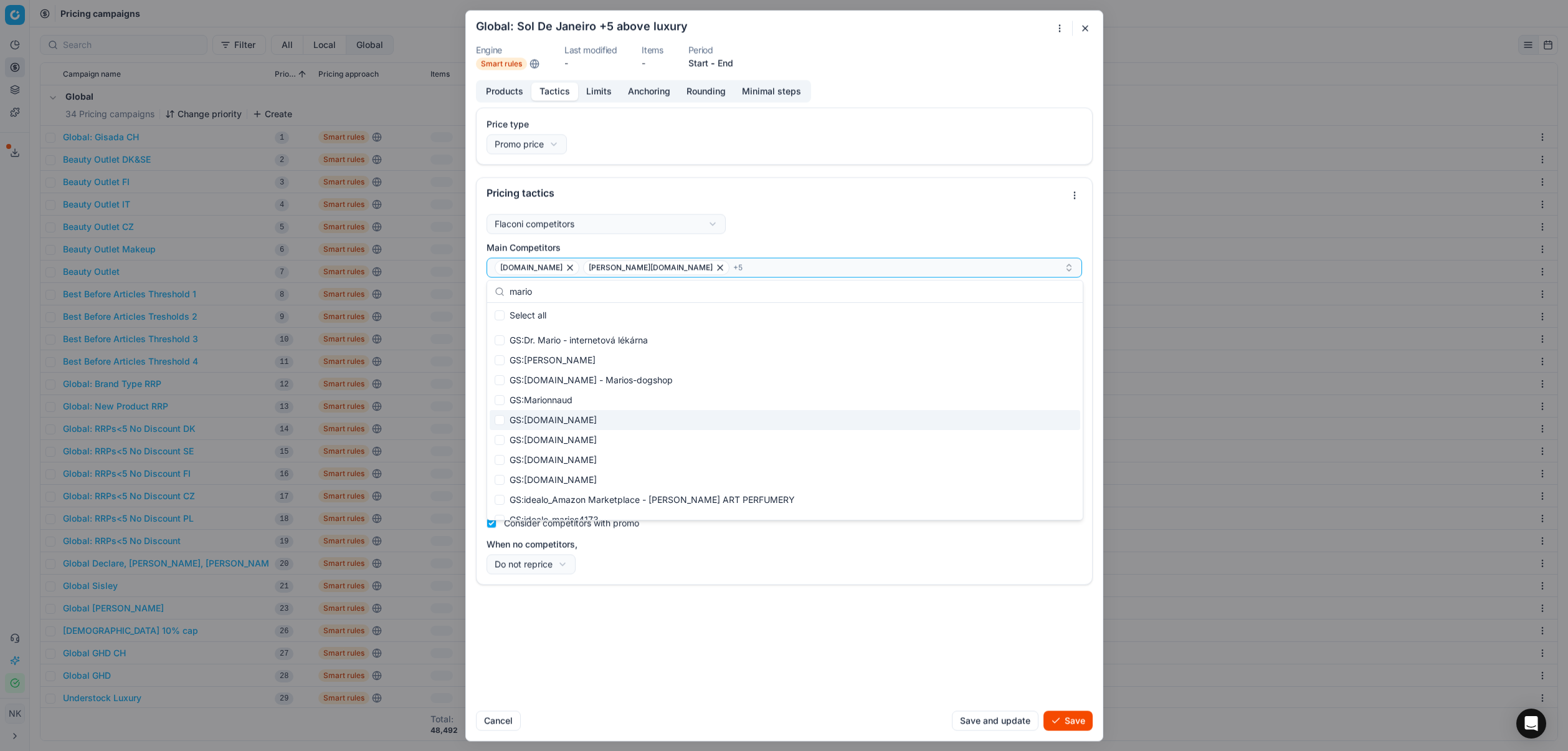
scroll to position [92, 0]
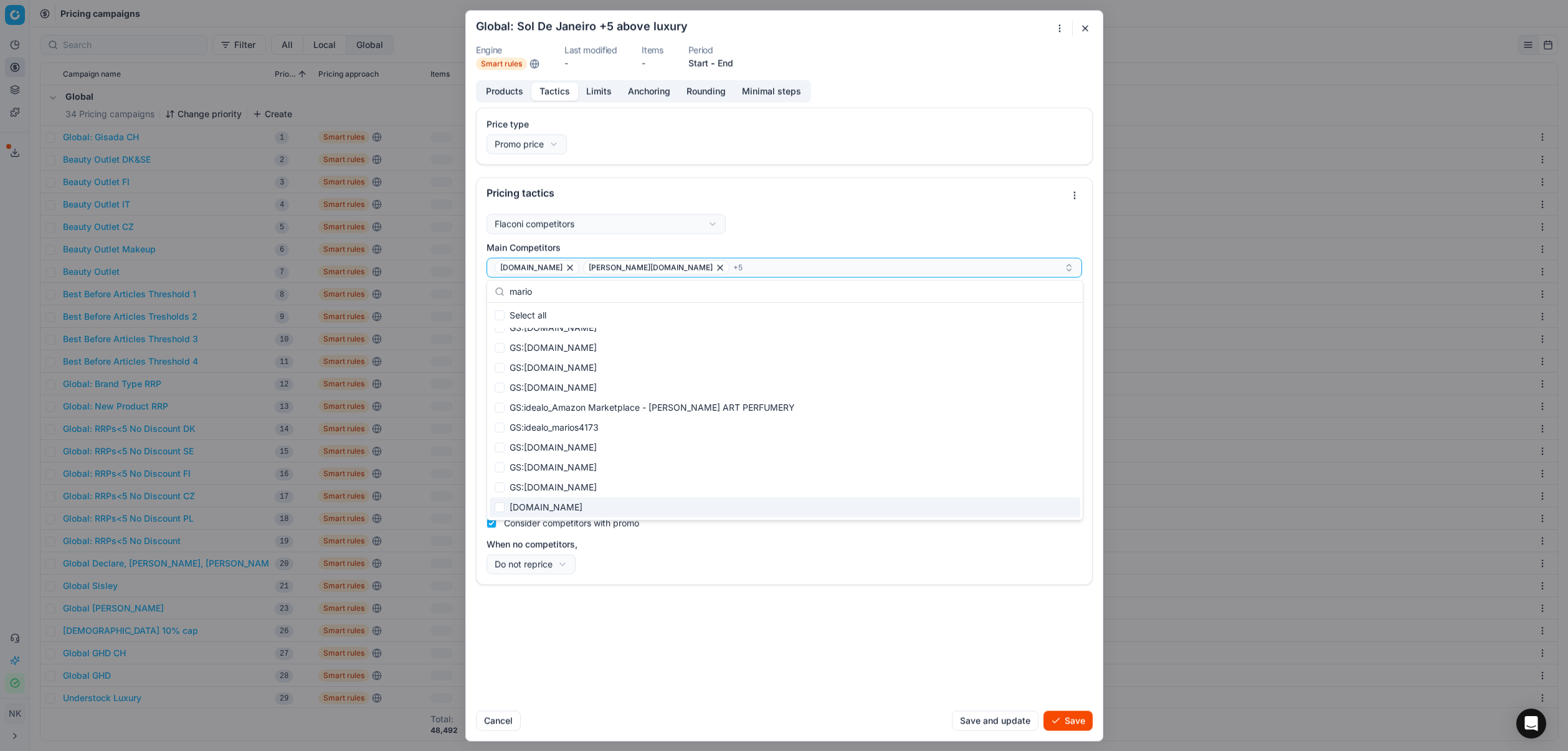
type input "mario"
click at [528, 508] on div "[DOMAIN_NAME]" at bounding box center [785, 508] width 591 height 20
checkbox input "true"
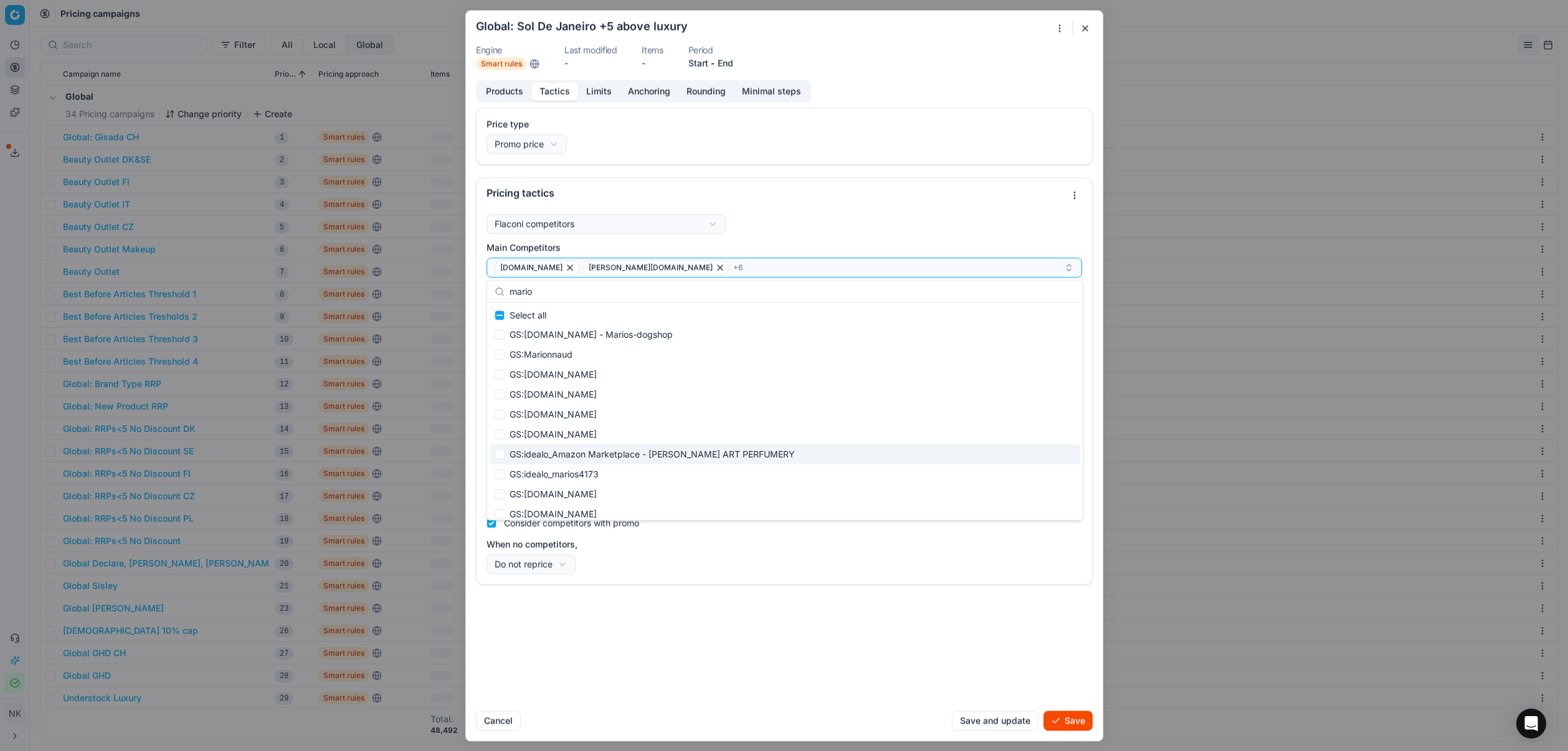
scroll to position [0, 0]
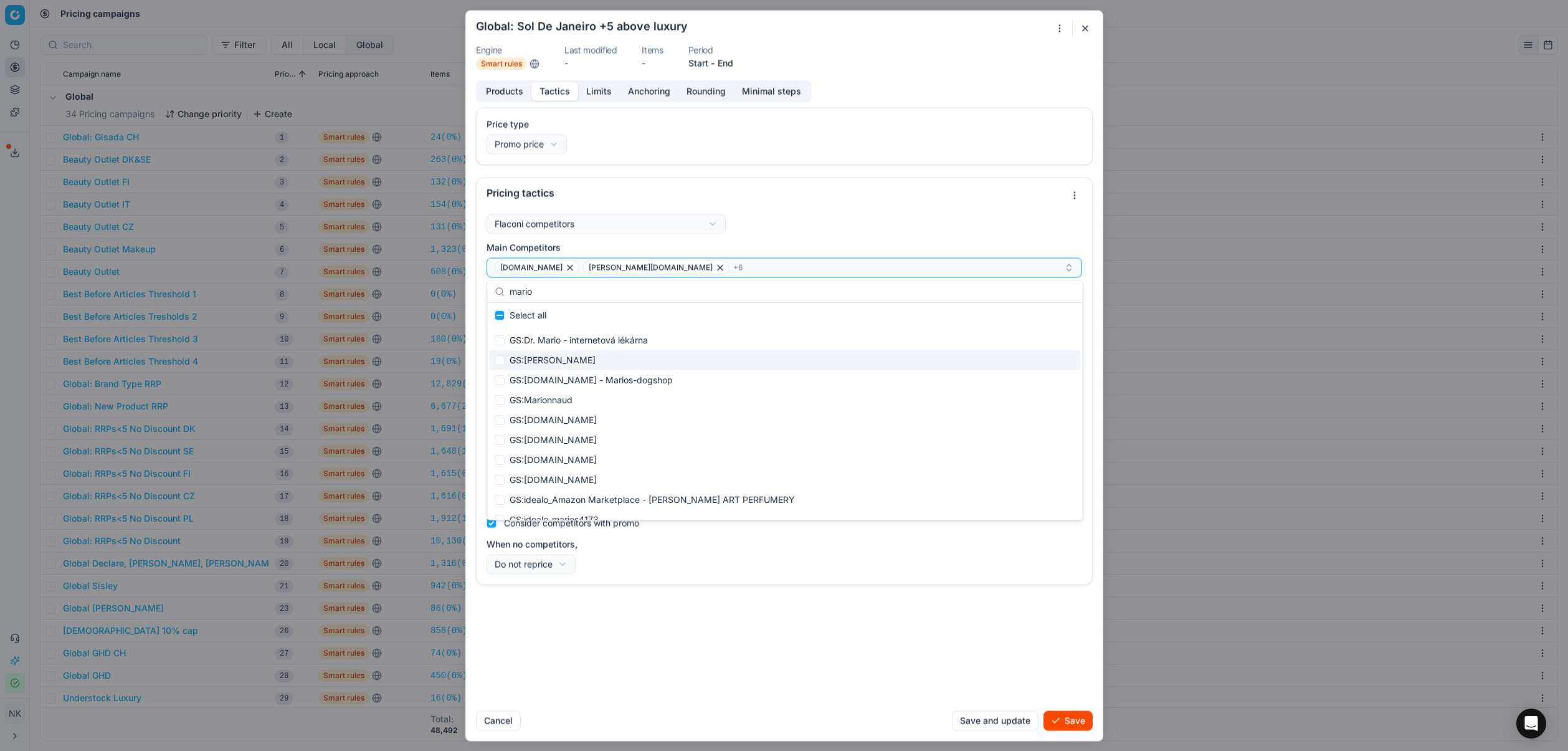
click at [581, 292] on input "mario" at bounding box center [792, 292] width 566 height 25
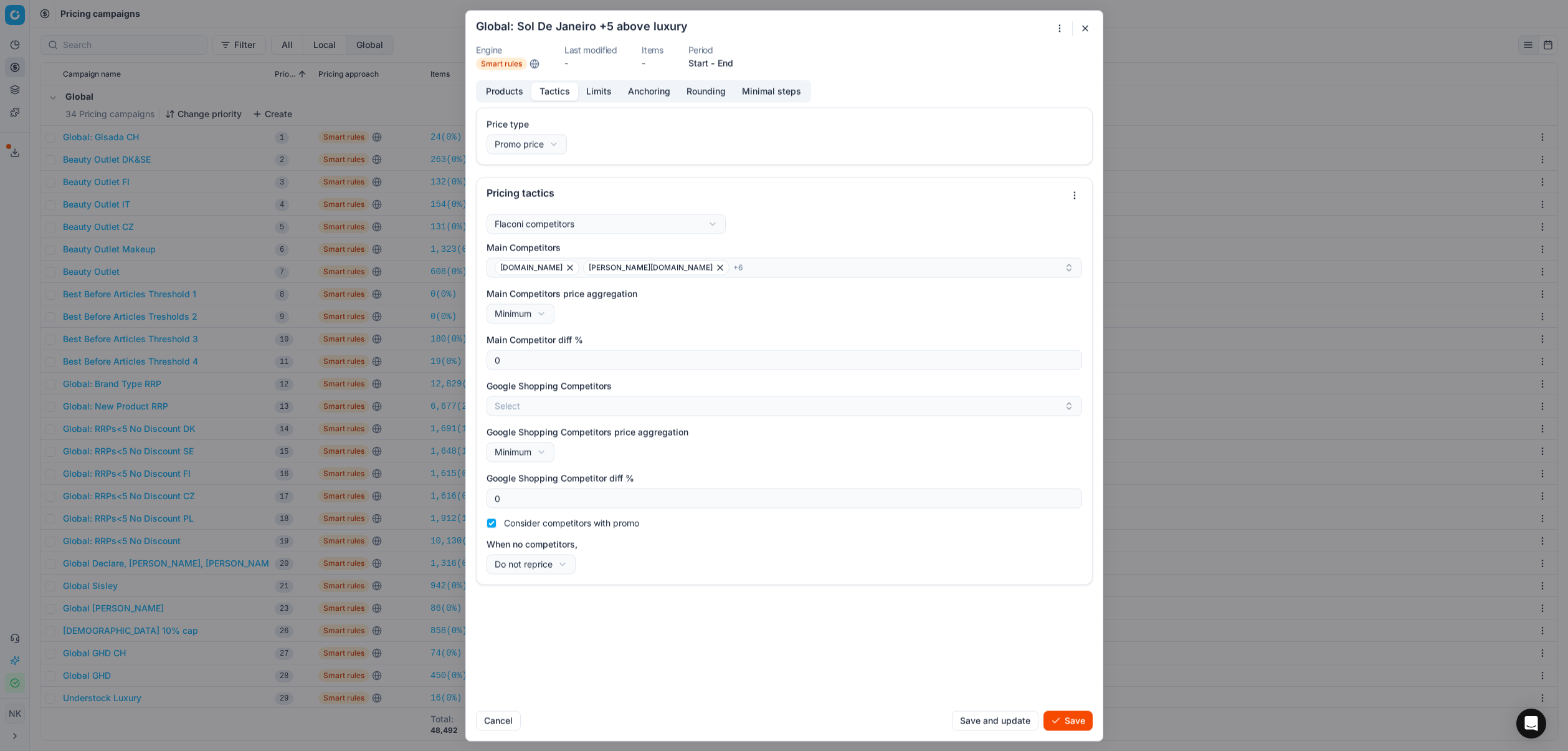
click at [785, 624] on div "Price type Promo price Default Regular price Promo price Pricing tactics Flacon…" at bounding box center [784, 404] width 637 height 594
click at [558, 408] on button "Select" at bounding box center [784, 405] width 596 height 20
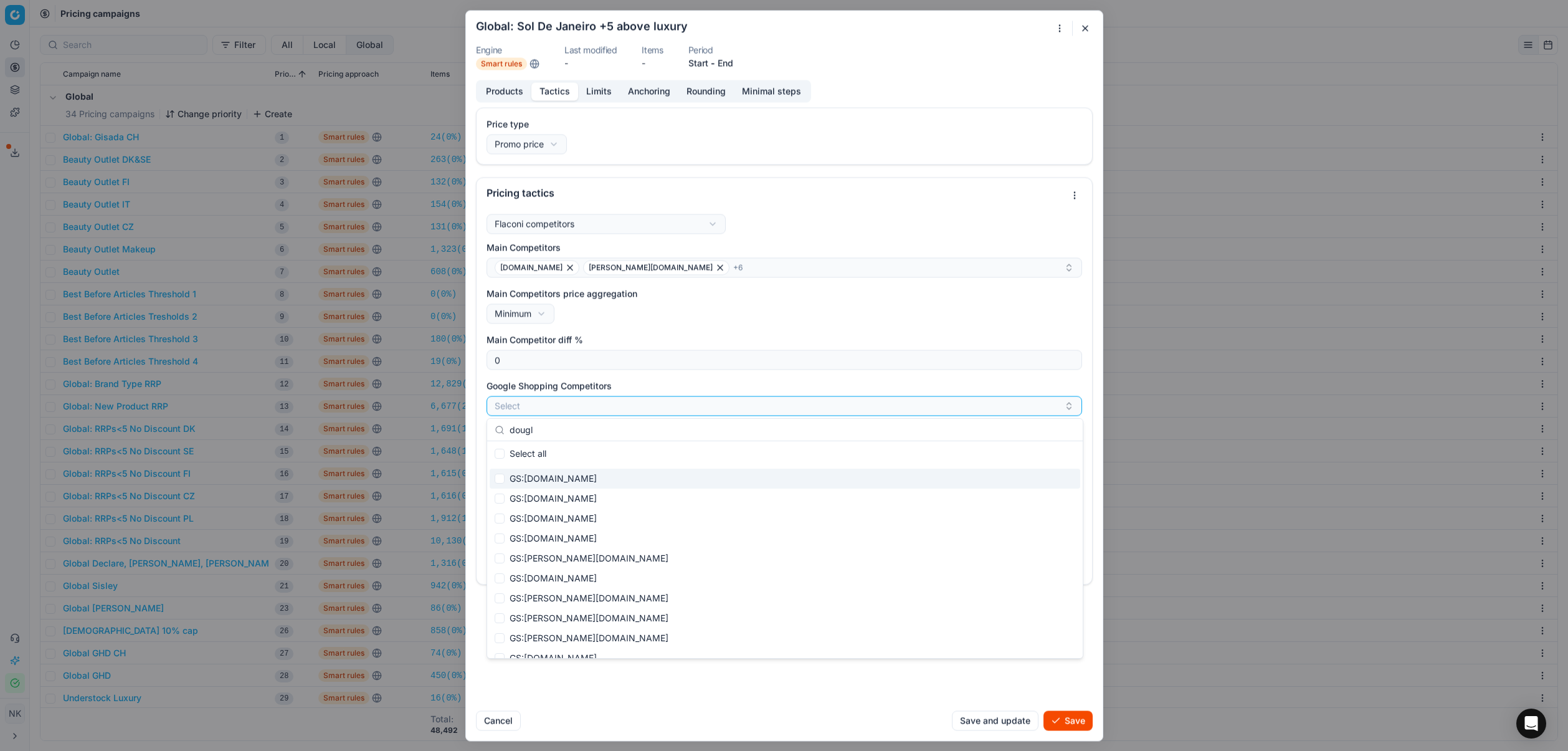
type input "dougl"
click at [498, 477] on input "Suggestions" at bounding box center [500, 478] width 10 height 10
checkbox input "true"
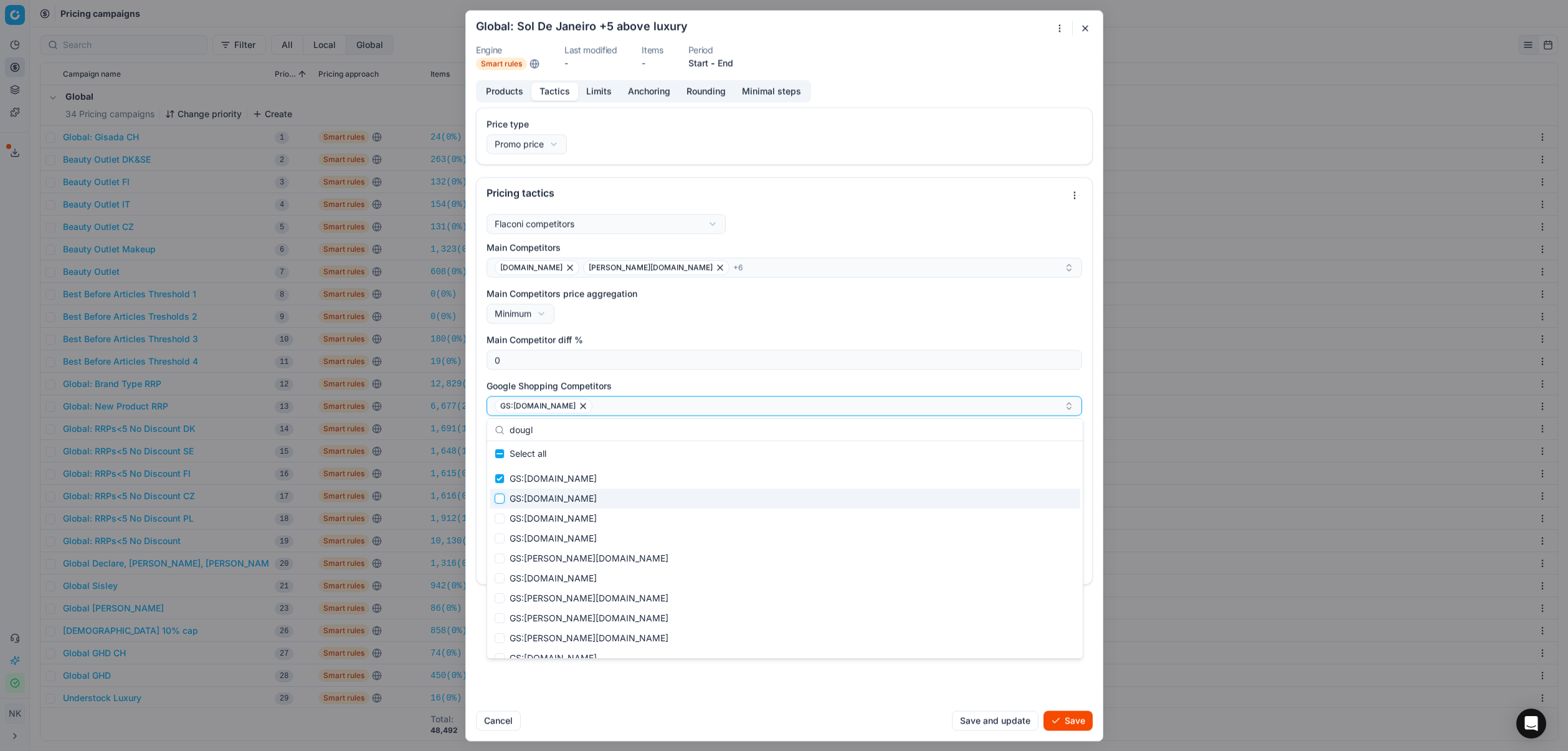
click at [499, 500] on input "Suggestions" at bounding box center [500, 498] width 10 height 10
checkbox input "true"
click at [502, 520] on input "Suggestions" at bounding box center [500, 518] width 10 height 10
checkbox input "true"
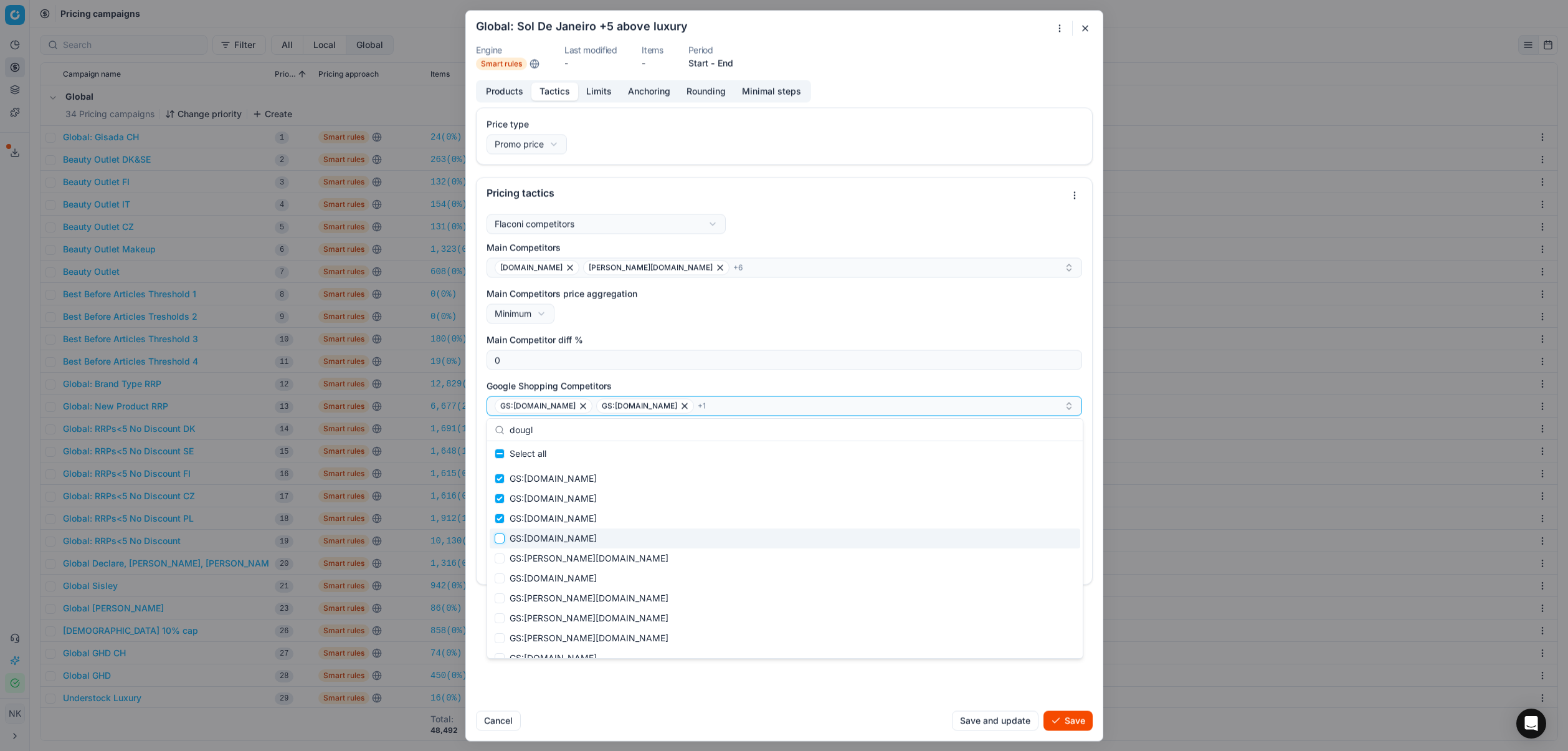
click at [501, 540] on input "Suggestions" at bounding box center [500, 538] width 10 height 10
checkbox input "true"
click at [500, 559] on input "Suggestions" at bounding box center [500, 558] width 10 height 10
checkbox input "true"
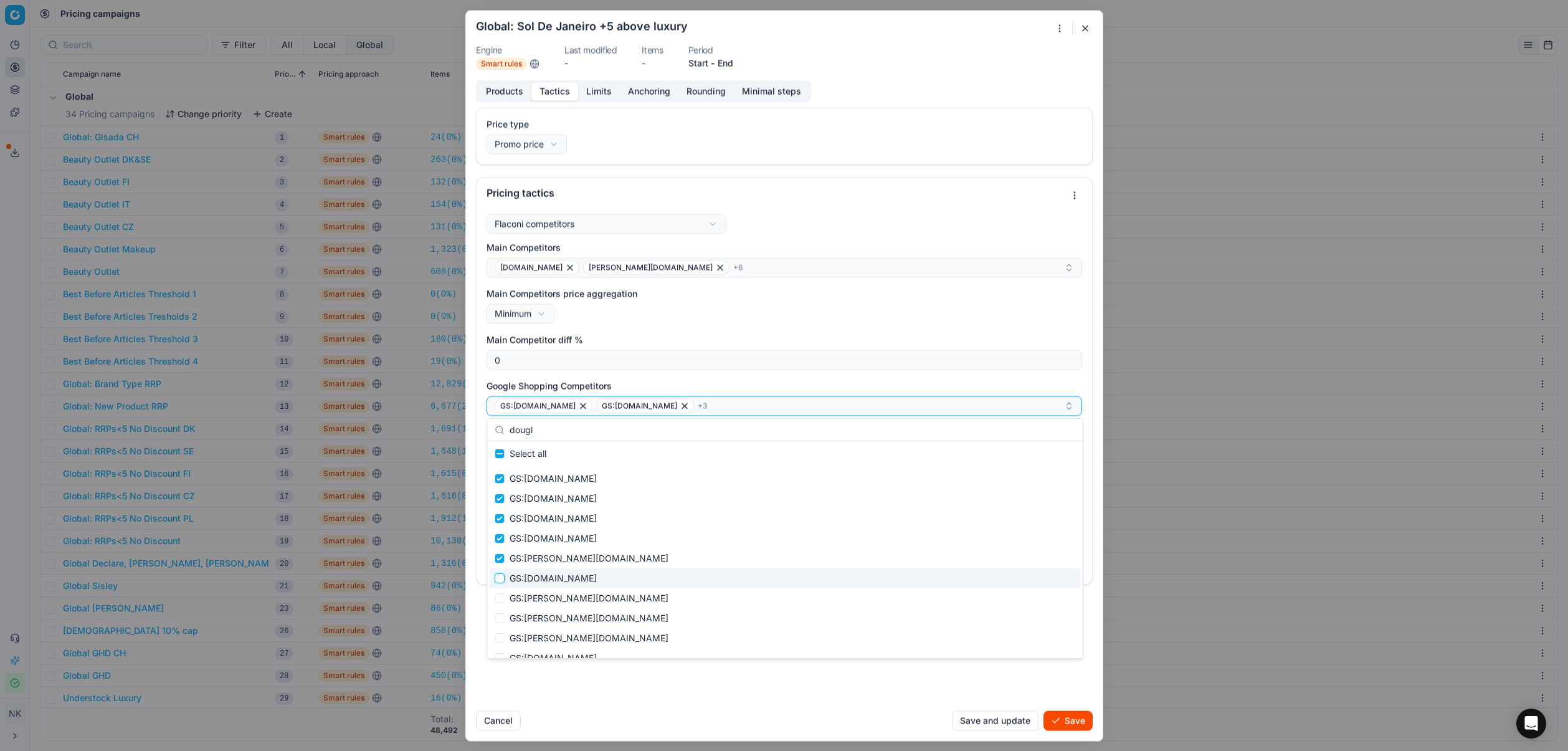
click at [502, 581] on input "Suggestions" at bounding box center [500, 578] width 10 height 10
checkbox input "true"
click at [500, 601] on input "Suggestions" at bounding box center [500, 598] width 10 height 10
checkbox input "true"
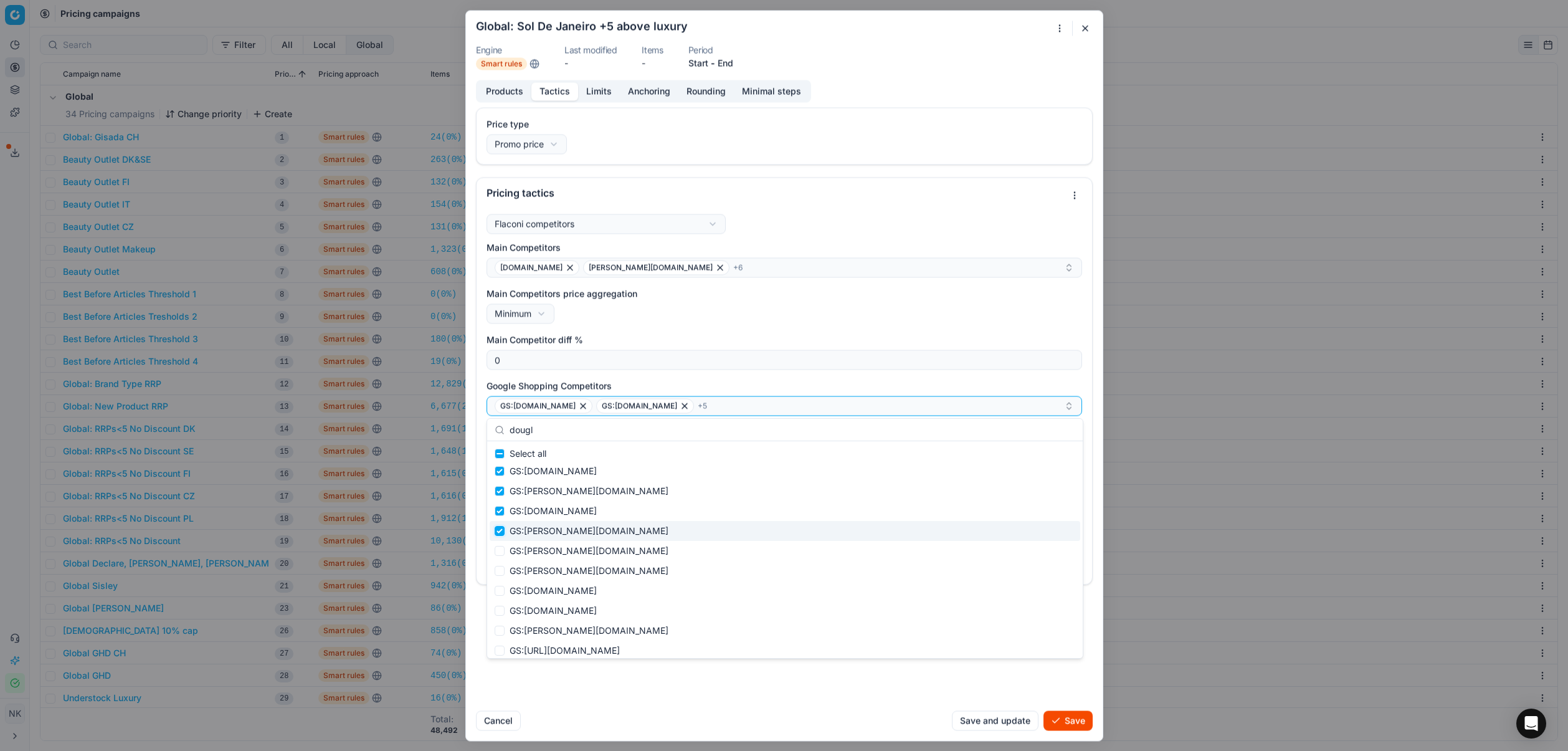
scroll to position [68, 0]
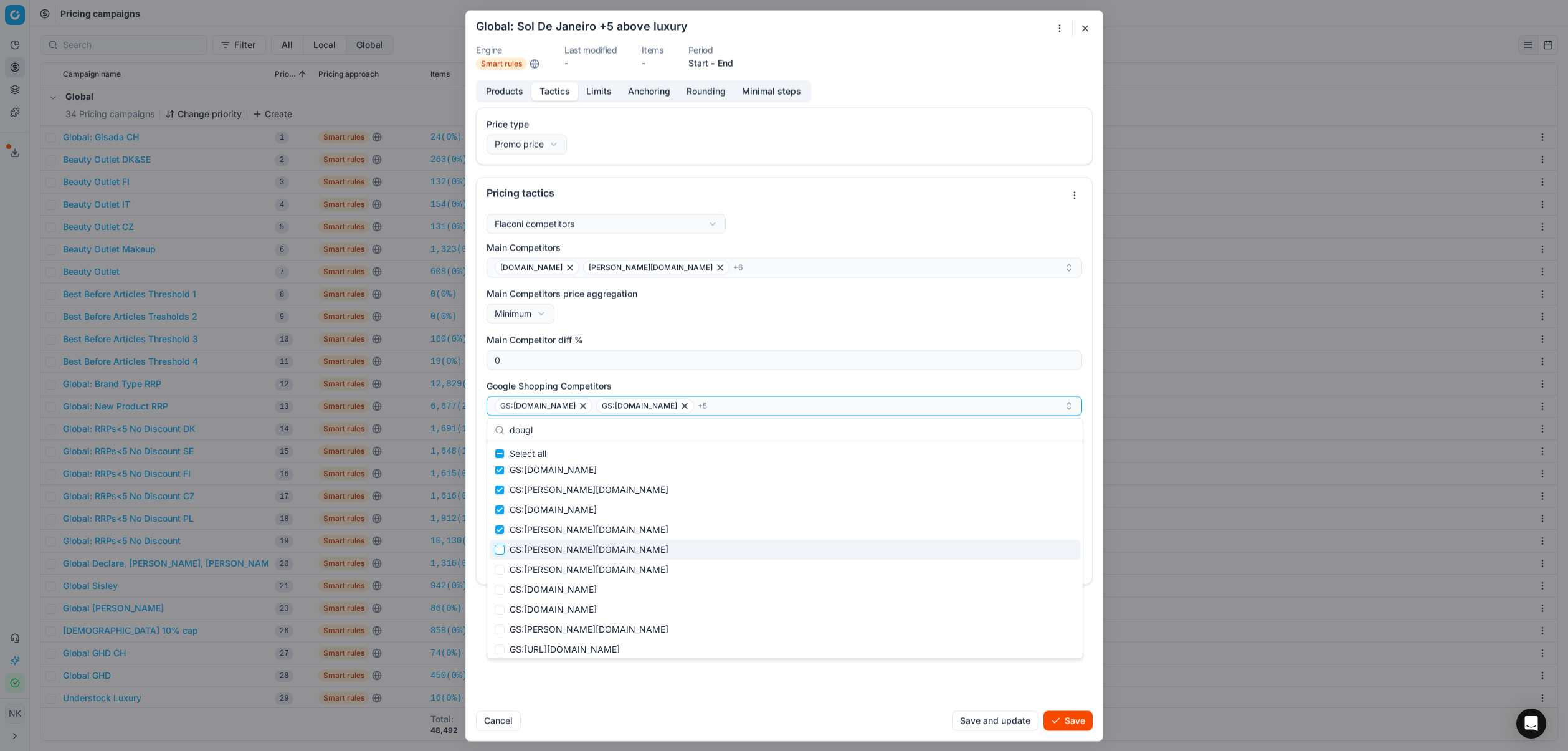
click at [499, 551] on input "Suggestions" at bounding box center [500, 550] width 10 height 10
checkbox input "true"
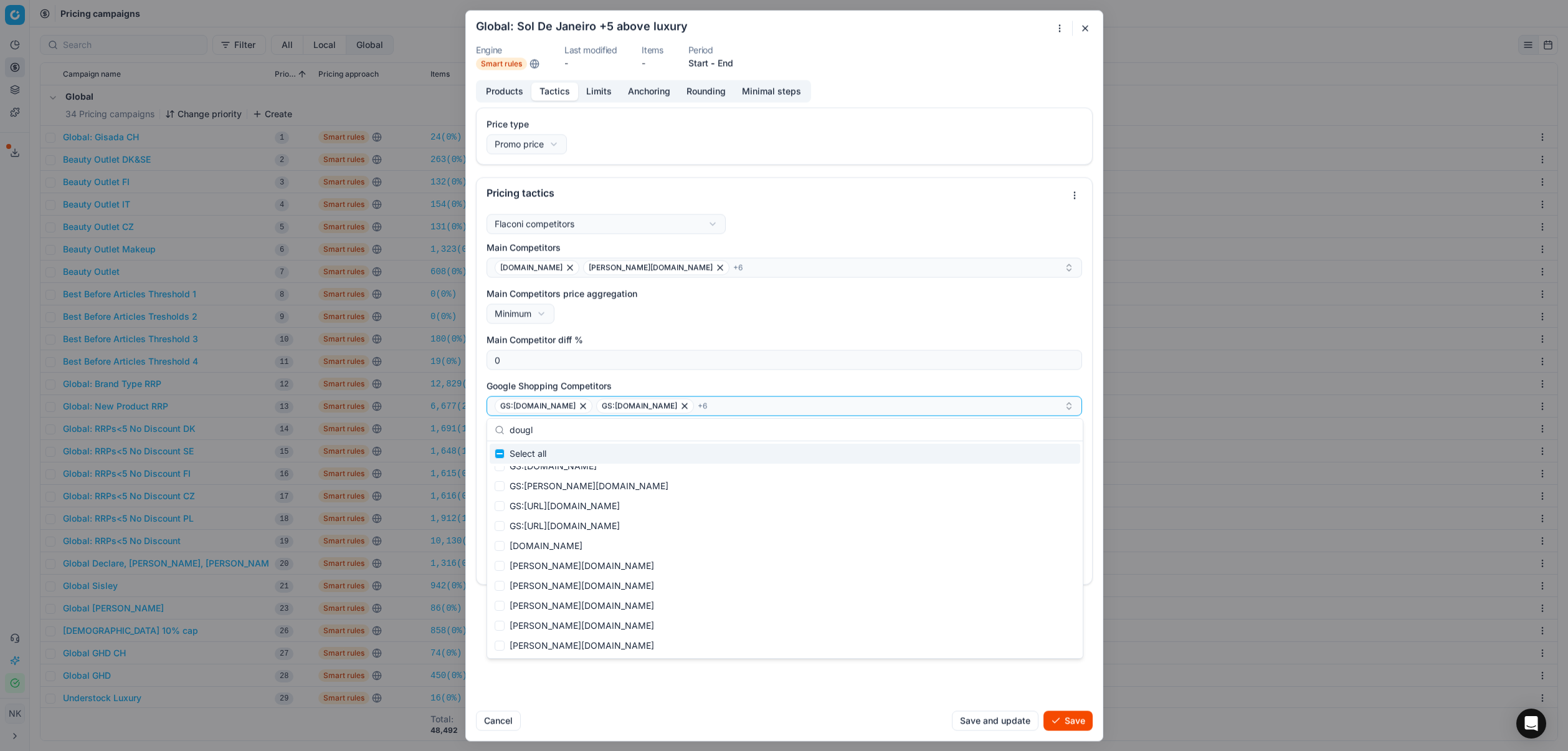
scroll to position [0, 0]
click at [553, 432] on input "dougl" at bounding box center [792, 430] width 566 height 25
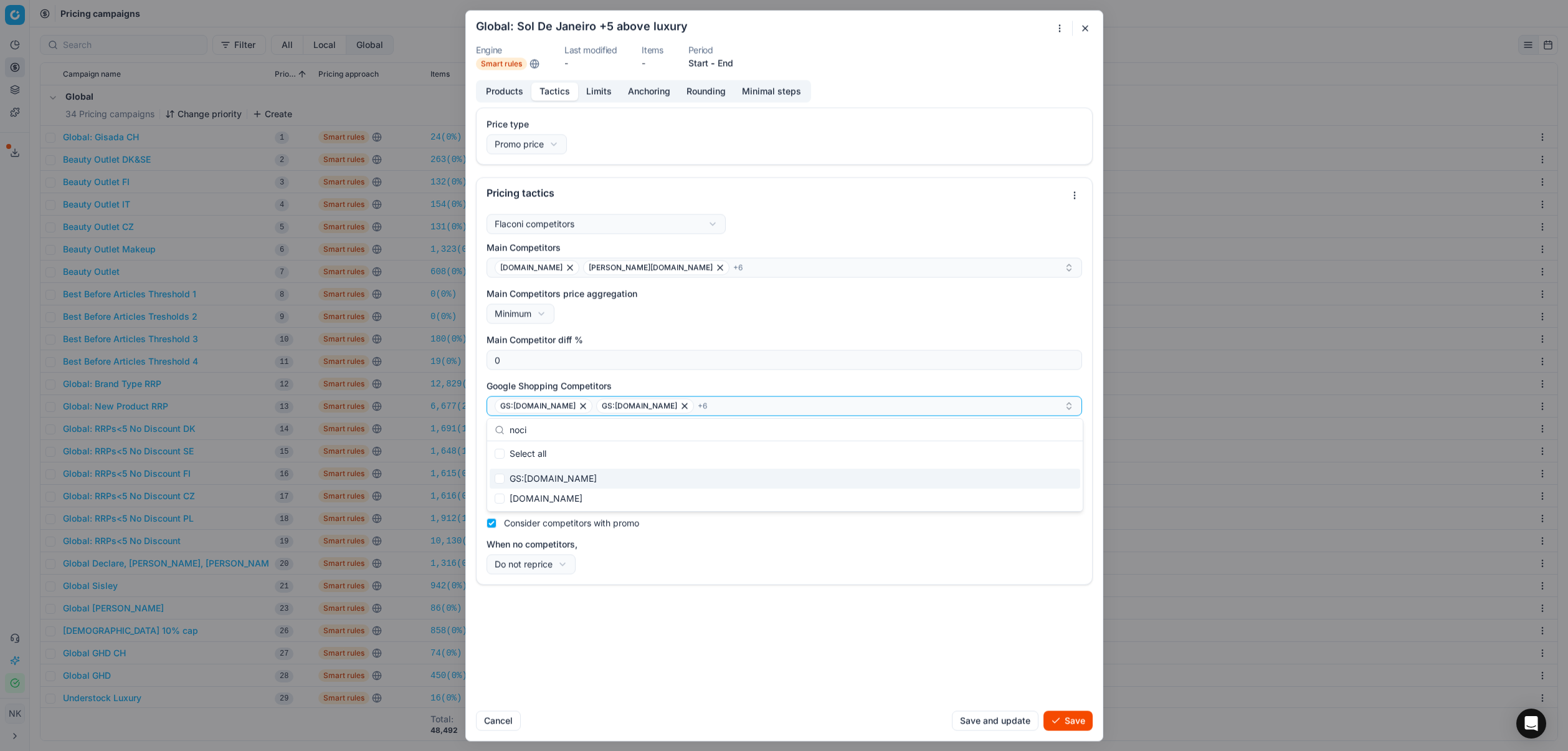
type input "noci"
click at [500, 479] on input "Suggestions" at bounding box center [500, 478] width 10 height 10
checkbox input "true"
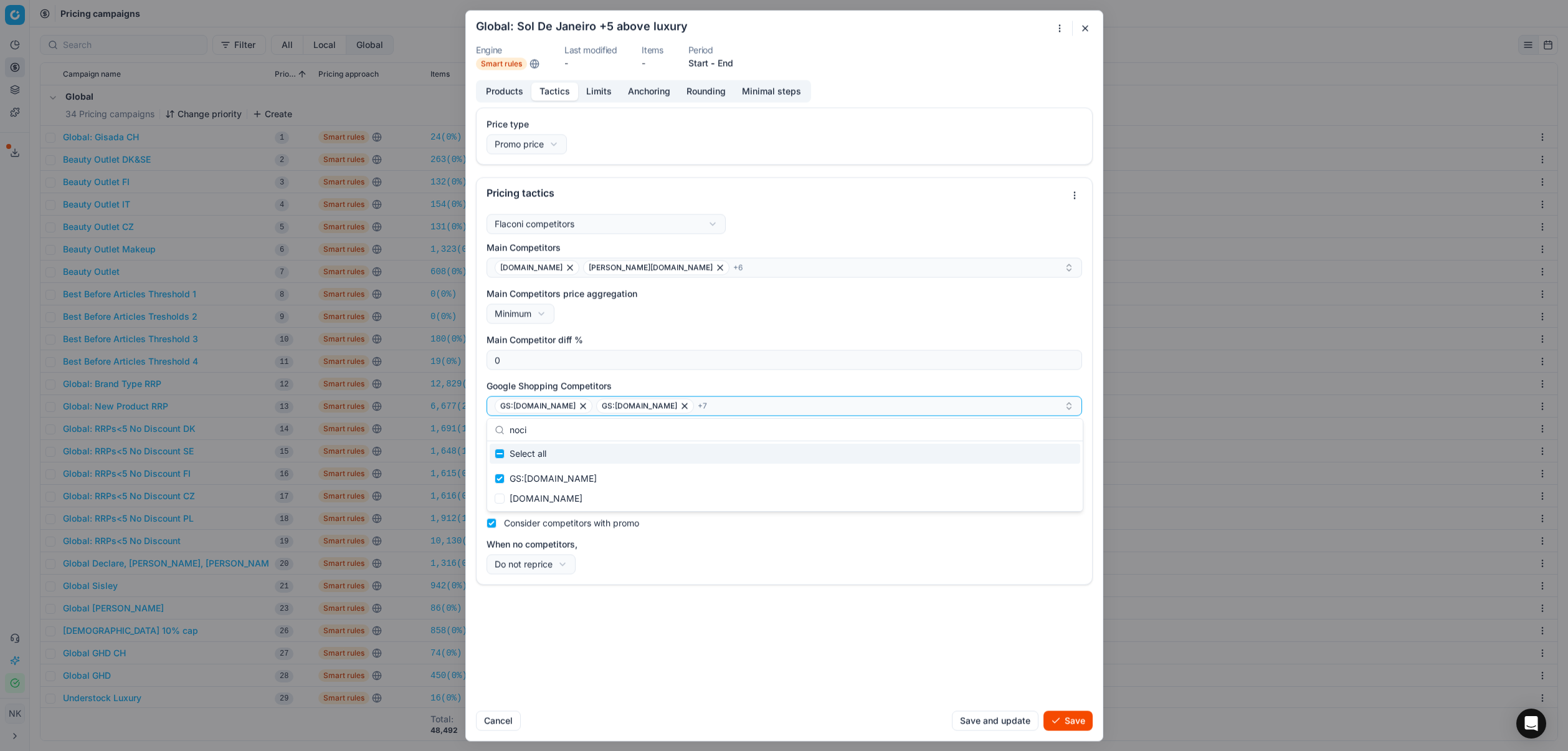
click at [562, 430] on input "noci" at bounding box center [792, 430] width 566 height 25
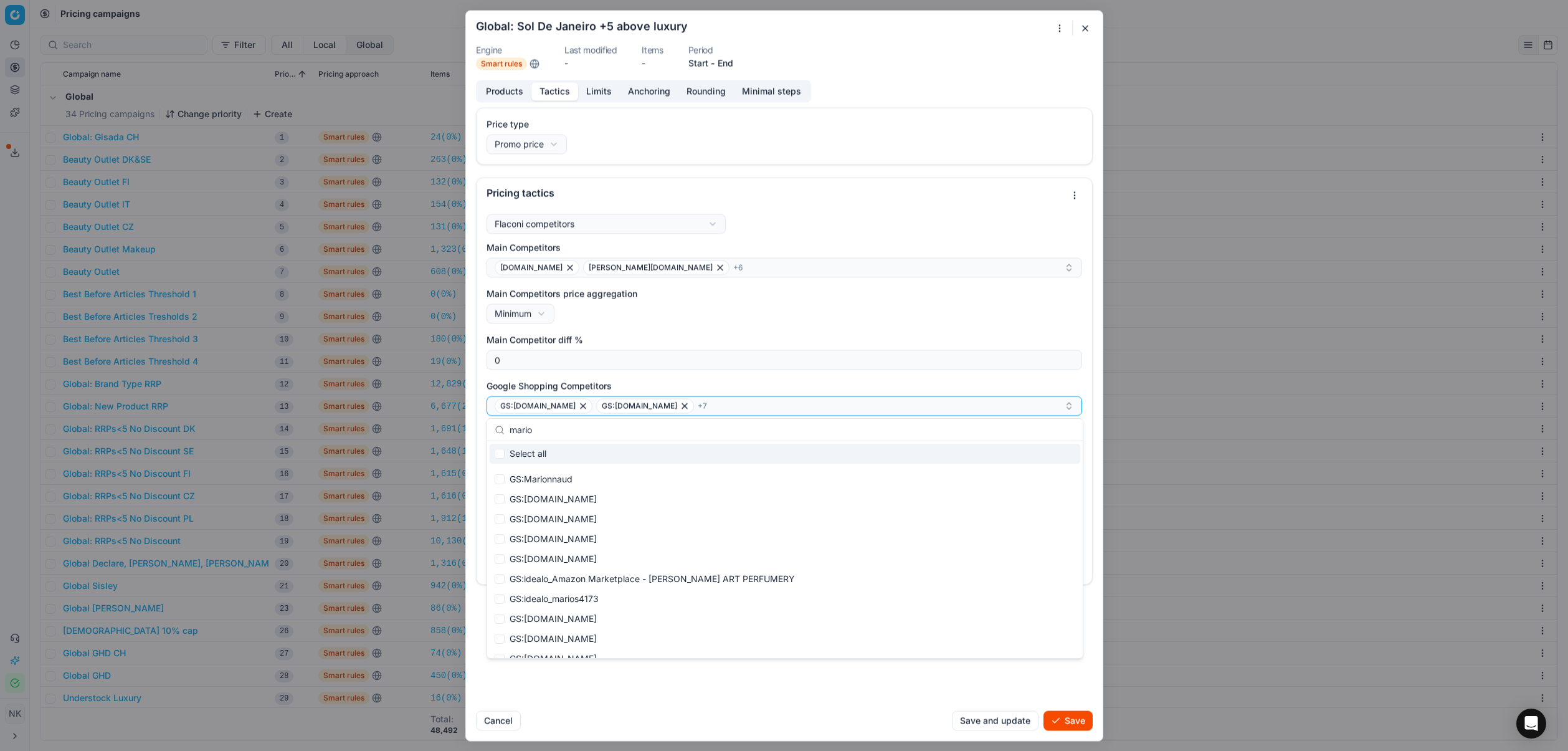
scroll to position [64, 0]
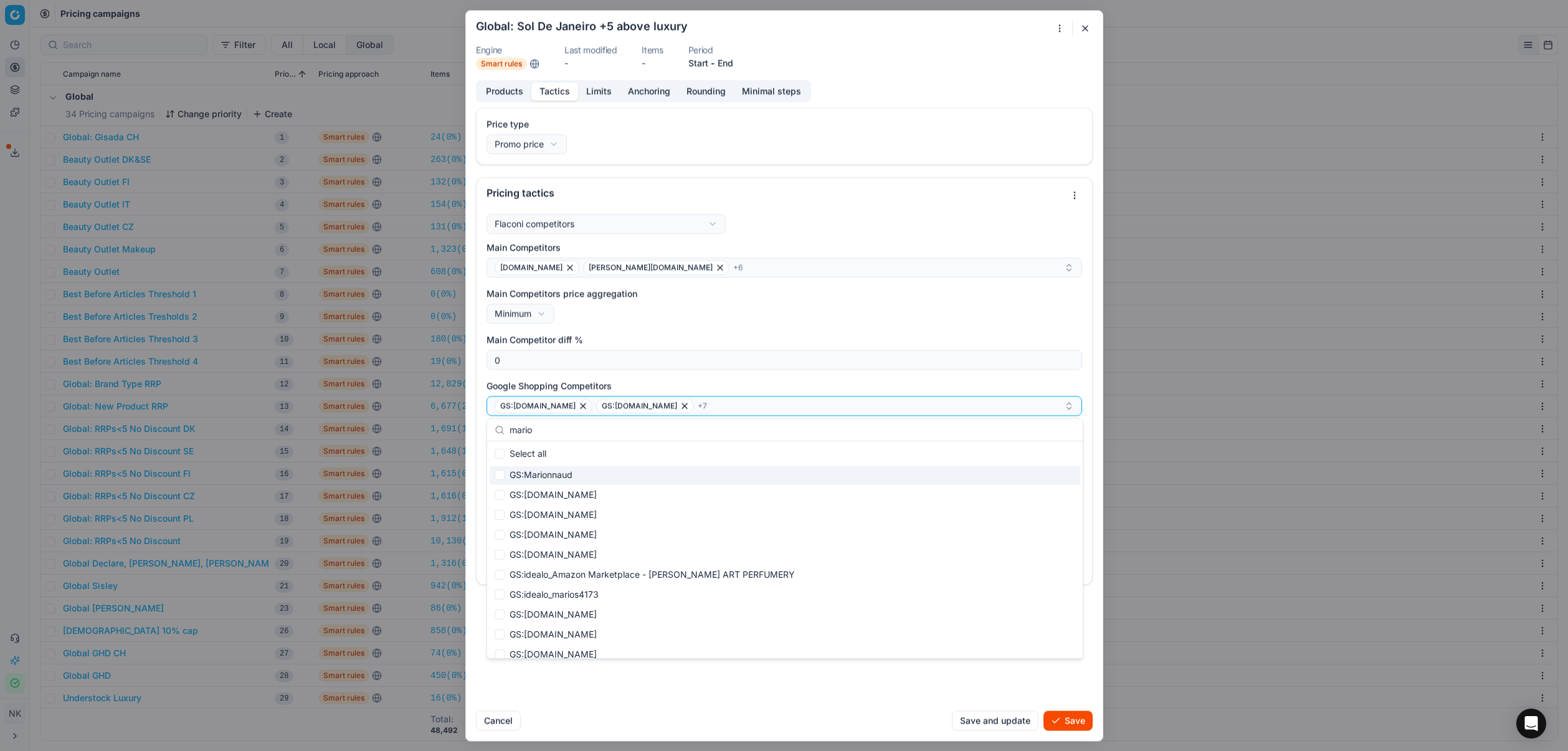
type input "mario"
click at [499, 475] on input "Suggestions" at bounding box center [500, 475] width 10 height 10
checkbox input "true"
click at [500, 496] on input "Suggestions" at bounding box center [500, 495] width 10 height 10
checkbox input "true"
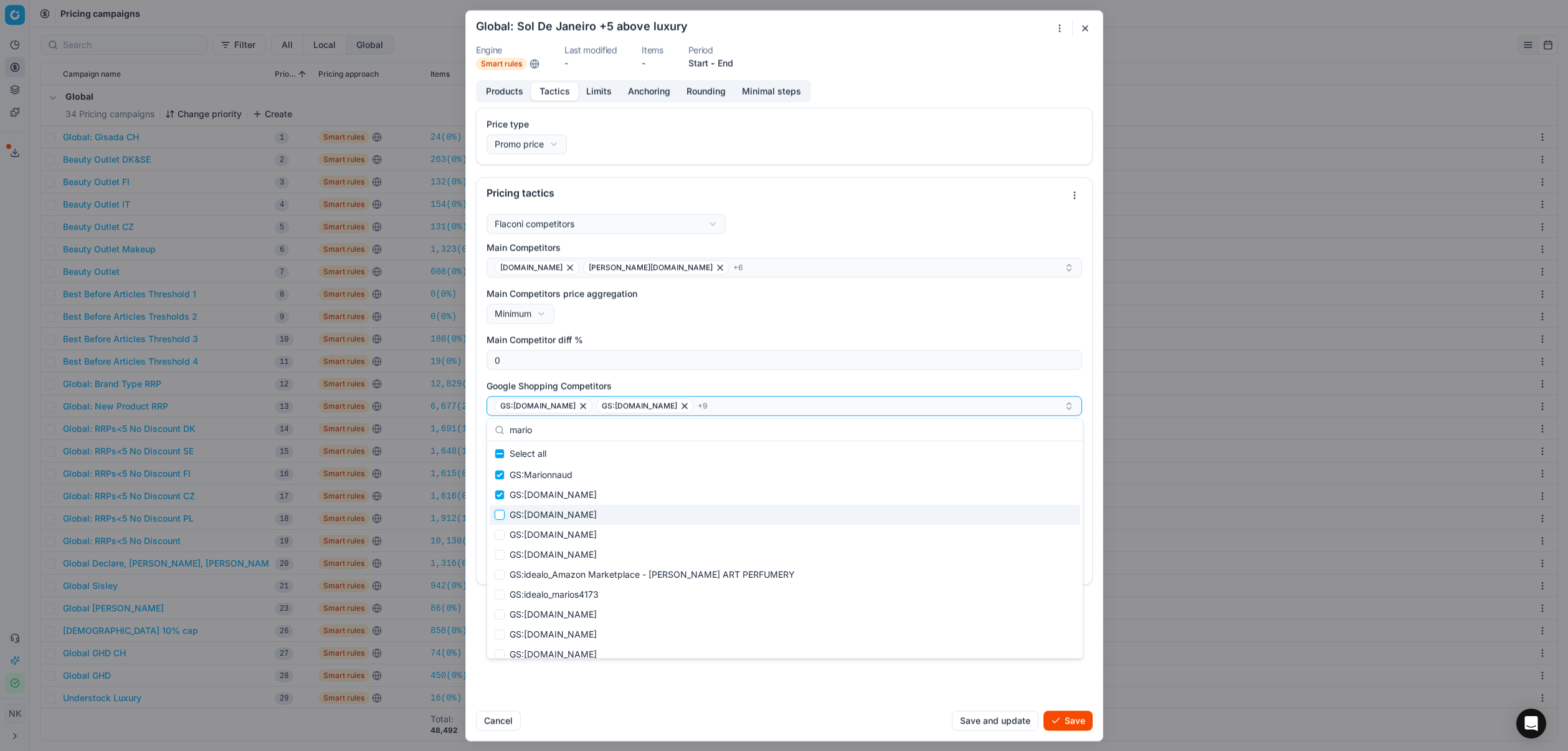
click at [501, 518] on input "Suggestions" at bounding box center [500, 514] width 10 height 10
checkbox input "true"
click at [501, 537] on input "Suggestions" at bounding box center [500, 534] width 10 height 10
checkbox input "true"
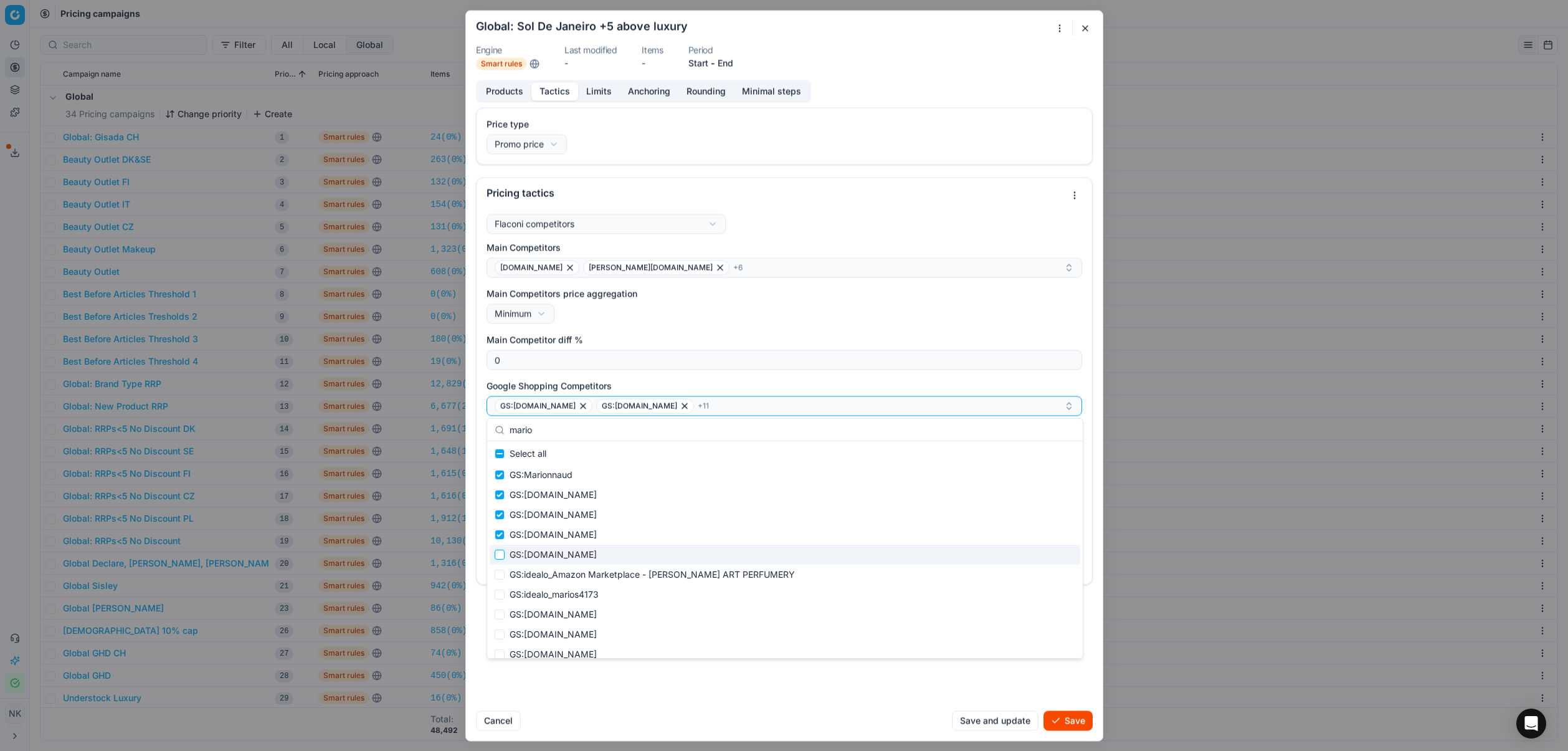
click at [497, 554] on input "Suggestions" at bounding box center [500, 554] width 10 height 10
checkbox input "true"
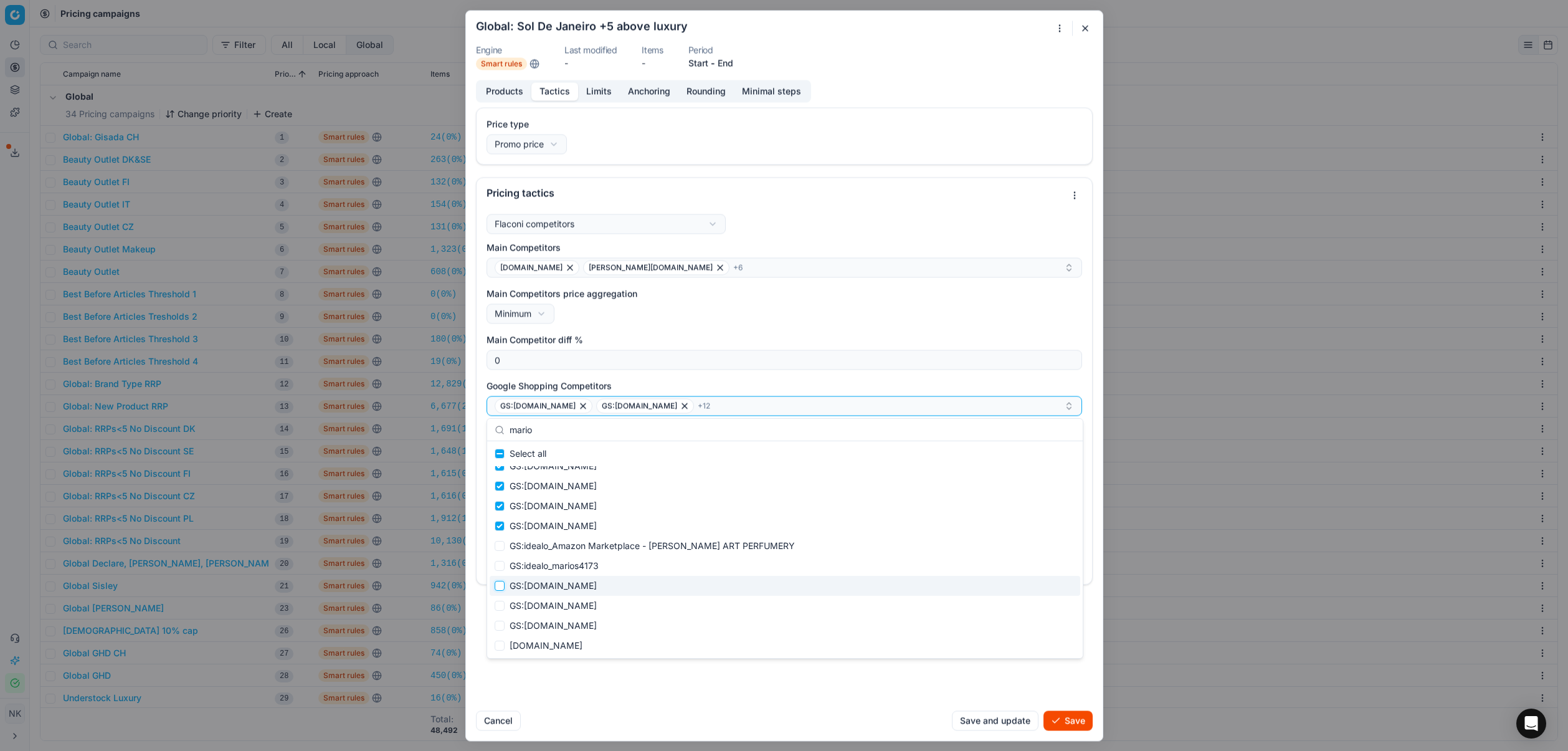
click at [498, 586] on input "Suggestions" at bounding box center [500, 586] width 10 height 10
checkbox input "true"
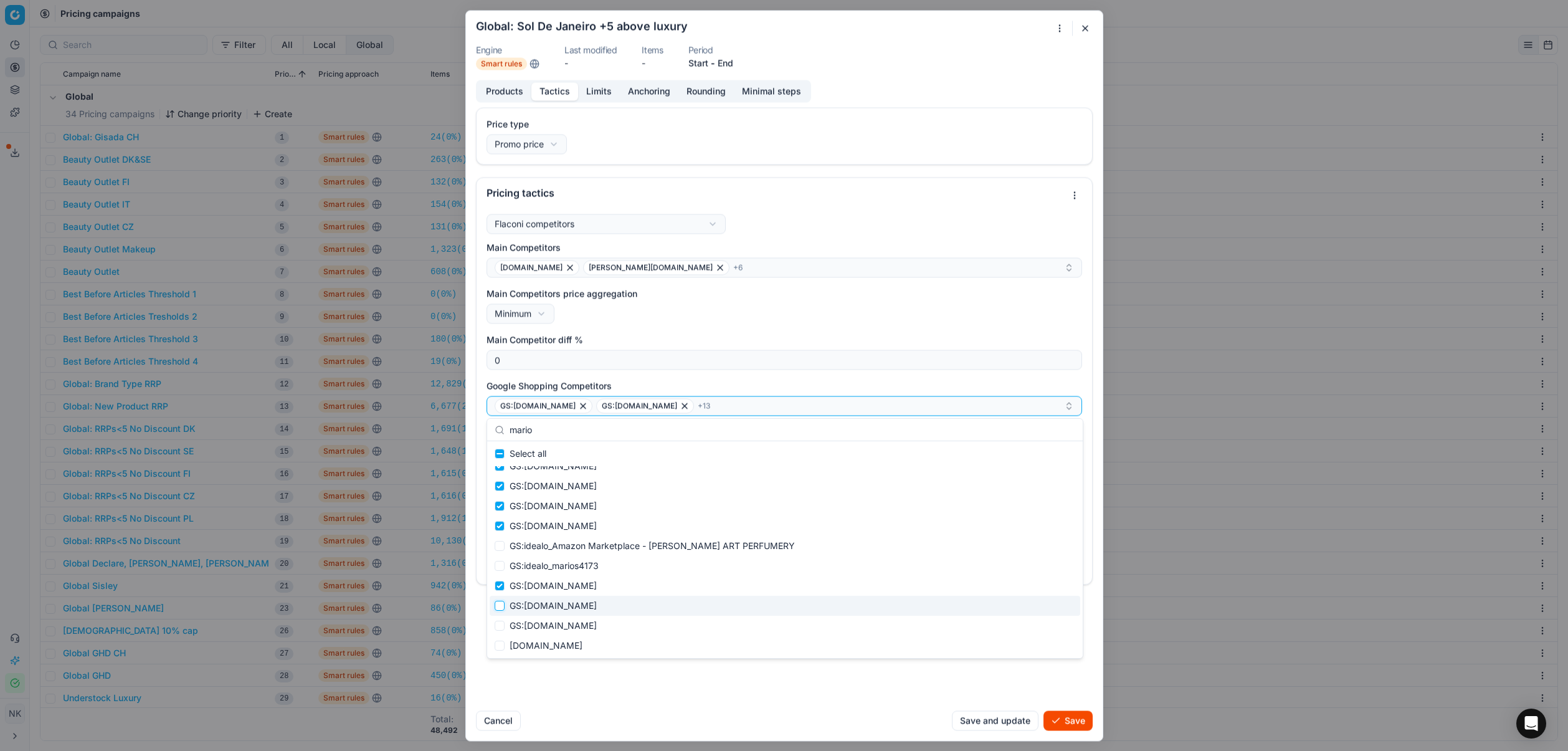
click at [496, 607] on input "Suggestions" at bounding box center [500, 606] width 10 height 10
checkbox input "true"
click at [498, 624] on input "Suggestions" at bounding box center [500, 626] width 10 height 10
checkbox input "true"
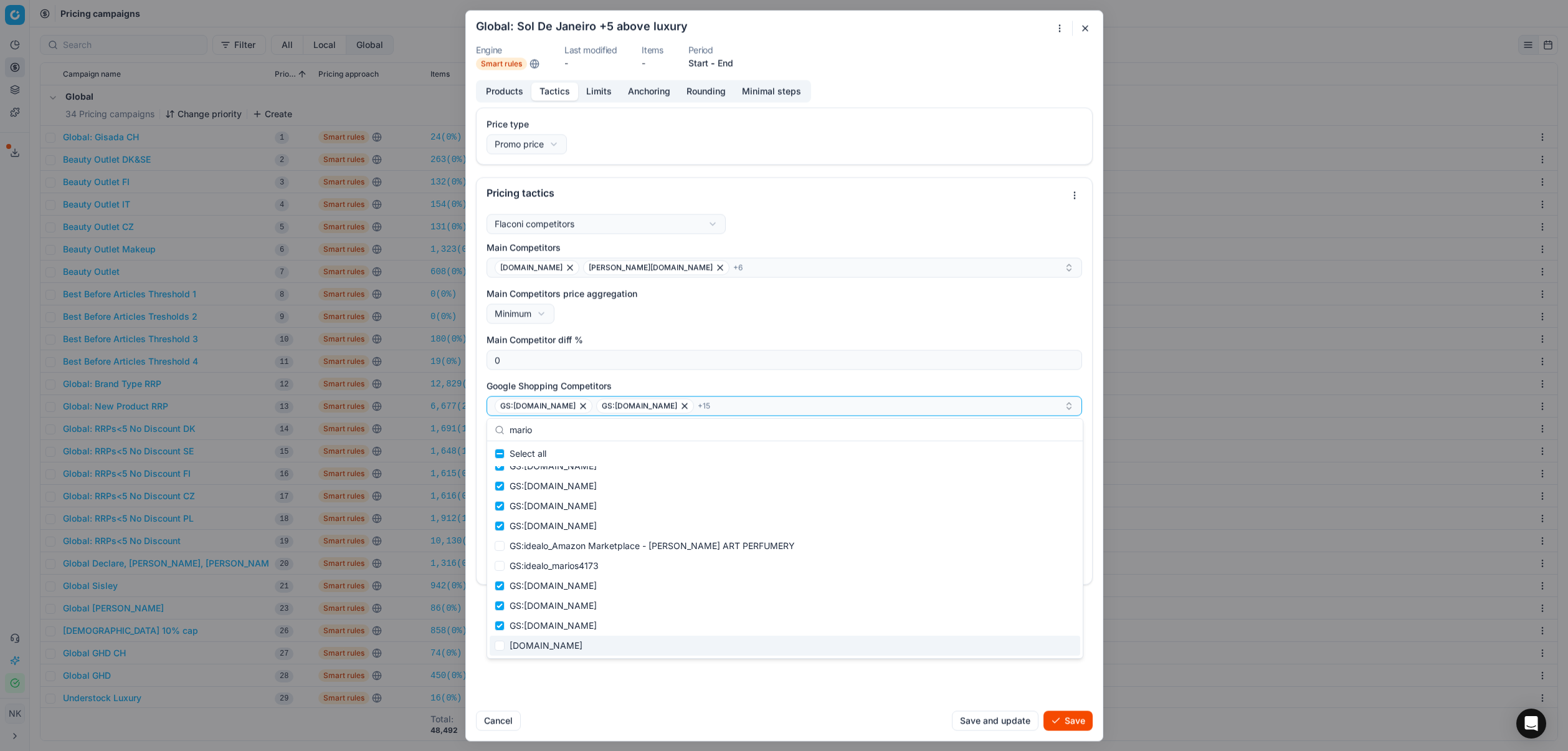
click at [720, 700] on div "Price type Promo price Default Regular price Promo price Pricing tactics Flacon…" at bounding box center [784, 404] width 637 height 594
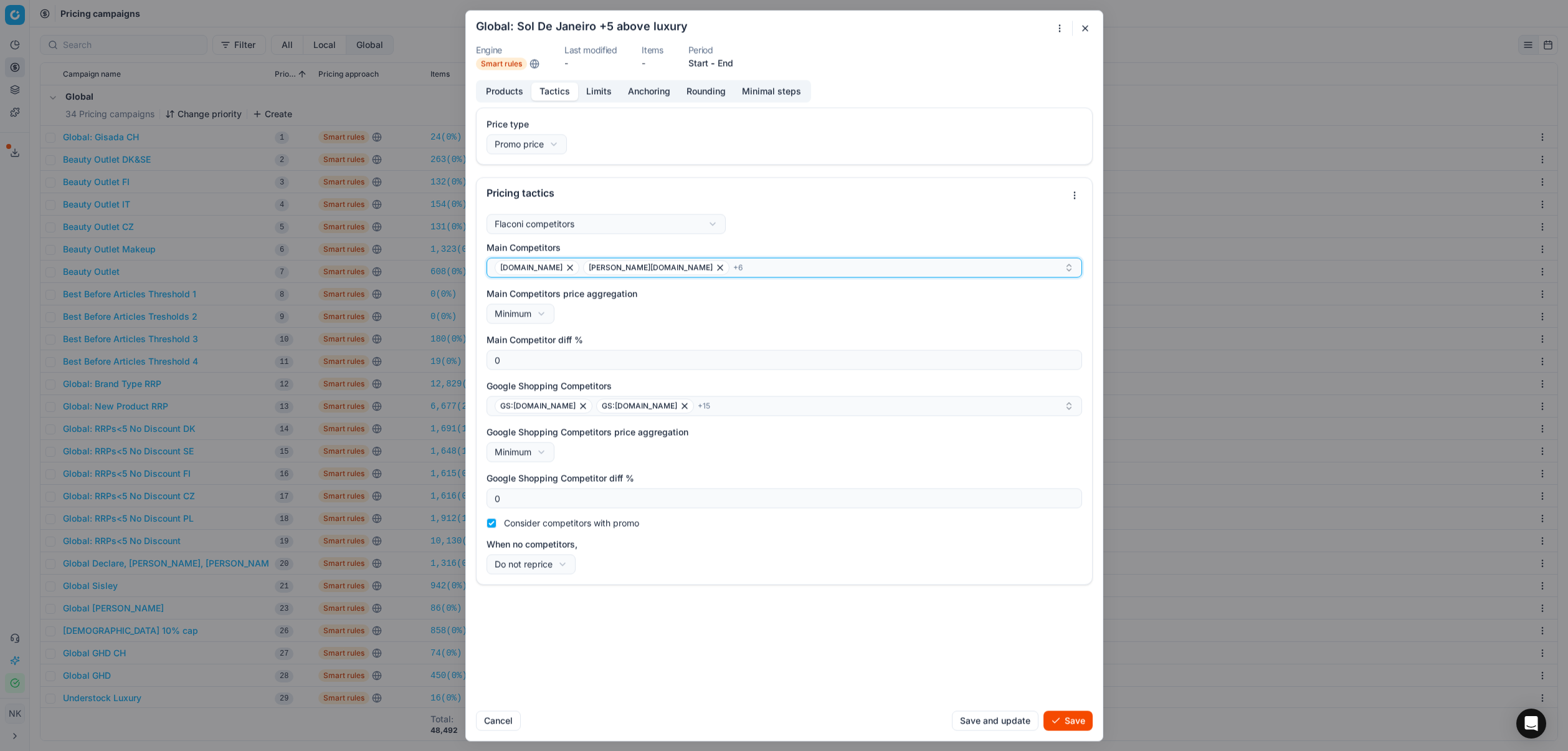
click at [679, 270] on div "douglas.at douglas.be + 6" at bounding box center [780, 267] width 569 height 15
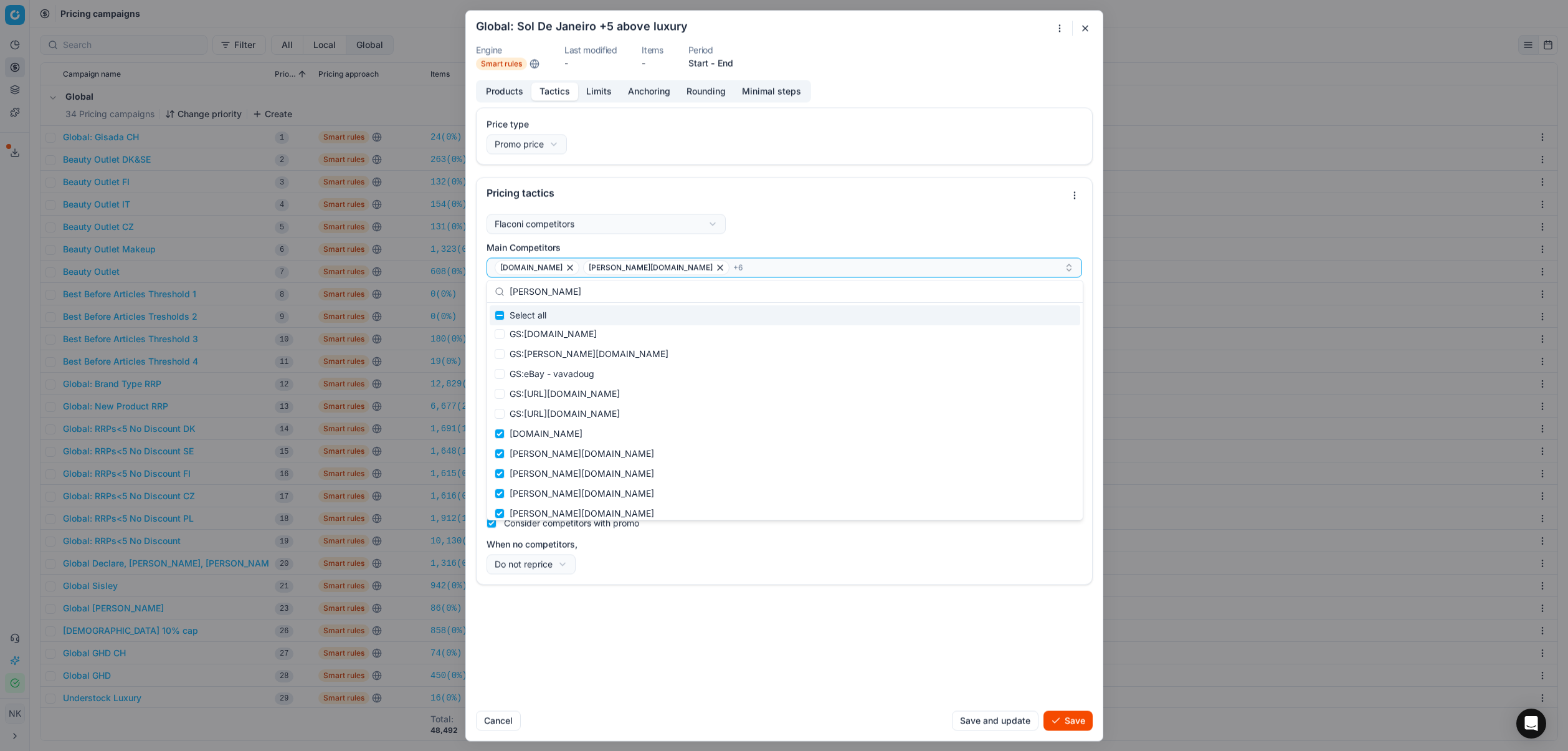
scroll to position [232, 0]
click at [533, 294] on input "[PERSON_NAME]" at bounding box center [792, 292] width 566 height 25
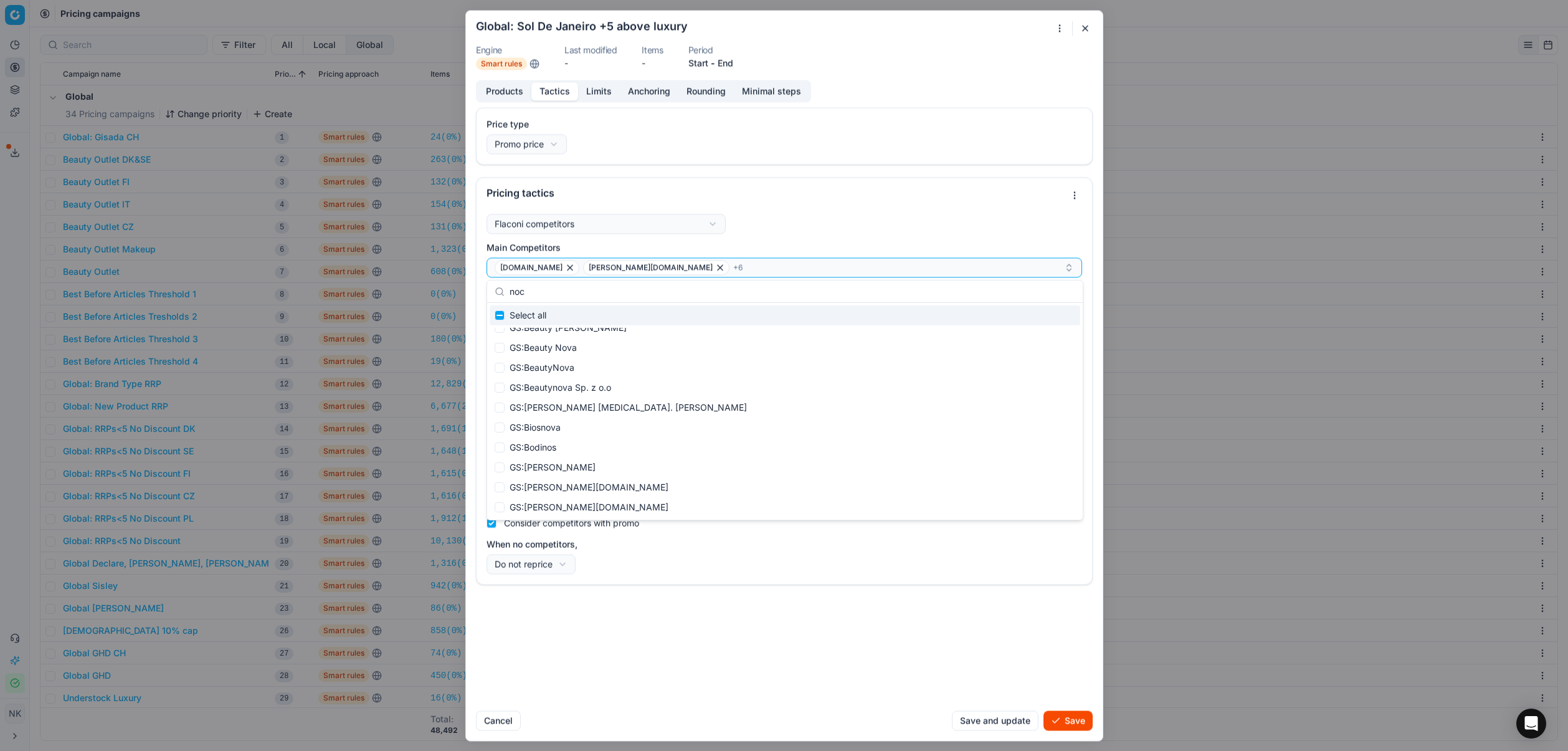
scroll to position [0, 0]
click at [556, 292] on input "noci" at bounding box center [792, 292] width 566 height 25
type input "mario"
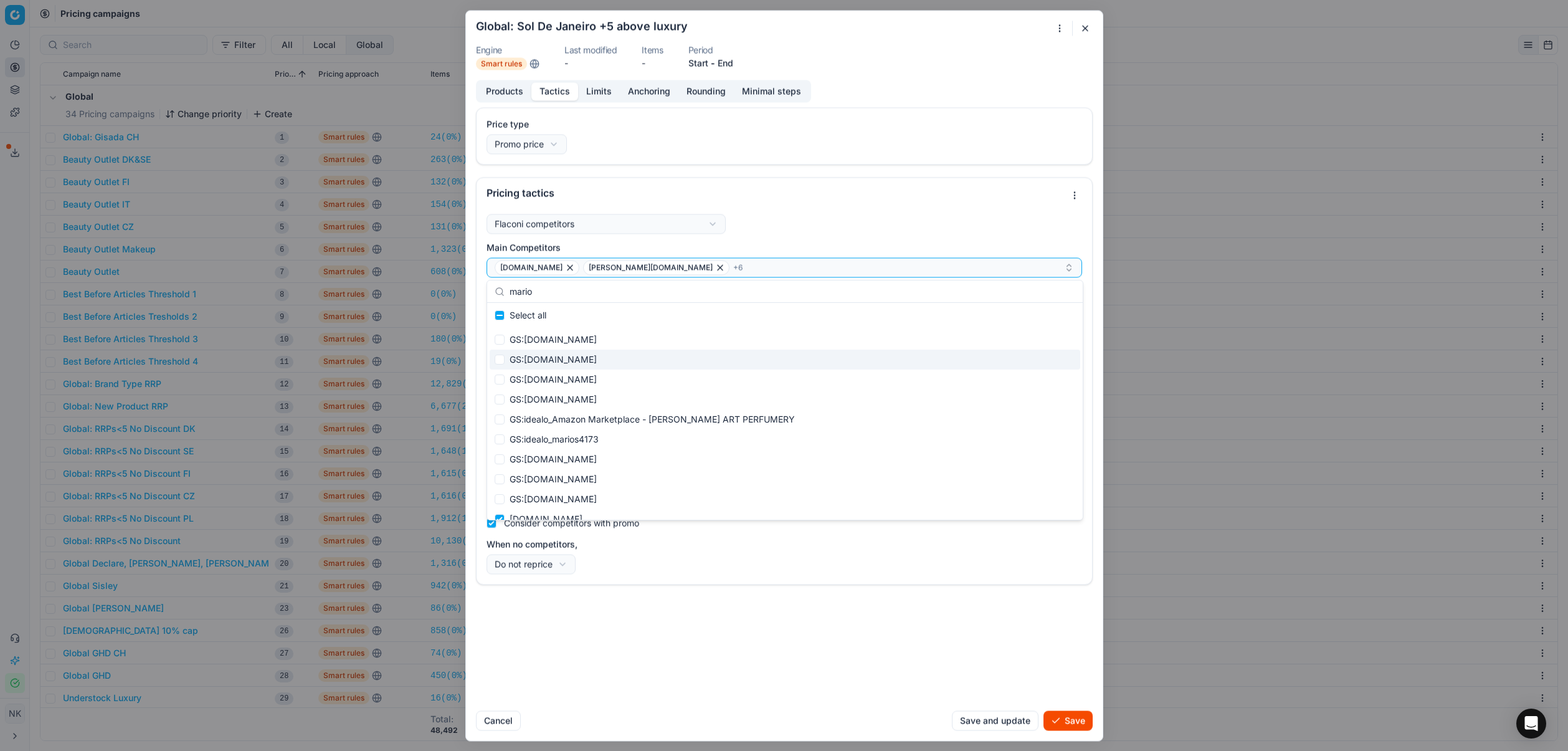
scroll to position [92, 0]
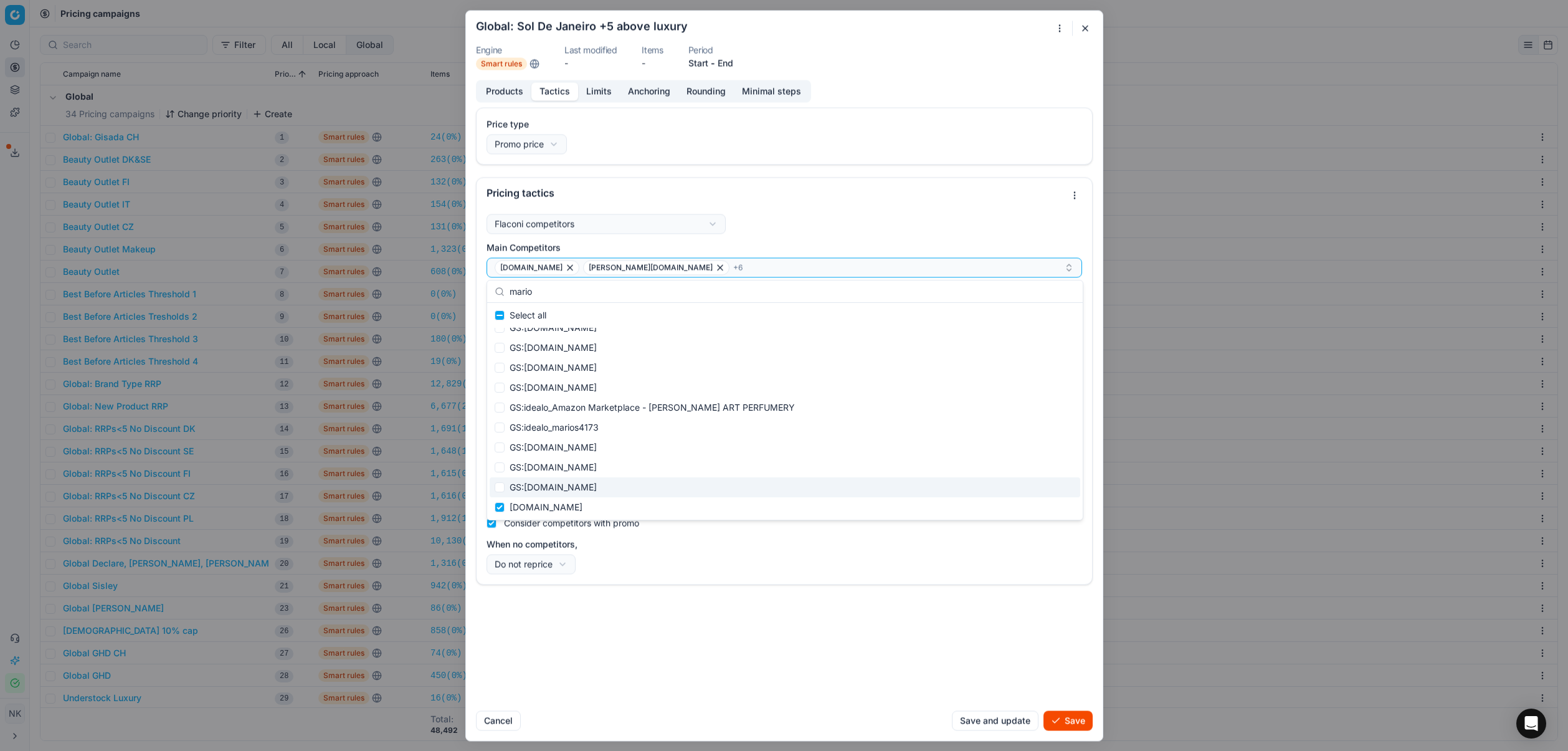
click at [787, 664] on div "Price type Promo price Default Regular price Promo price Pricing tactics Flacon…" at bounding box center [784, 404] width 637 height 594
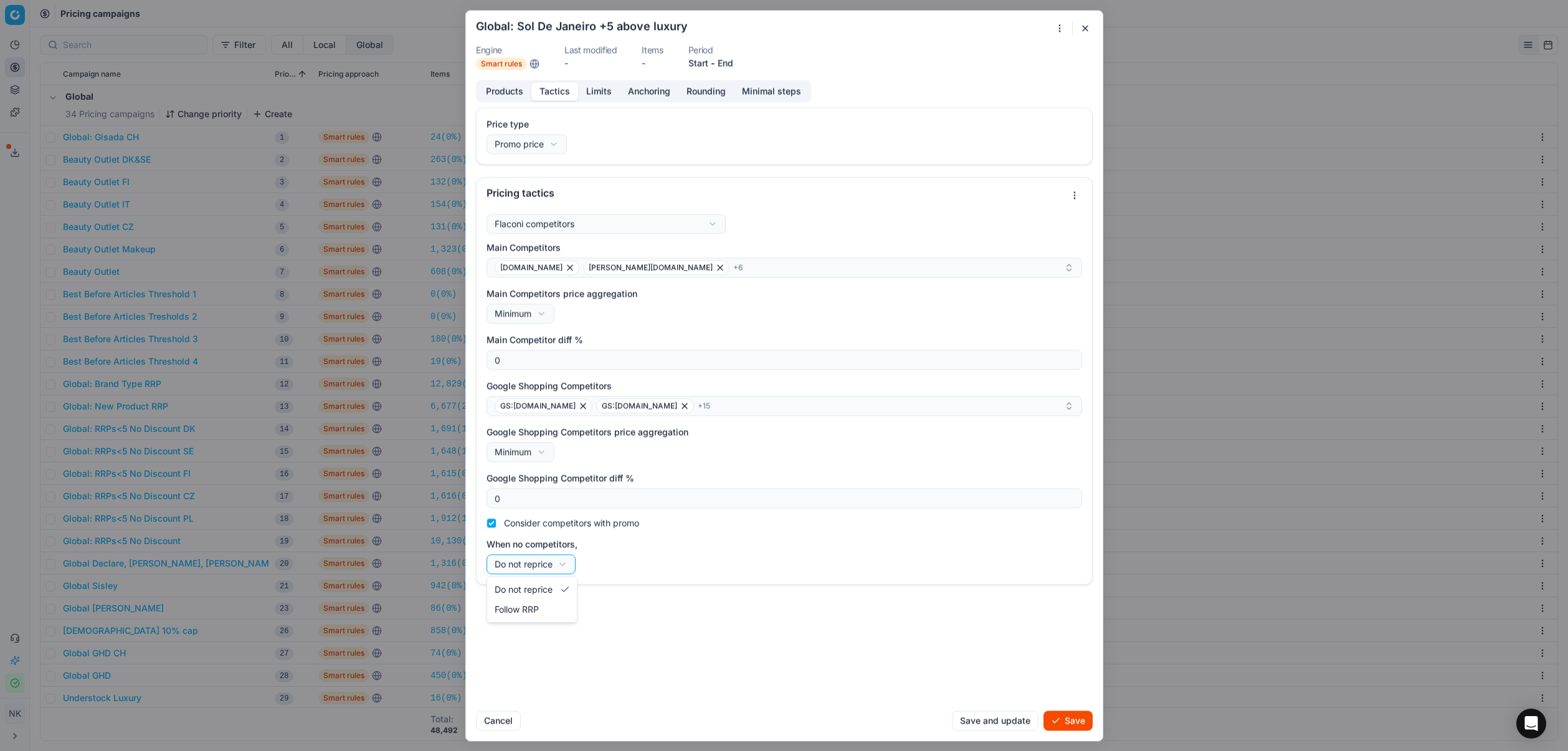
click at [548, 571] on div "We are saving PC settings. Please wait, it should take a few minutes Global: So…" at bounding box center [784, 376] width 1568 height 751
select select "rrp"
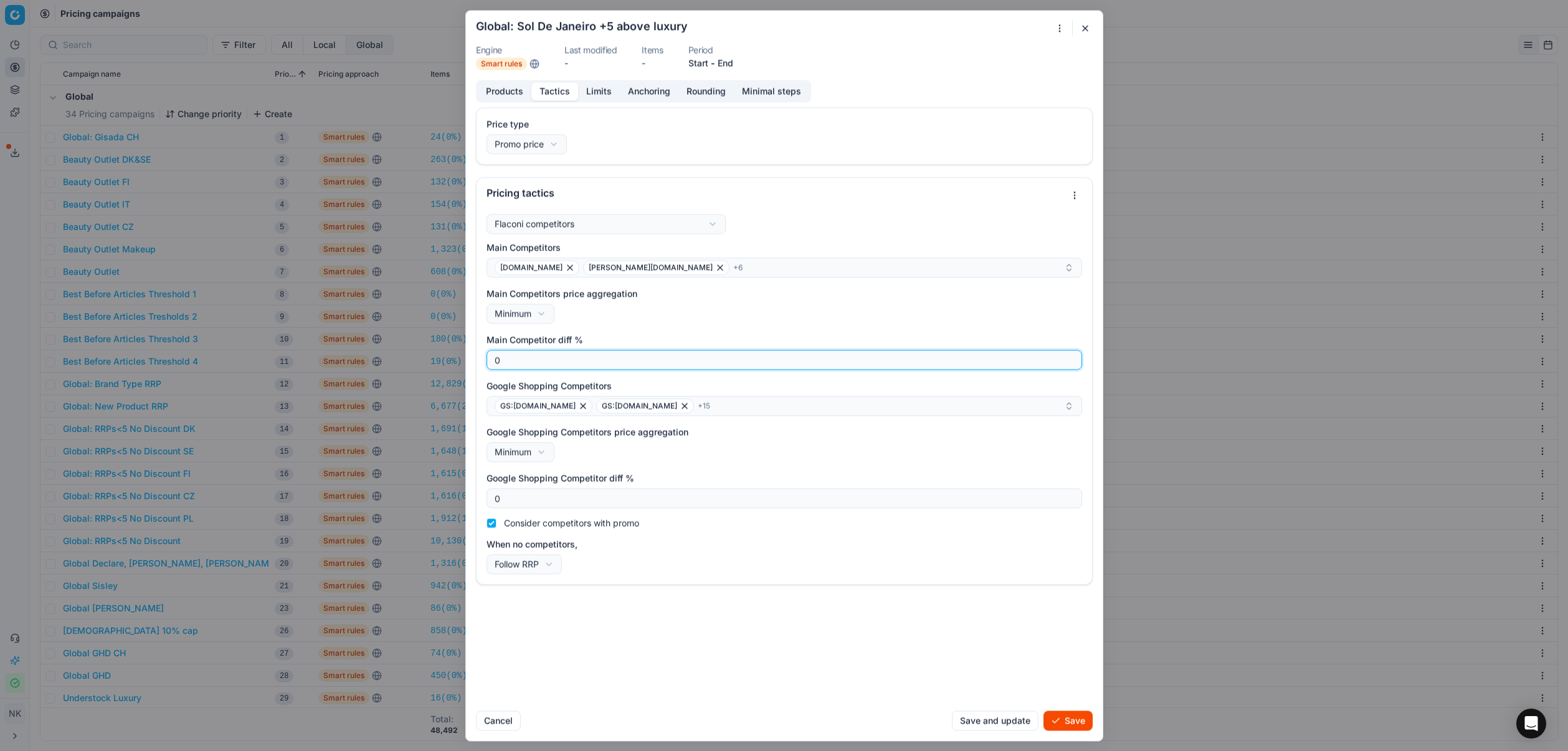
click at [540, 362] on input "0" at bounding box center [784, 359] width 584 height 18
type input "0"
type input "5"
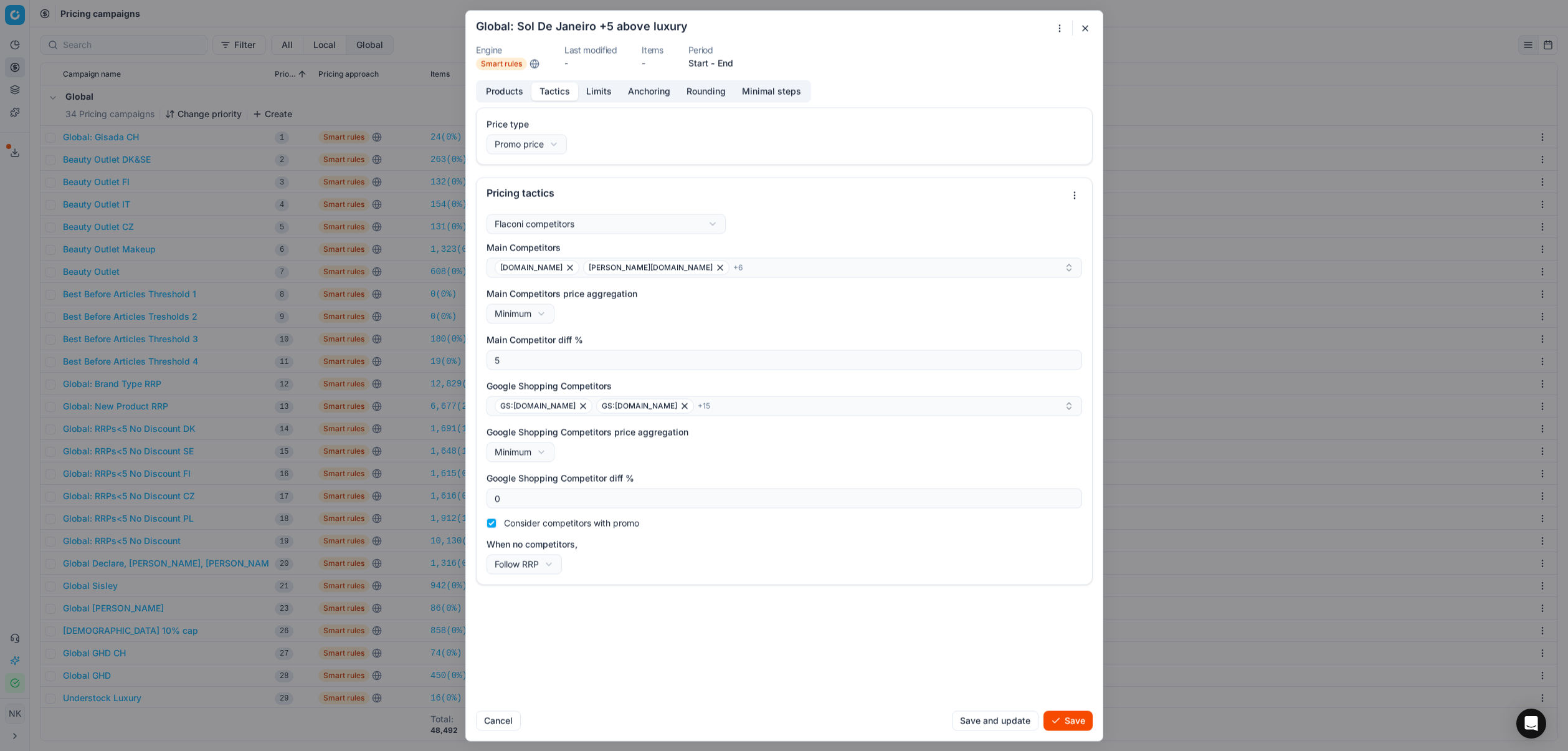
click at [674, 329] on div "Main Competitors douglas.at douglas.be + 6 Main Competitors price aggregation M…" at bounding box center [784, 407] width 596 height 332
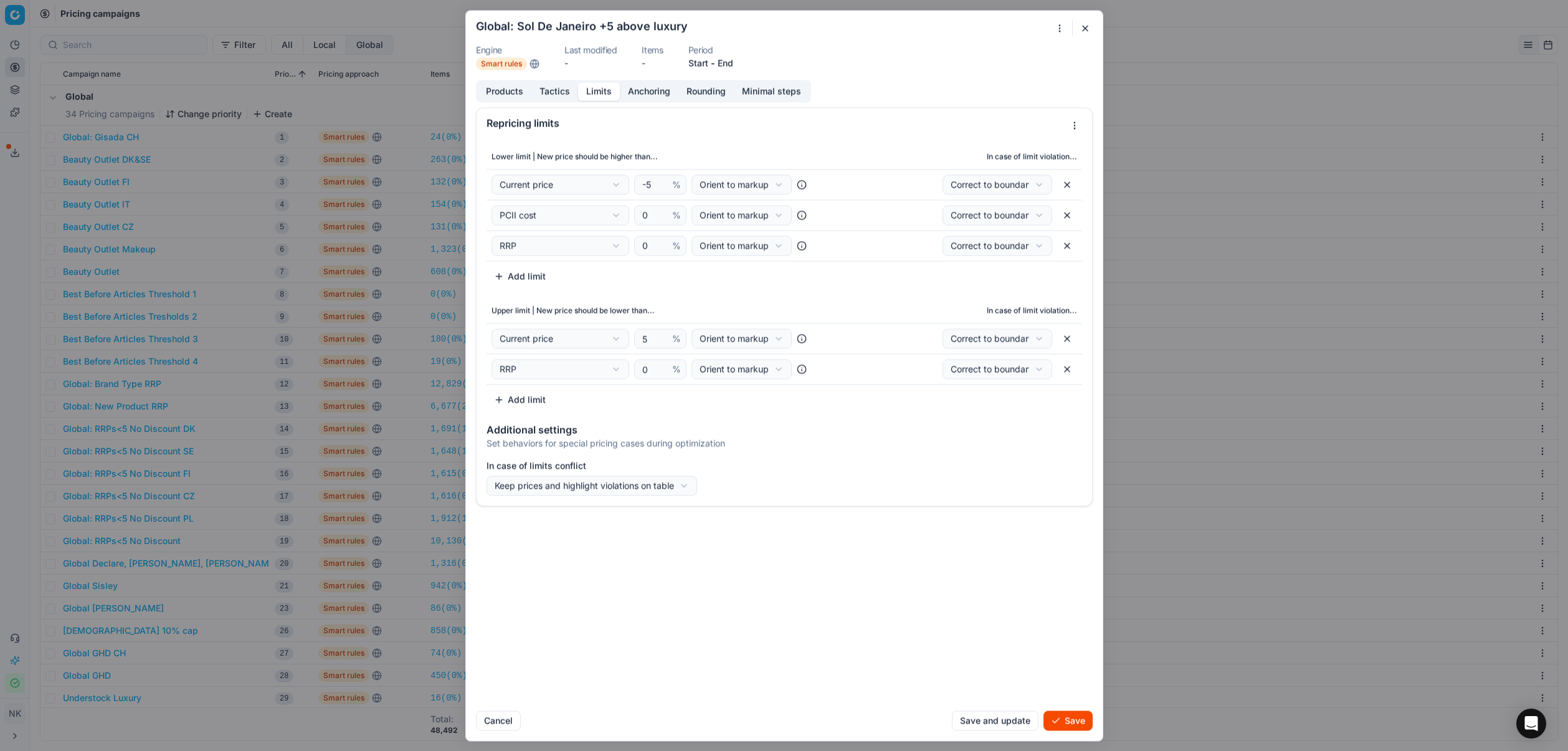
click at [598, 91] on button "Limits" at bounding box center [599, 91] width 41 height 18
click at [556, 189] on div "We are saving PC settings. Please wait, it should take a few minutes Global: So…" at bounding box center [784, 376] width 1568 height 751
select select "numeric_feature_pcii_cost"
click at [652, 183] on input "-5" at bounding box center [655, 184] width 30 height 18
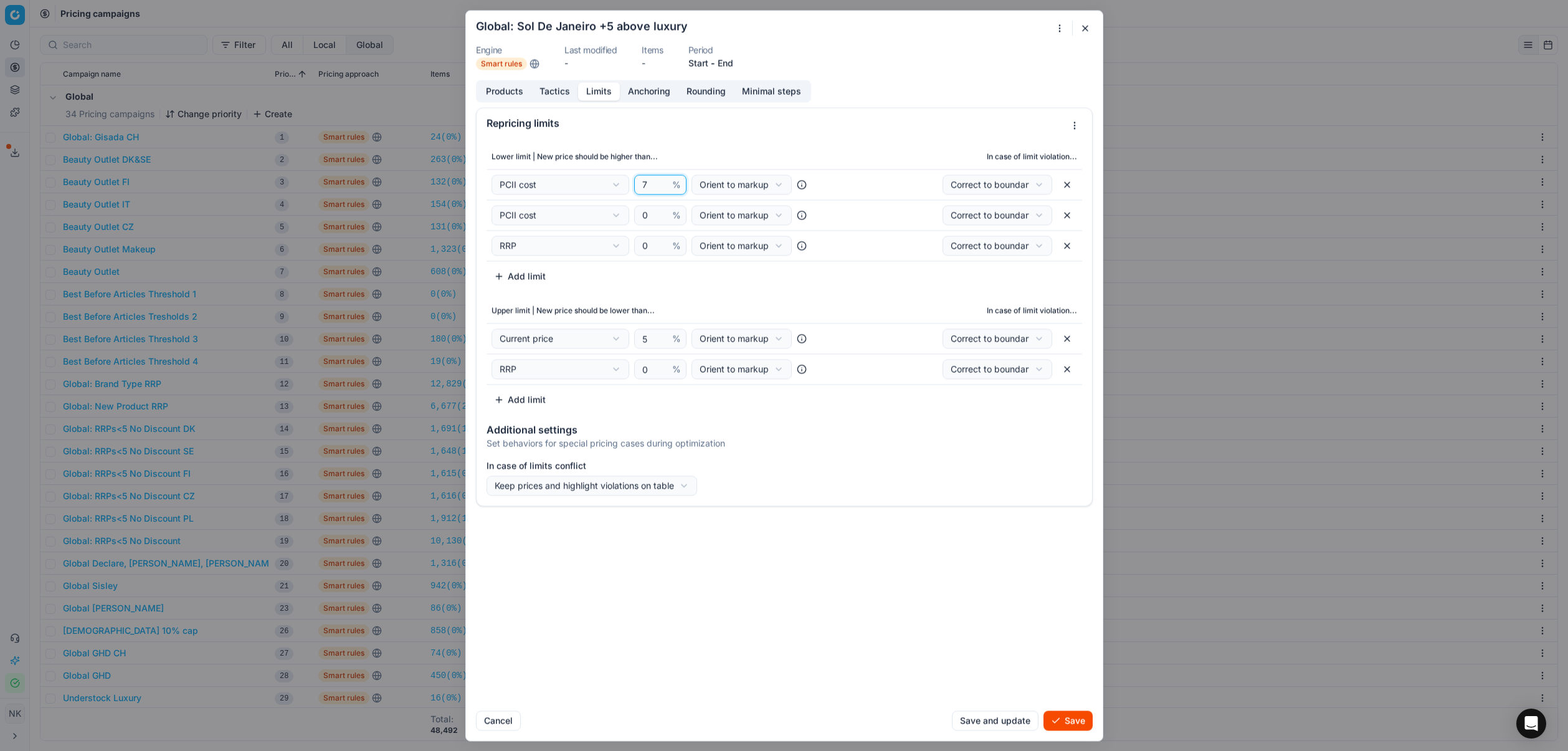
type input "7"
click at [1068, 213] on button "button" at bounding box center [1068, 215] width 20 height 20
select select "rrp"
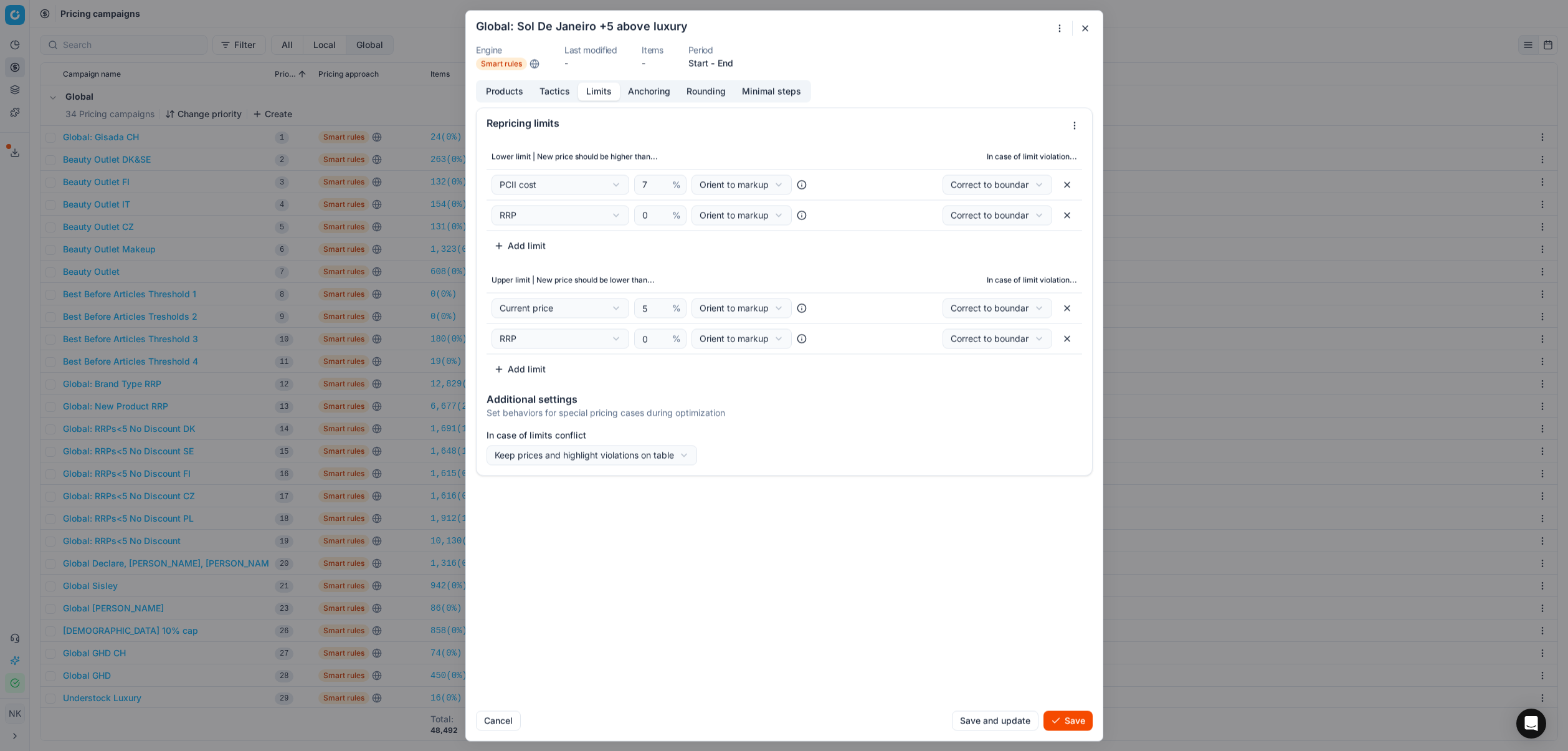
click at [1068, 213] on button "button" at bounding box center [1068, 215] width 20 height 20
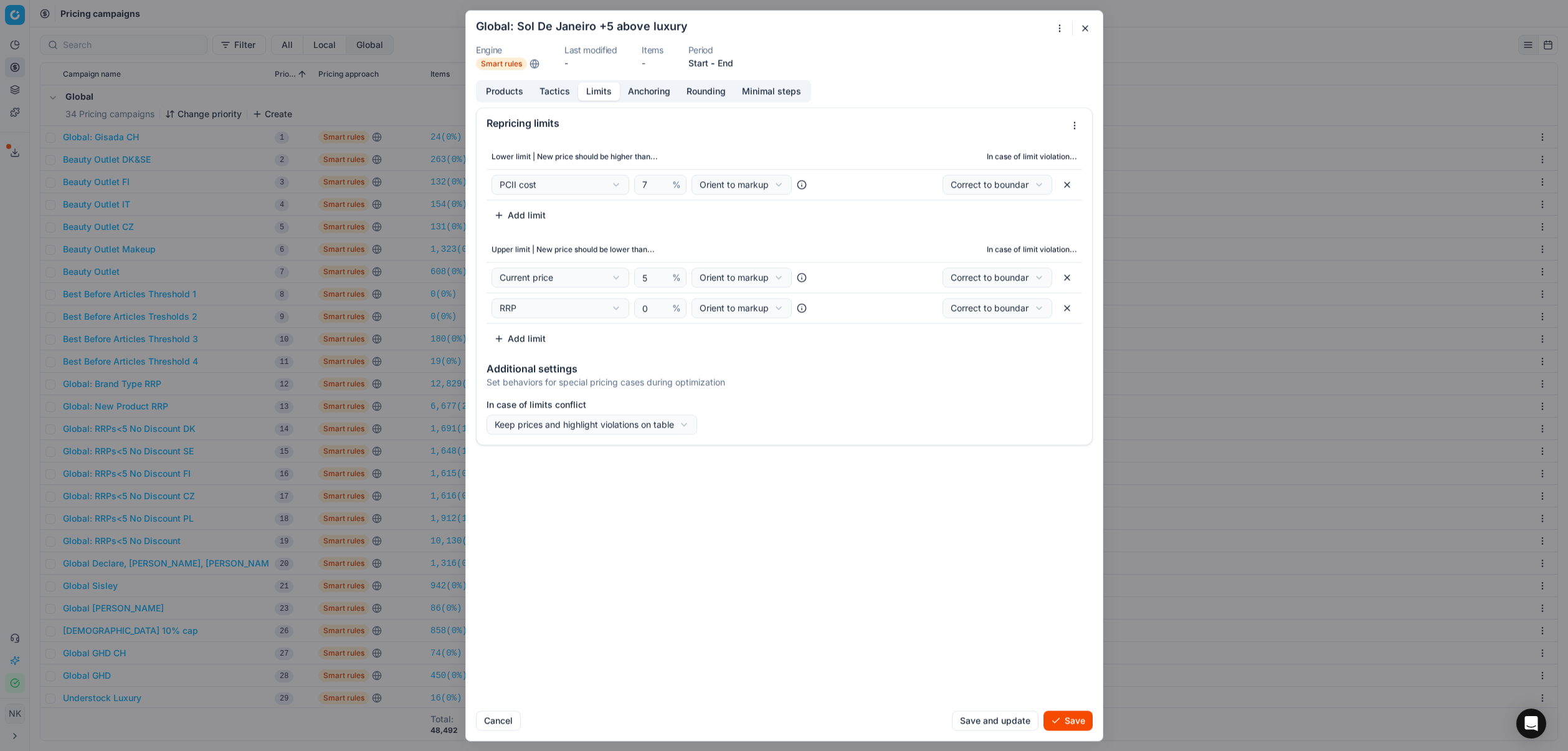
click at [1069, 275] on button "button" at bounding box center [1068, 277] width 20 height 20
select select "rrp"
type input "0"
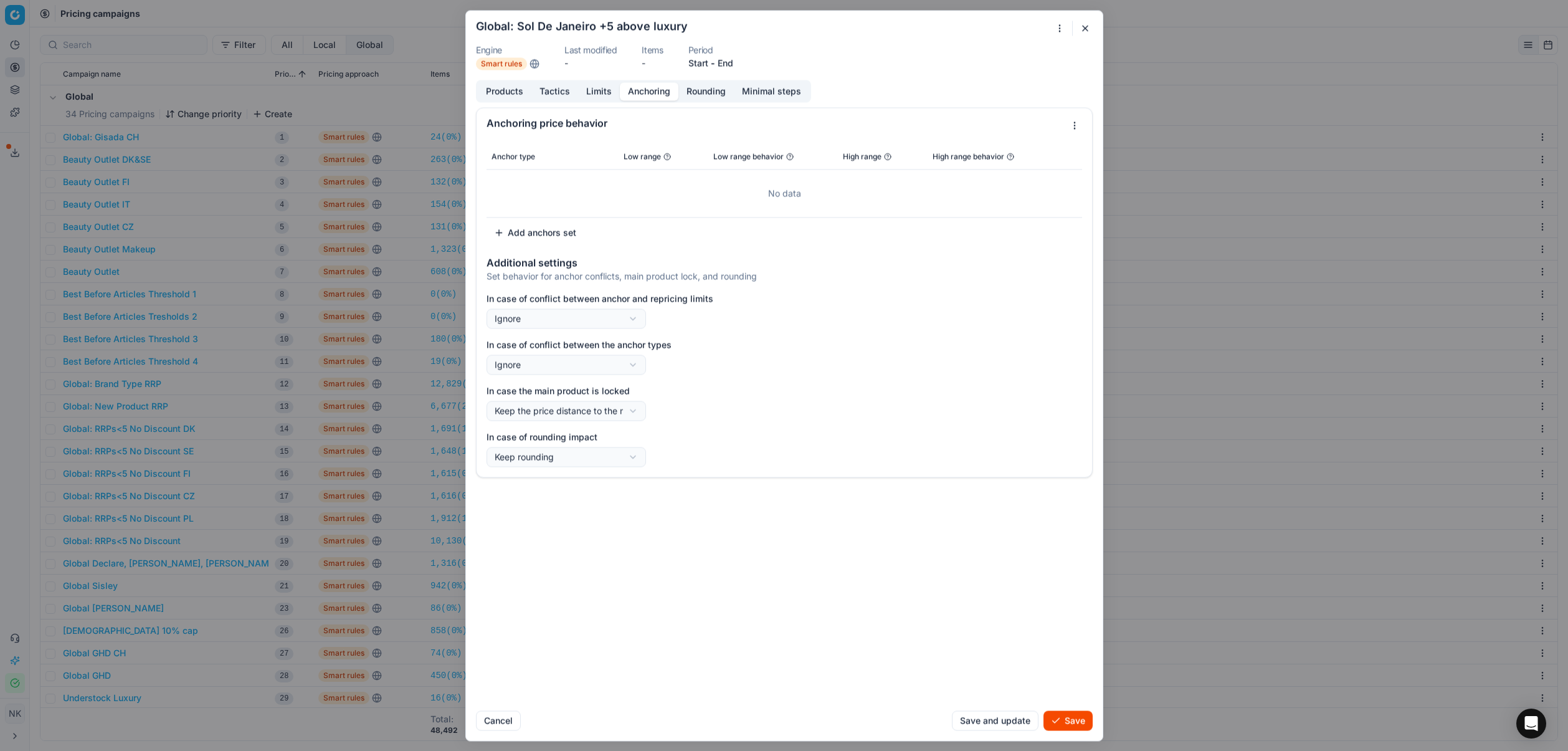
click at [654, 98] on button "Anchoring" at bounding box center [649, 91] width 58 height 18
click at [536, 237] on button "Add anchors set" at bounding box center [535, 233] width 97 height 20
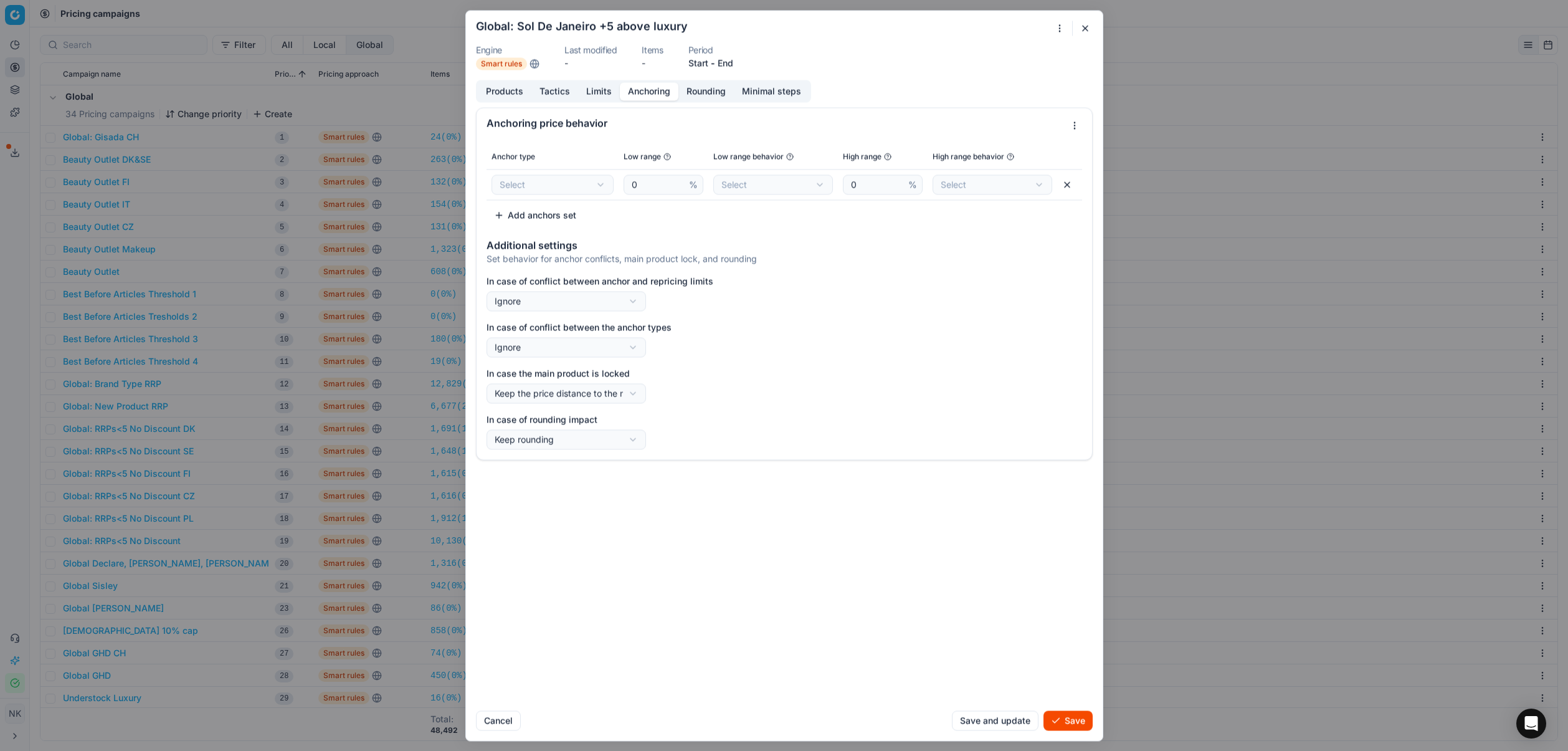
click at [531, 220] on button "Add anchors set" at bounding box center [535, 215] width 97 height 20
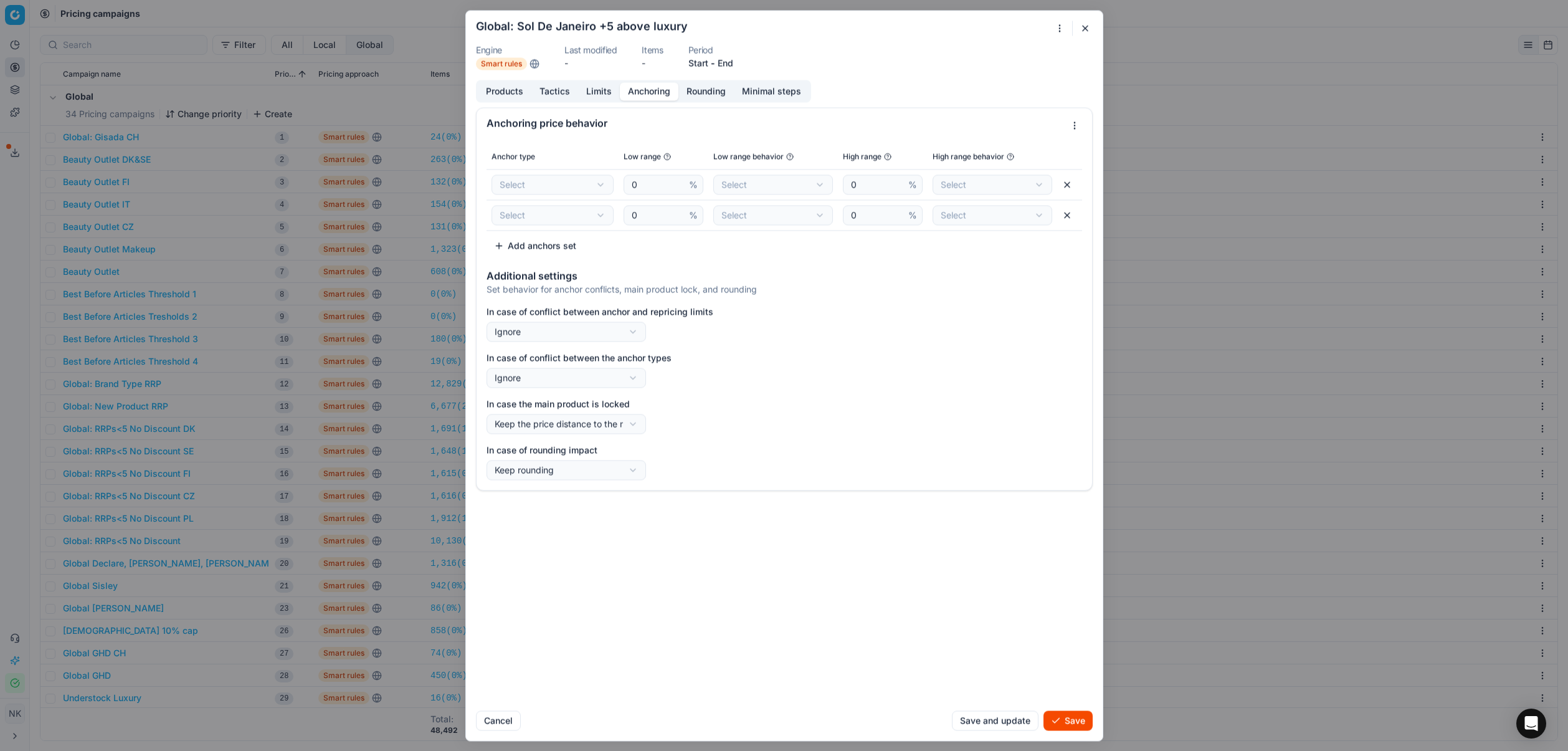
click at [535, 251] on button "Add anchors set" at bounding box center [535, 246] width 97 height 20
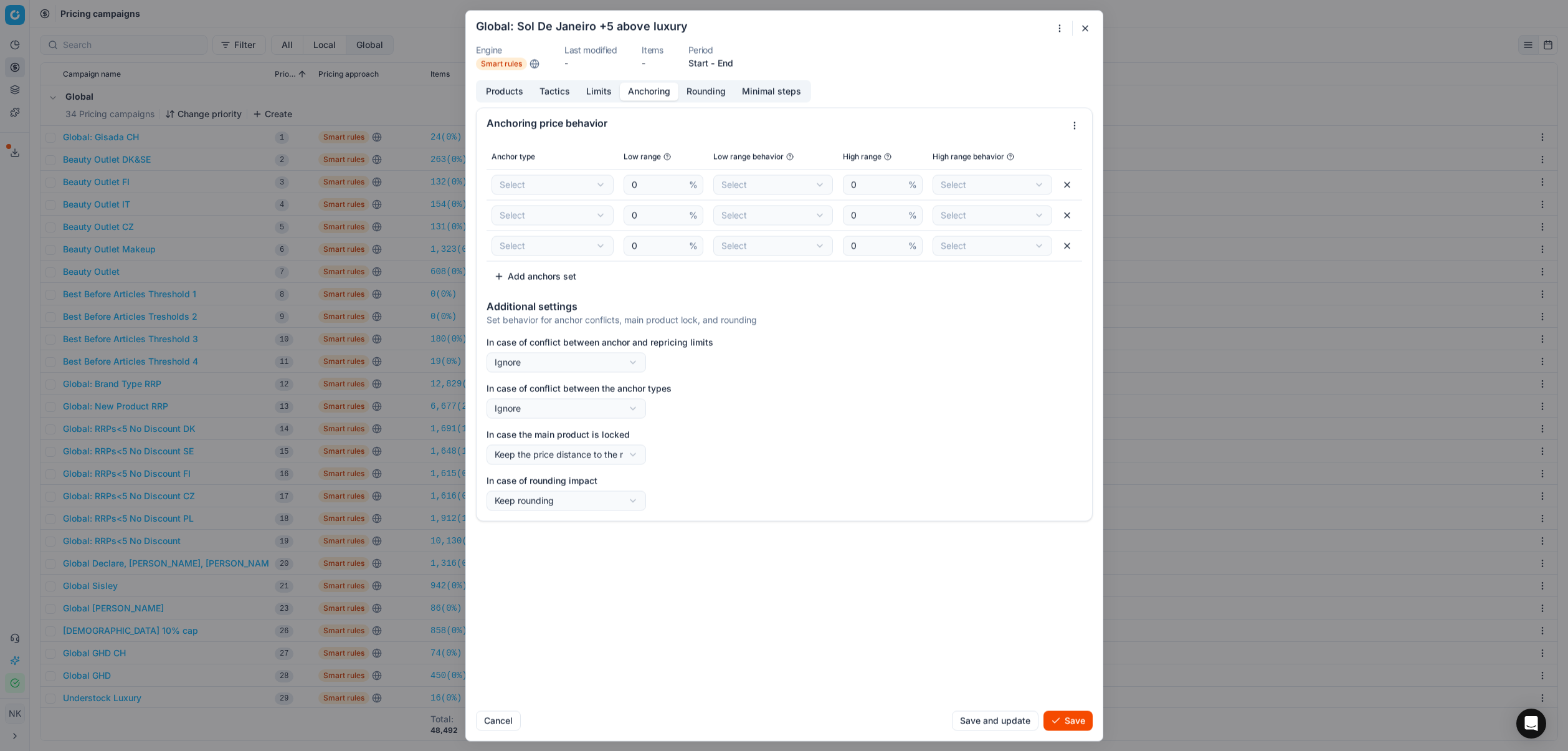
click at [540, 188] on div "We are saving PC settings. Please wait, it should take a few minutes Global: So…" at bounding box center [784, 376] width 1568 height 751
select select "sized_anchor"
click at [554, 218] on div "We are saving PC settings. Please wait, it should take a few minutes Global: So…" at bounding box center [784, 376] width 1568 height 751
select select "flat_anchor"
click at [554, 250] on div "We are saving PC settings. Please wait, it should take a few minutes Global: So…" at bounding box center [784, 376] width 1568 height 751
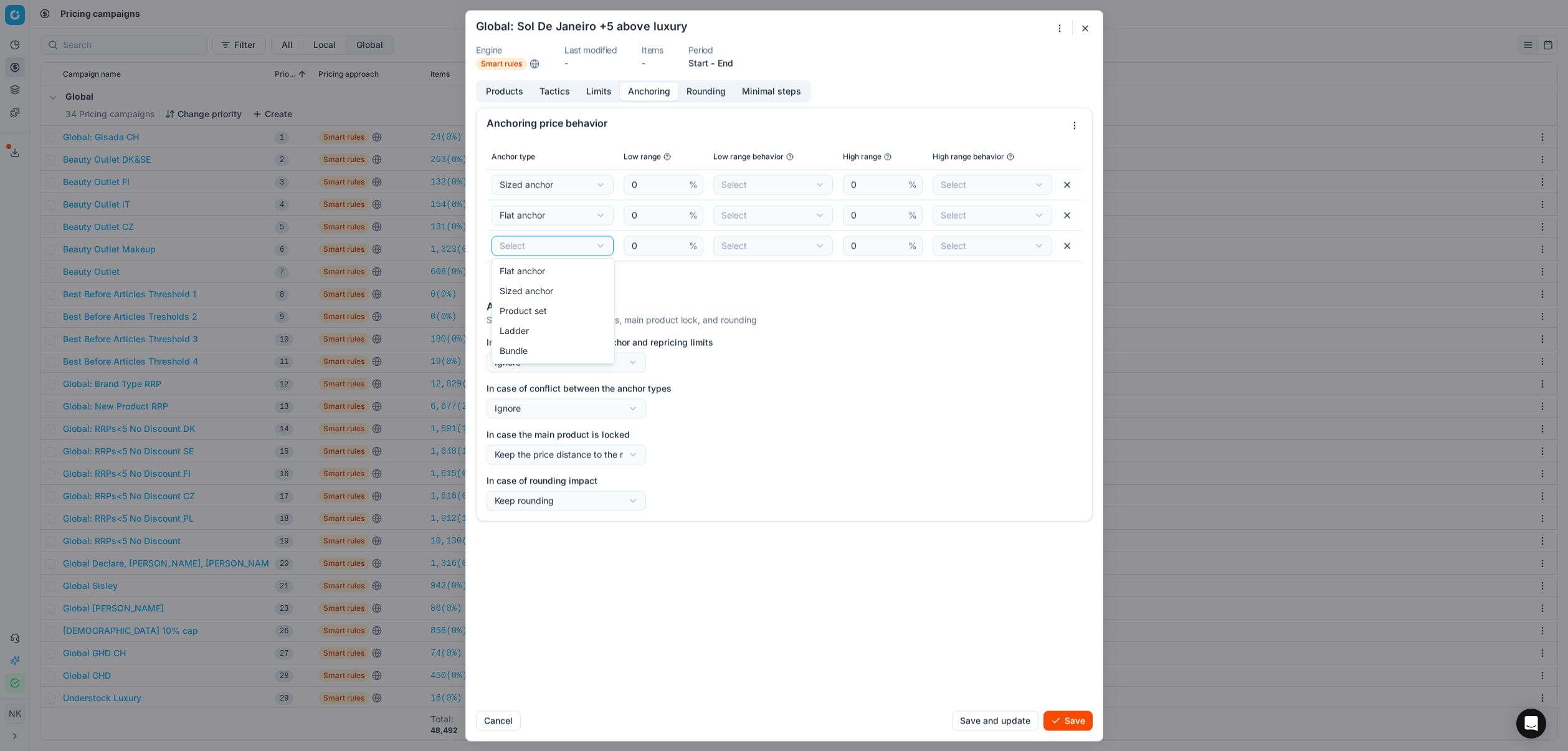
select select "ladder_anchor"
click at [652, 184] on input "0" at bounding box center [658, 184] width 58 height 18
click at [652, 182] on input "-50" at bounding box center [658, 184] width 58 height 18
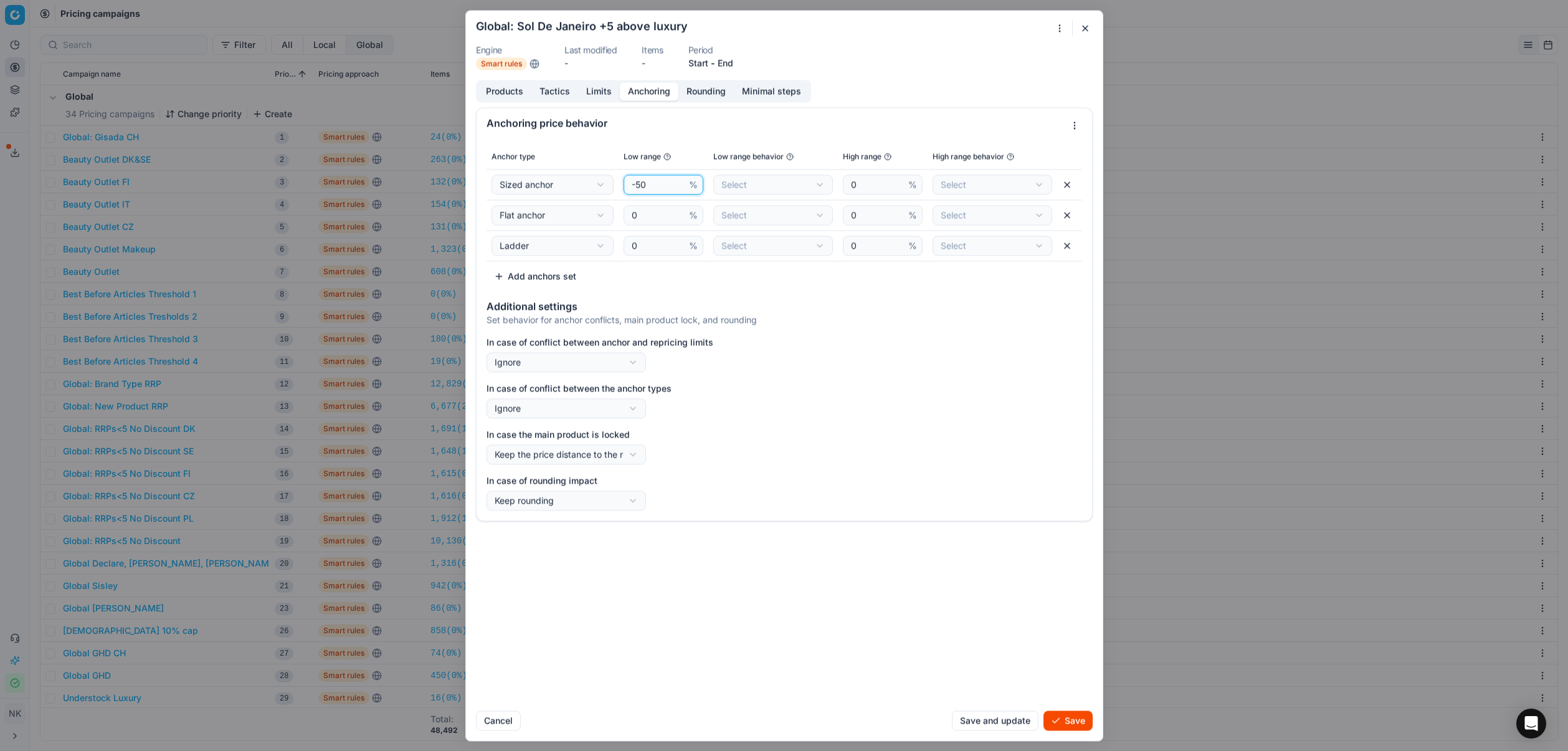
click at [652, 182] on input "-50" at bounding box center [658, 184] width 58 height 18
type input "-50"
click at [646, 213] on input "0" at bounding box center [658, 215] width 58 height 18
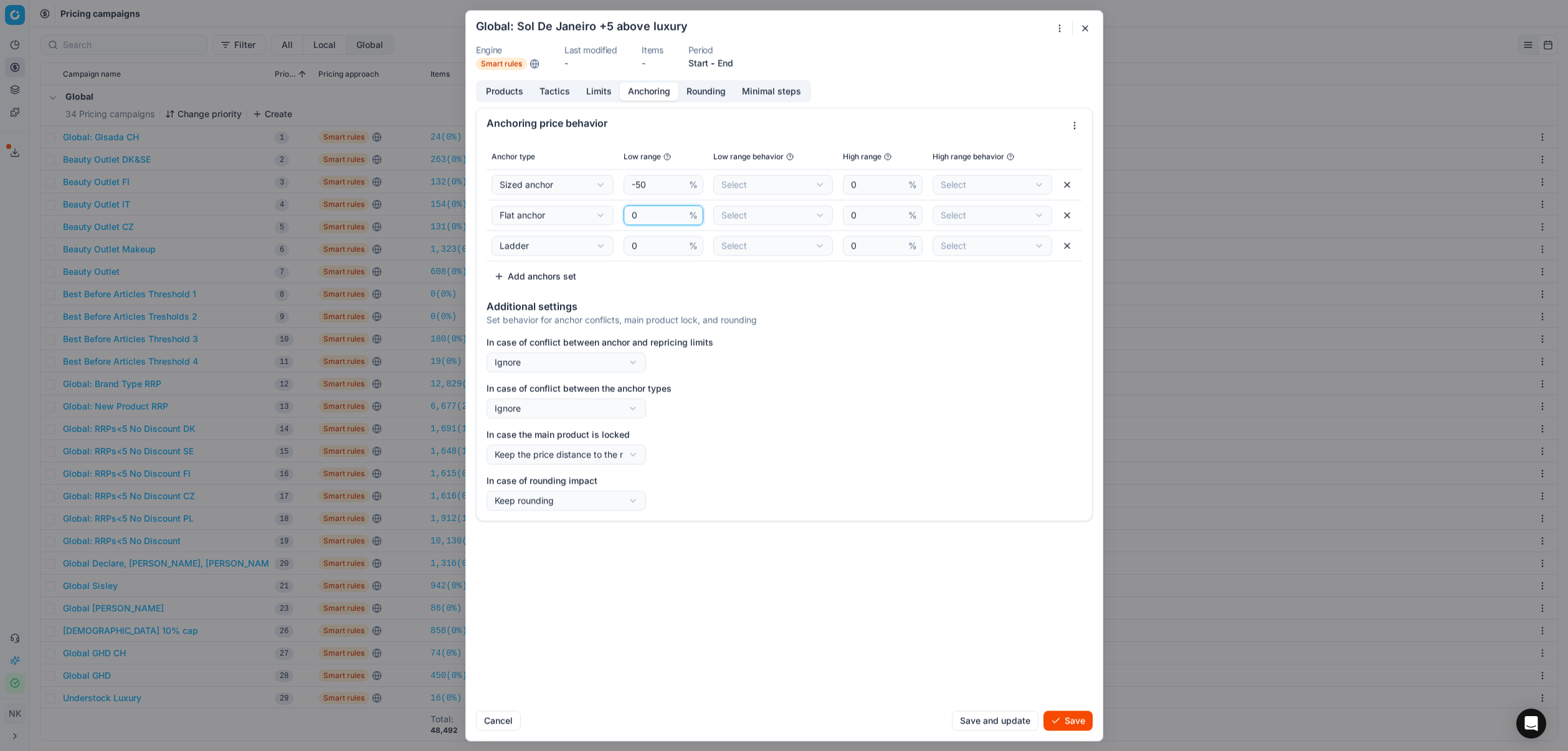
click at [646, 213] on input "0" at bounding box center [658, 215] width 58 height 18
paste input "-5"
type input "-50"
click at [646, 243] on input "0" at bounding box center [658, 246] width 58 height 18
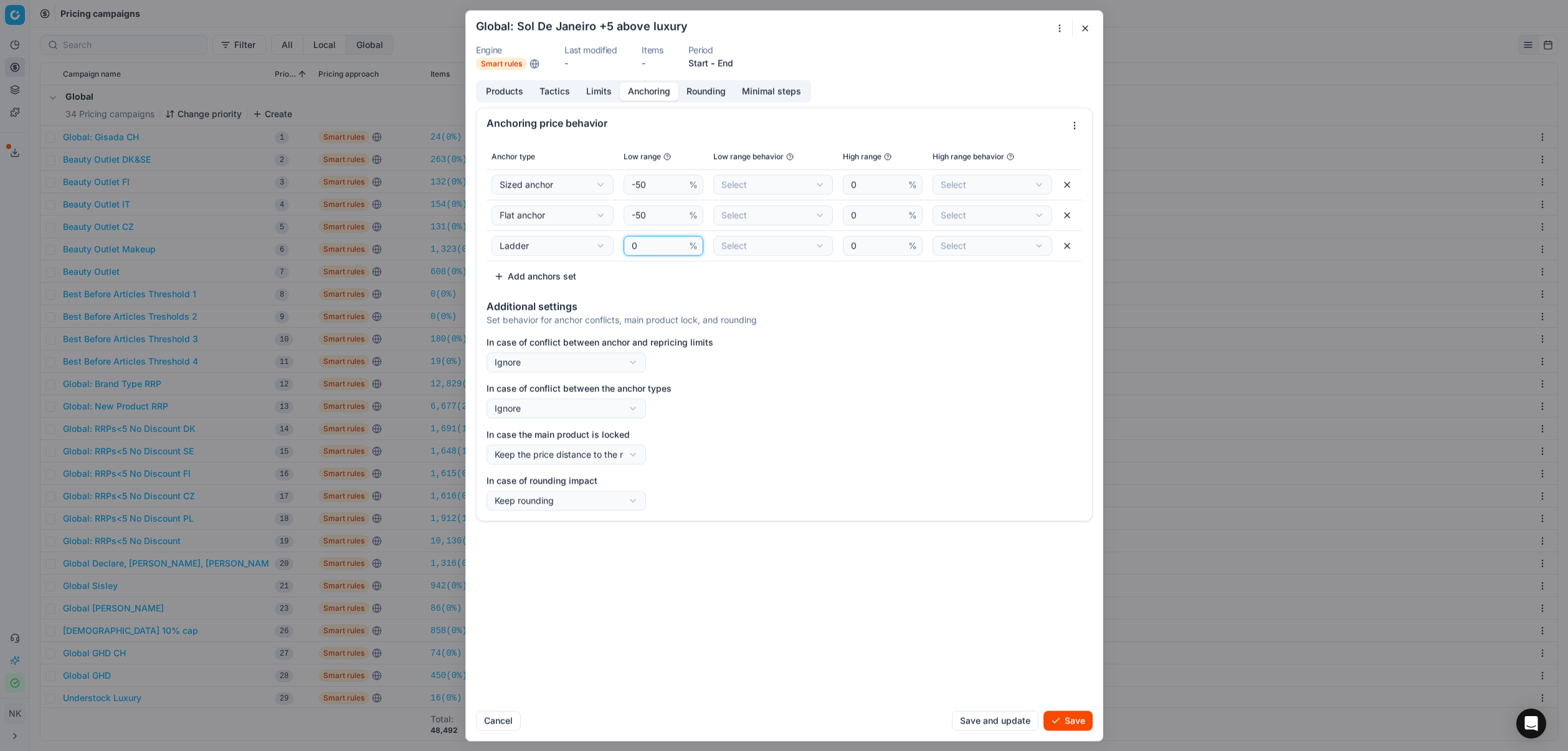
click at [646, 243] on input "0" at bounding box center [658, 246] width 58 height 18
paste input "-5"
type input "-50"
click at [753, 184] on div "We are saving PC settings. Please wait, it should take a few minutes Global: So…" at bounding box center [784, 376] width 1568 height 751
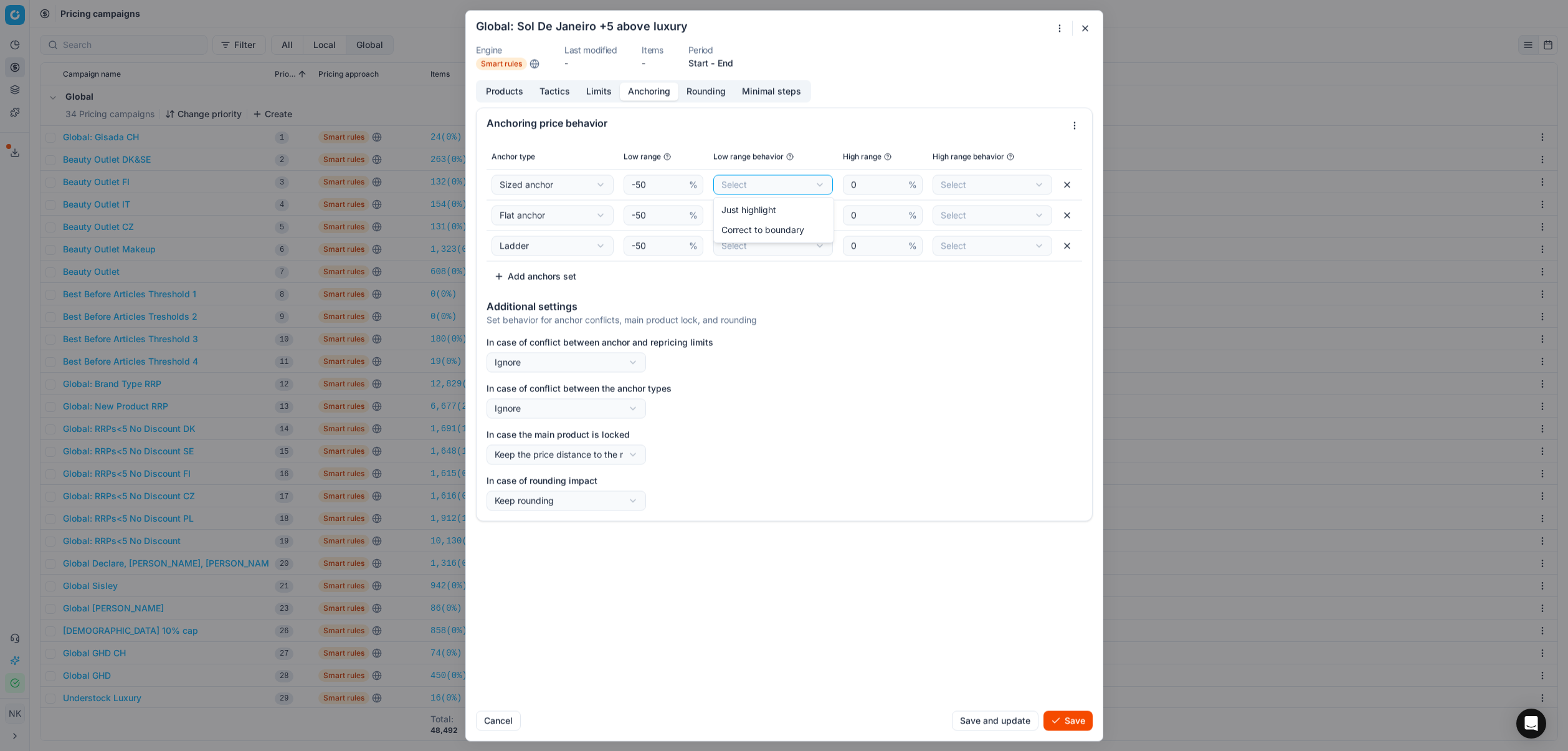
select select "correct"
click at [776, 211] on div "We are saving PC settings. Please wait, it should take a few minutes Global: So…" at bounding box center [784, 376] width 1568 height 751
select select "correct"
click at [778, 237] on div "We are saving PC settings. Please wait, it should take a few minutes Global: So…" at bounding box center [784, 376] width 1568 height 751
select select "correct"
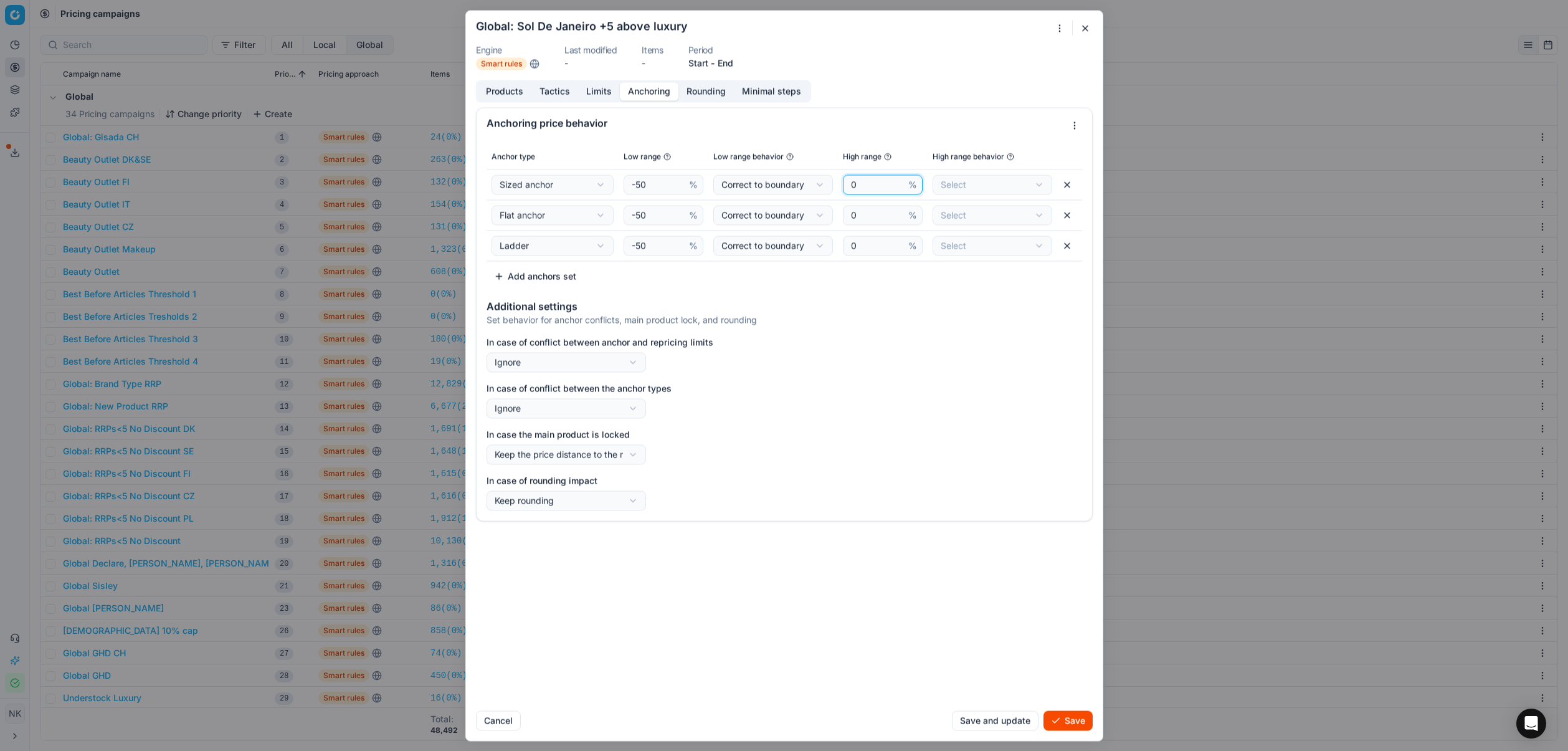
click at [879, 190] on input "0" at bounding box center [877, 184] width 58 height 18
type input "10"
click at [983, 183] on div "We are saving PC settings. Please wait, it should take a few minutes Global: So…" at bounding box center [784, 376] width 1568 height 751
select select "correct"
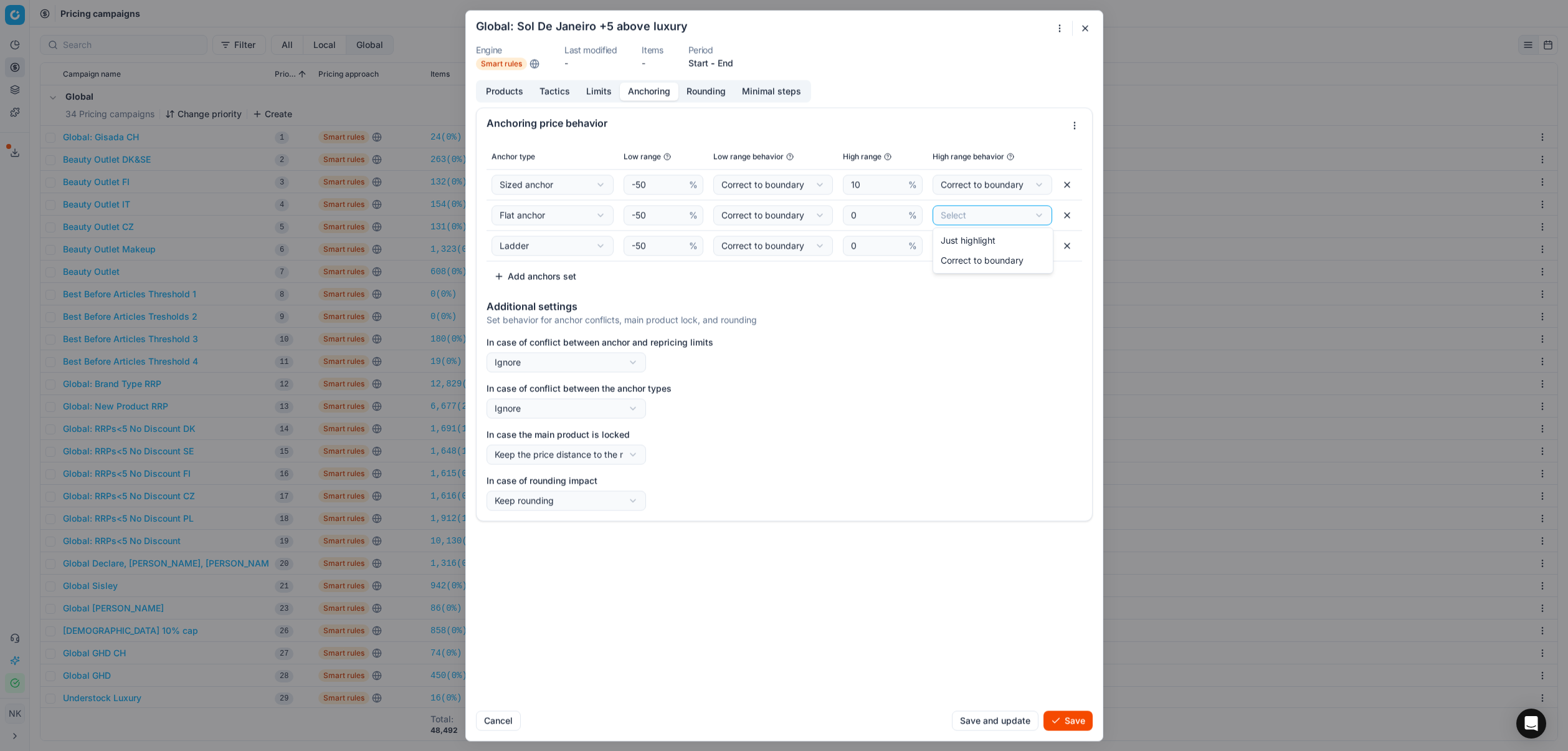
click at [989, 217] on div "We are saving PC settings. Please wait, it should take a few minutes Global: So…" at bounding box center [784, 376] width 1568 height 751
select select "correct"
click at [993, 243] on div "We are saving PC settings. Please wait, it should take a few minutes Global: So…" at bounding box center [784, 376] width 1568 height 751
select select "correct"
click at [573, 366] on div "We are saving PC settings. Please wait, it should take a few minutes Global: So…" at bounding box center [784, 376] width 1568 height 751
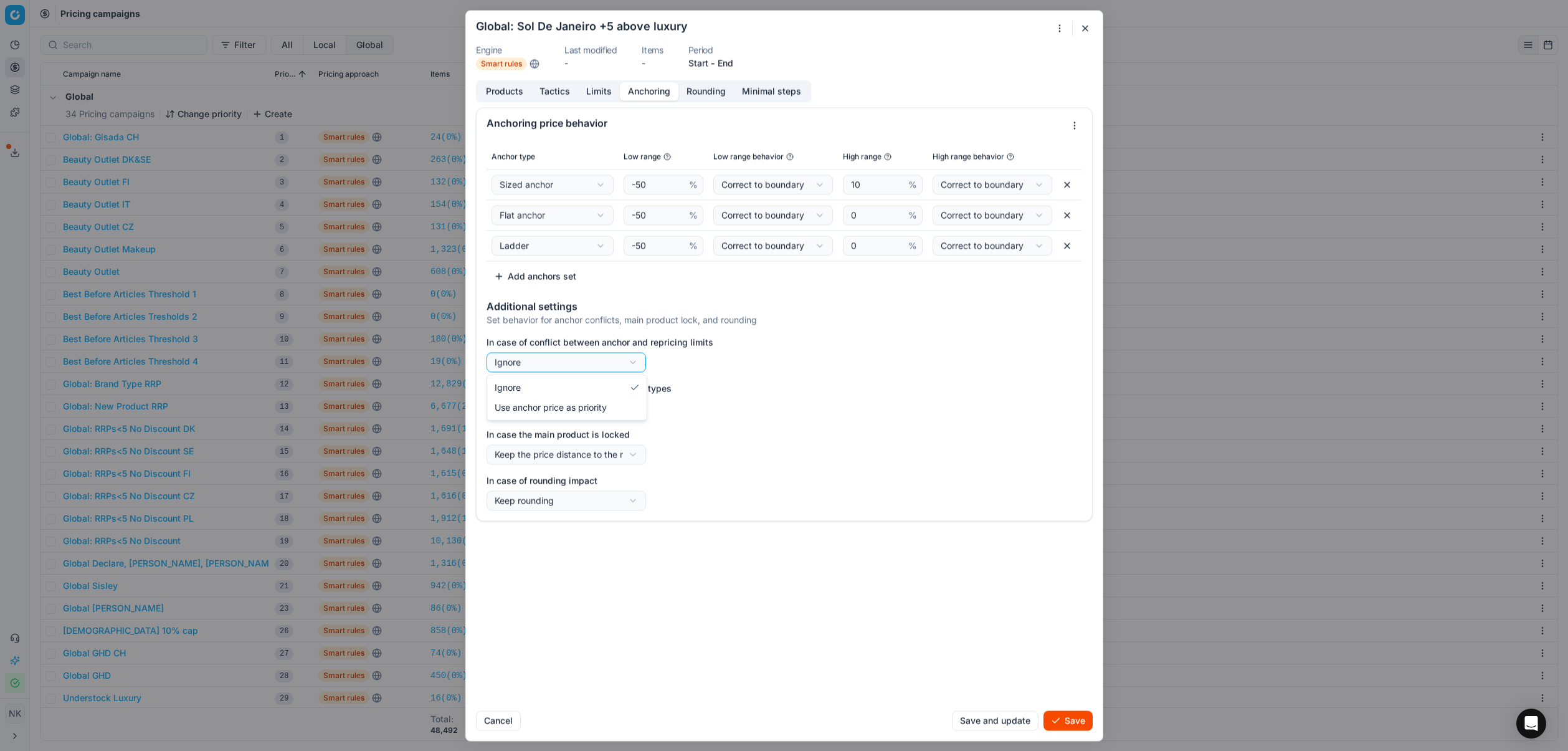
select select "use_anchor_price"
click at [919, 433] on label "In case the main product is locked" at bounding box center [784, 435] width 596 height 12
click at [646, 445] on button "Keep the price distance to the main product" at bounding box center [566, 455] width 160 height 20
click at [802, 425] on div "We are saving PC settings. Please wait, it should take a few minutes Global: So…" at bounding box center [784, 376] width 1568 height 751
click at [698, 102] on div "Products Tactics Limits Anchoring Rounding Minimal steps Anchoring price behavi…" at bounding box center [784, 390] width 637 height 621
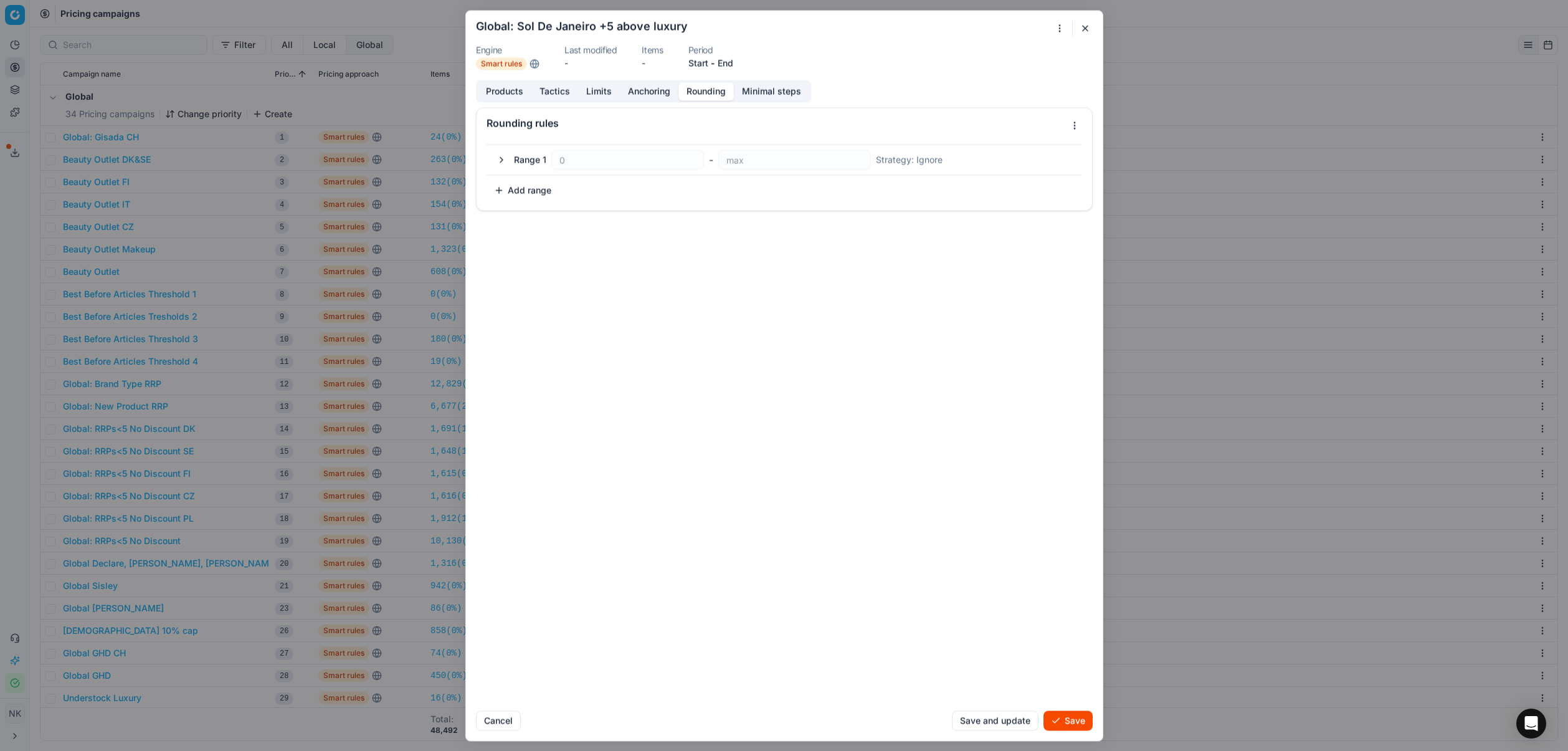
click at [698, 99] on button "Rounding" at bounding box center [706, 91] width 55 height 18
click at [503, 94] on button "Products" at bounding box center [505, 91] width 54 height 18
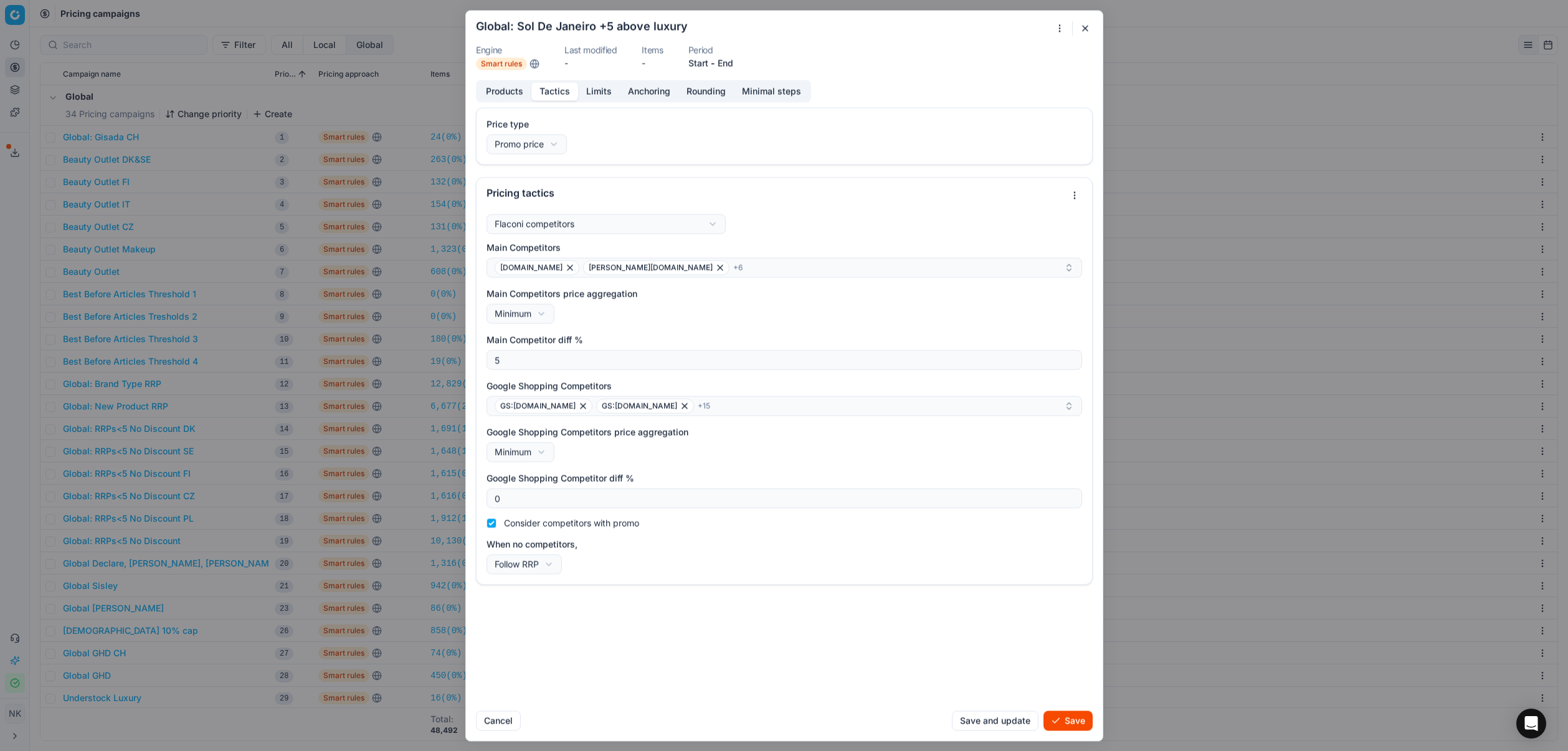
click at [545, 92] on button "Tactics" at bounding box center [554, 91] width 47 height 18
click at [668, 269] on div "douglas.at douglas.be + 6" at bounding box center [780, 267] width 569 height 15
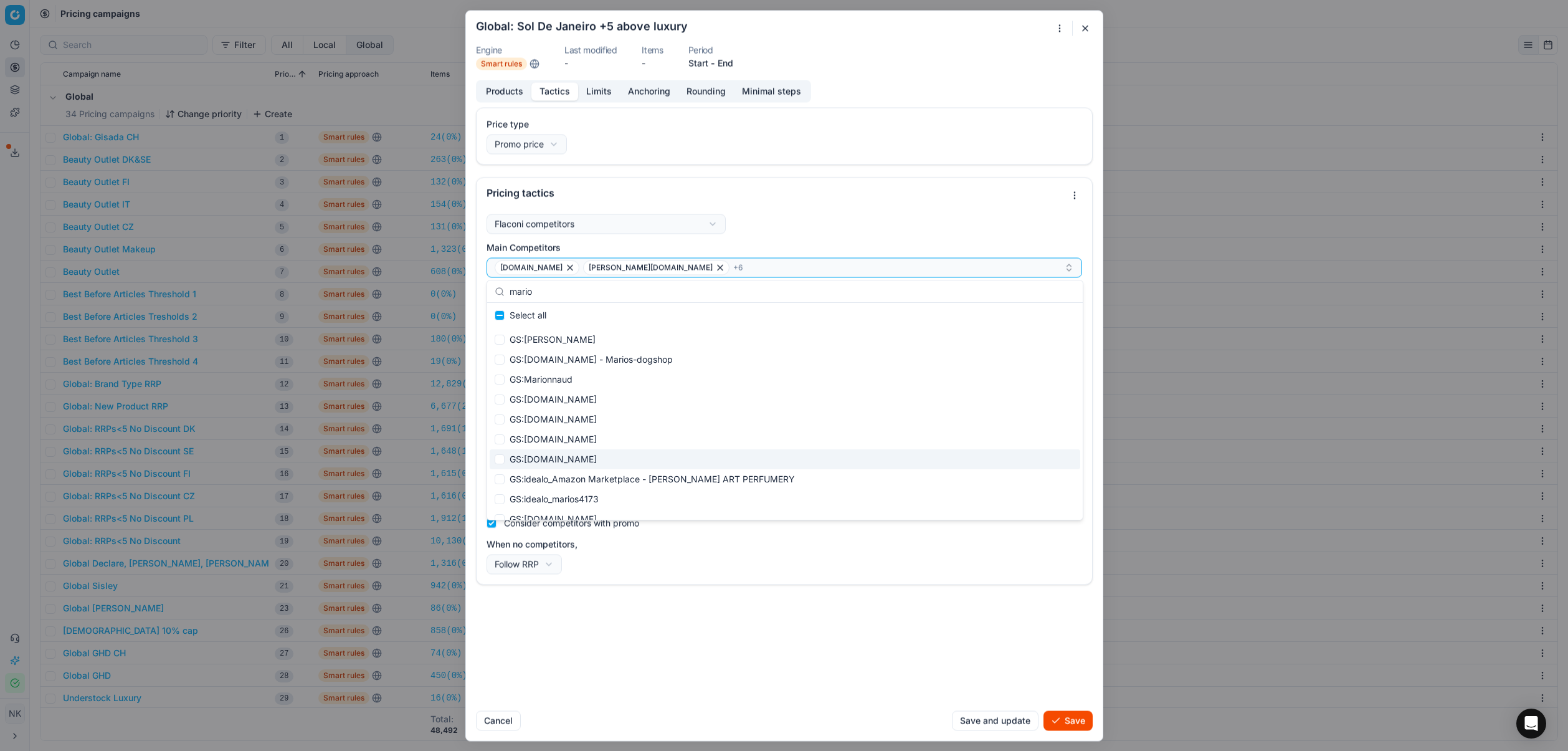
scroll to position [0, 0]
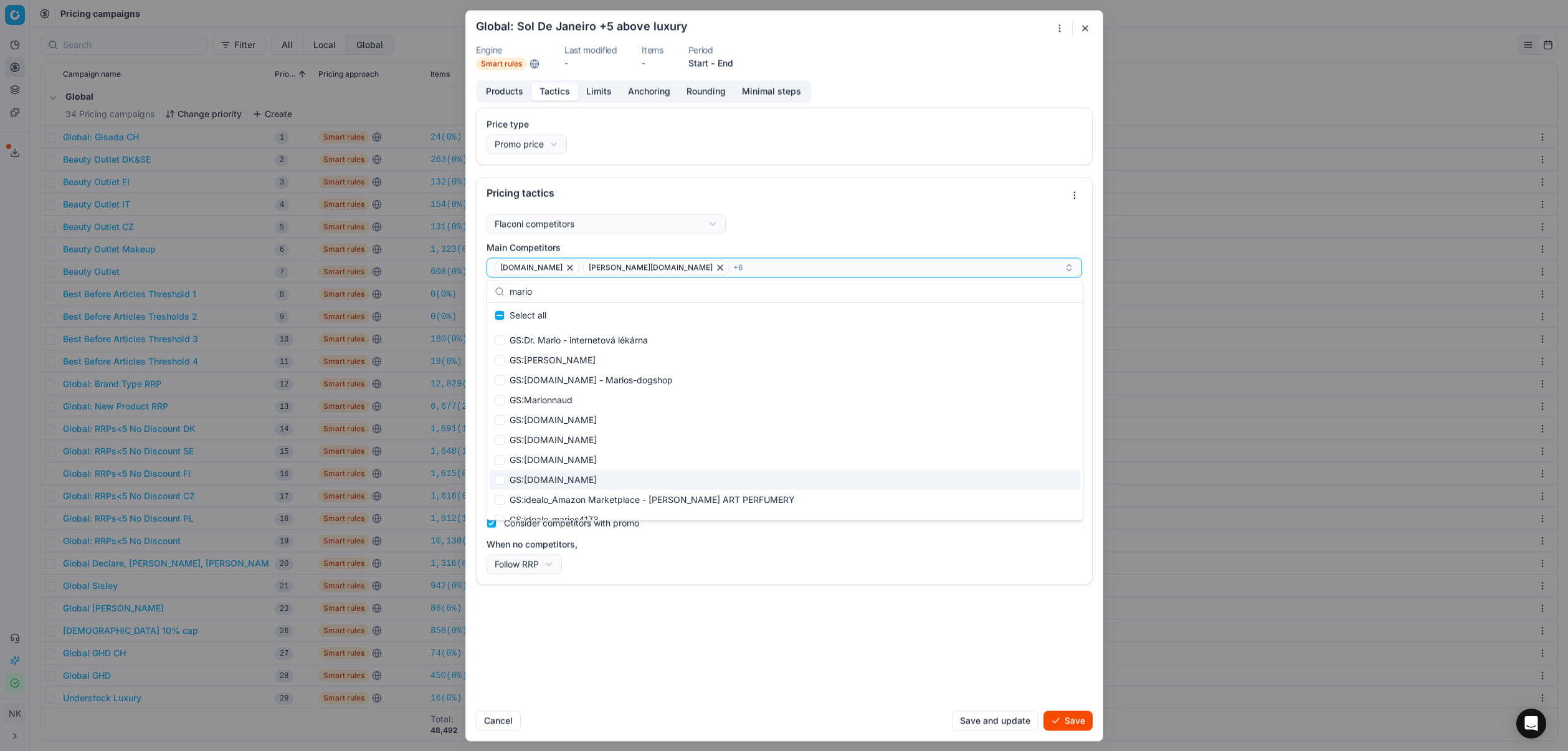
click at [548, 292] on input "mario" at bounding box center [792, 292] width 566 height 25
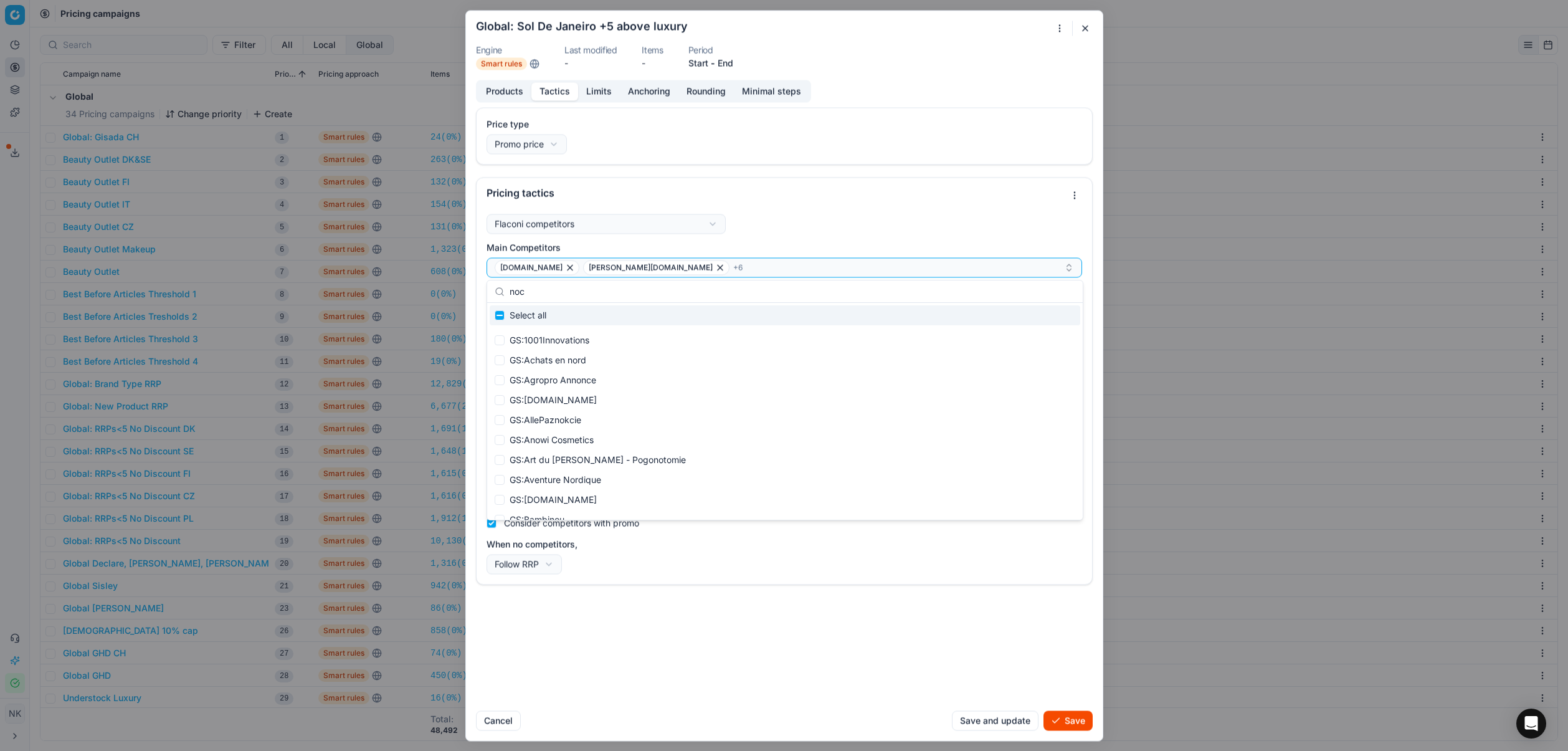
type input "noci"
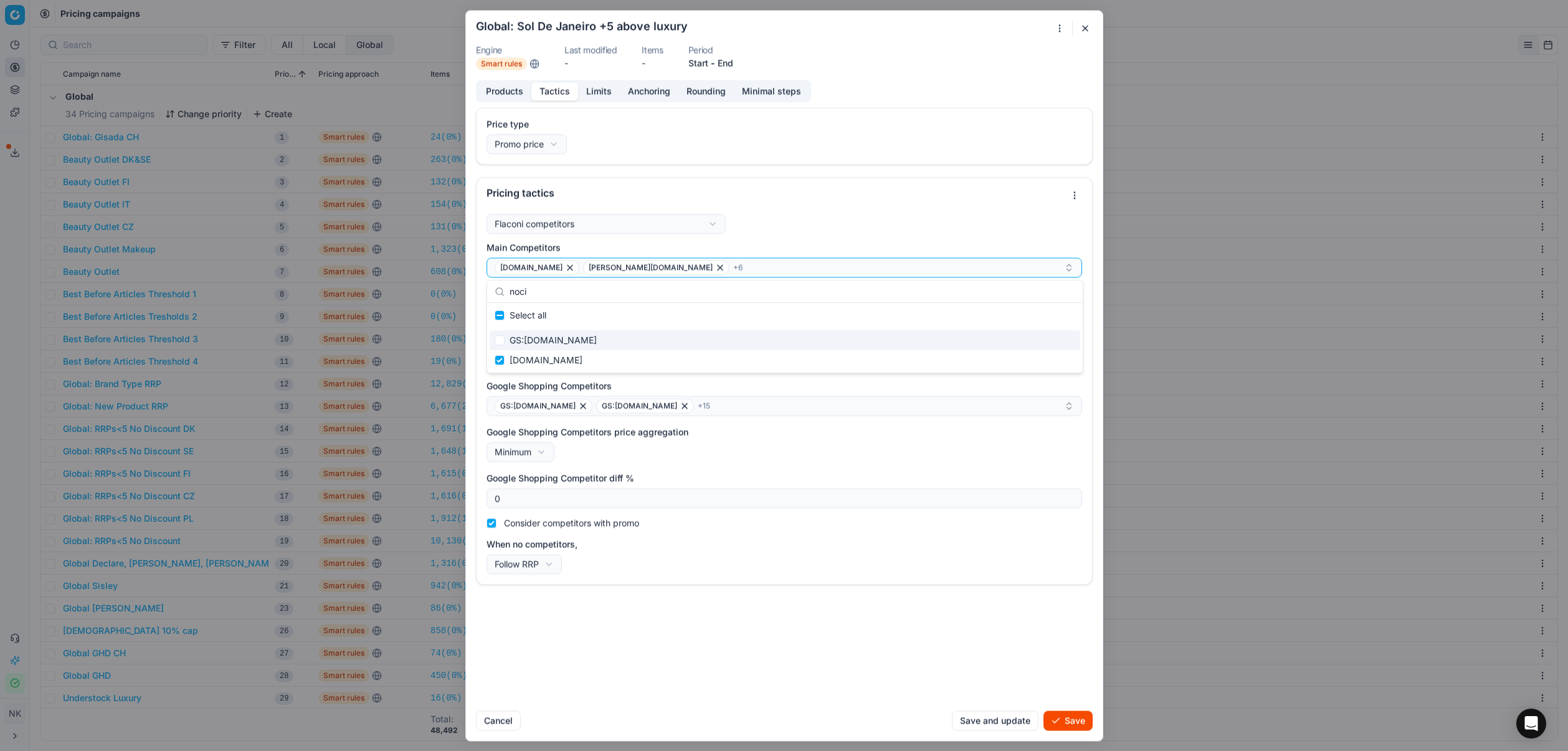
click at [746, 556] on div "When no competitors, Follow RRP Do not reprice Follow RRP" at bounding box center [784, 556] width 596 height 36
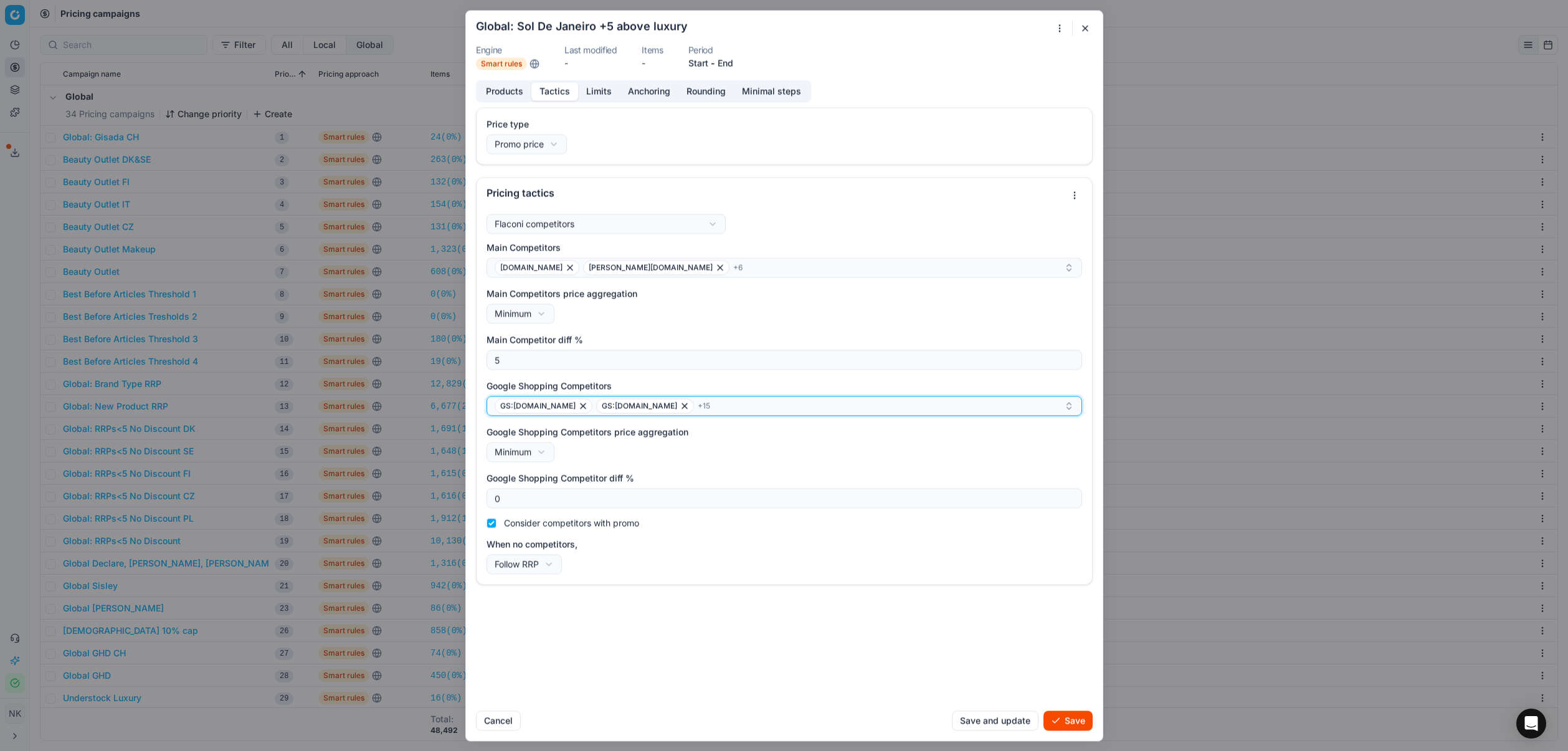
click at [714, 406] on div "GS:Douglas.at GS:Douglas.be + 15" at bounding box center [780, 405] width 569 height 15
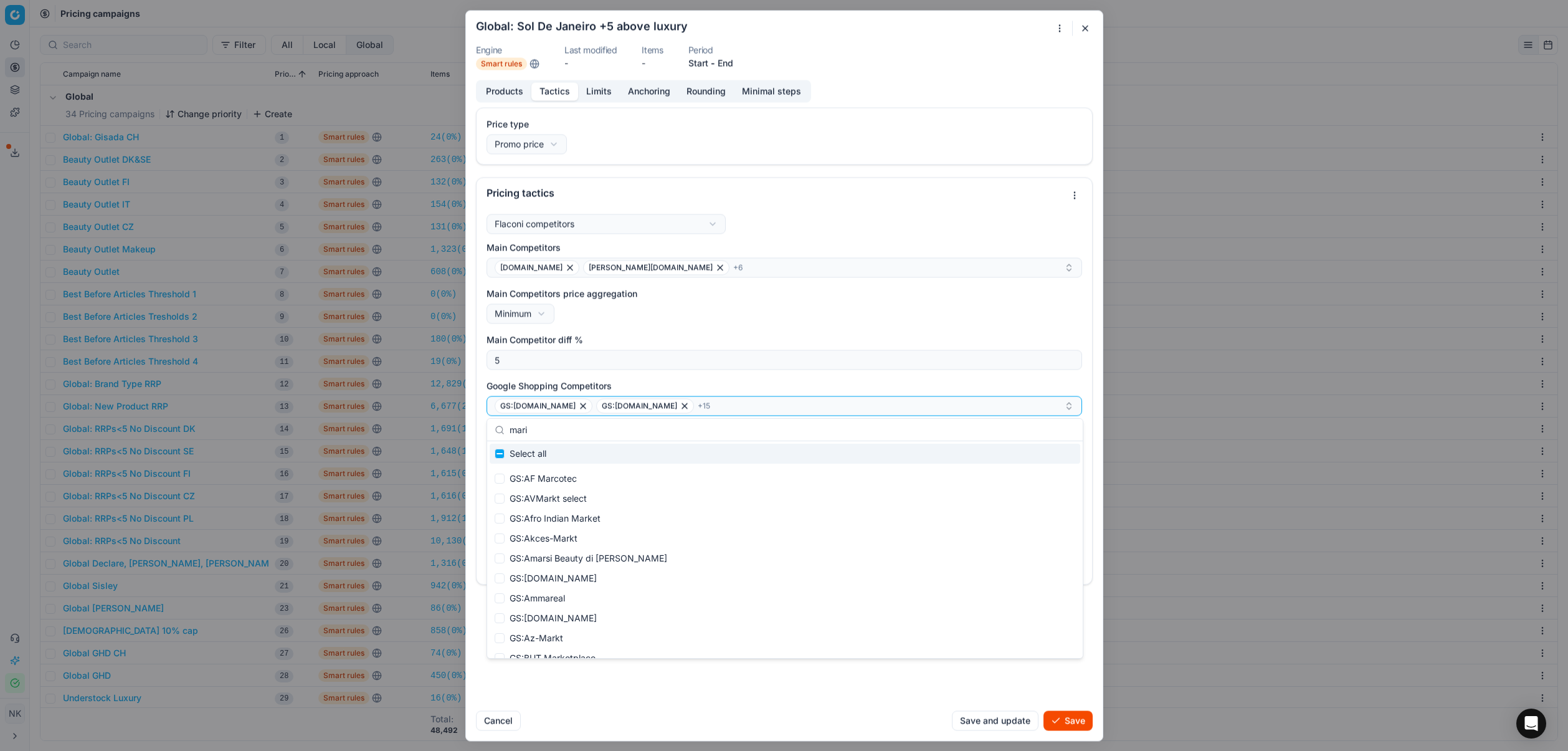
type input "mario"
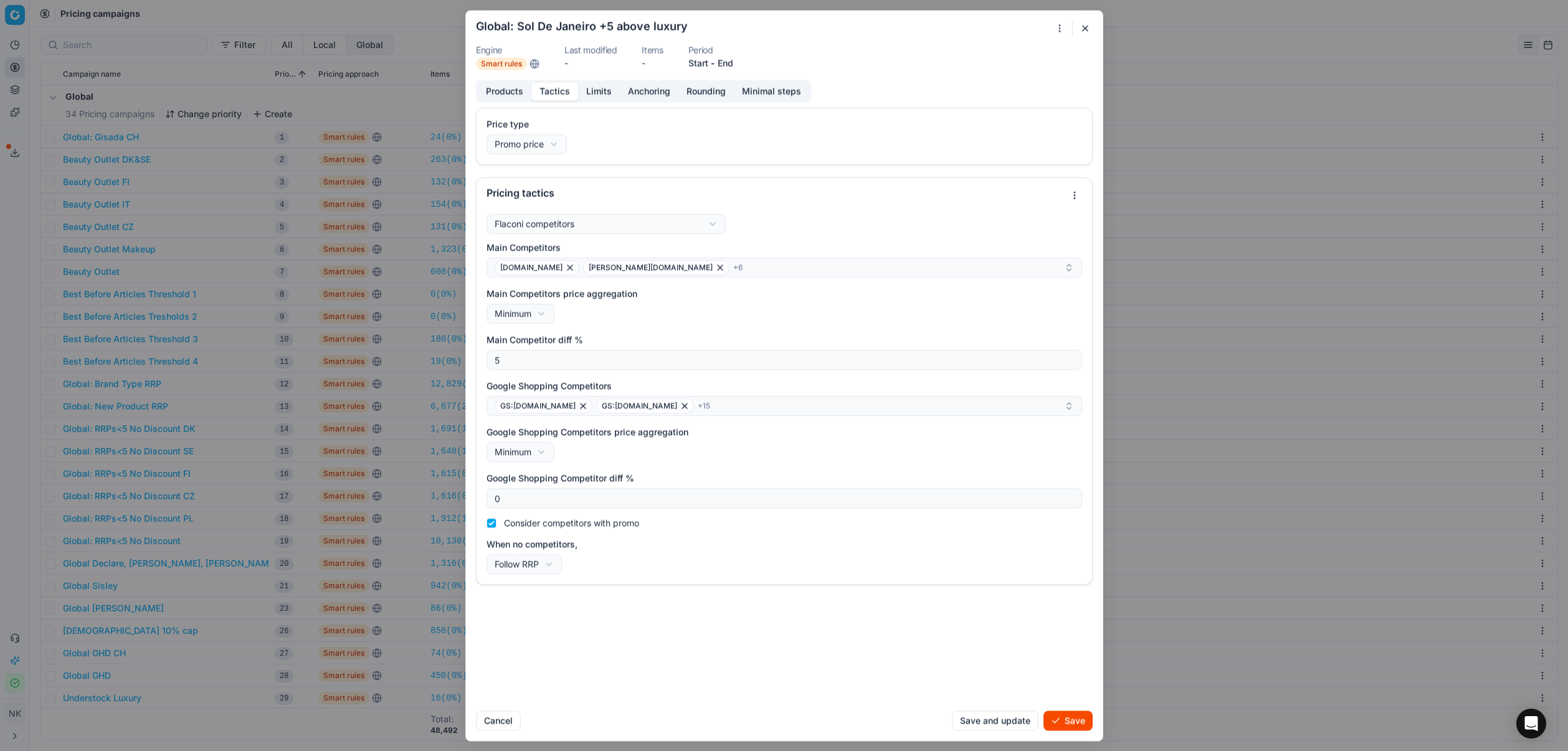
click at [724, 697] on div "Price type Promo price Default Regular price Promo price Pricing tactics Flacon…" at bounding box center [784, 404] width 637 height 594
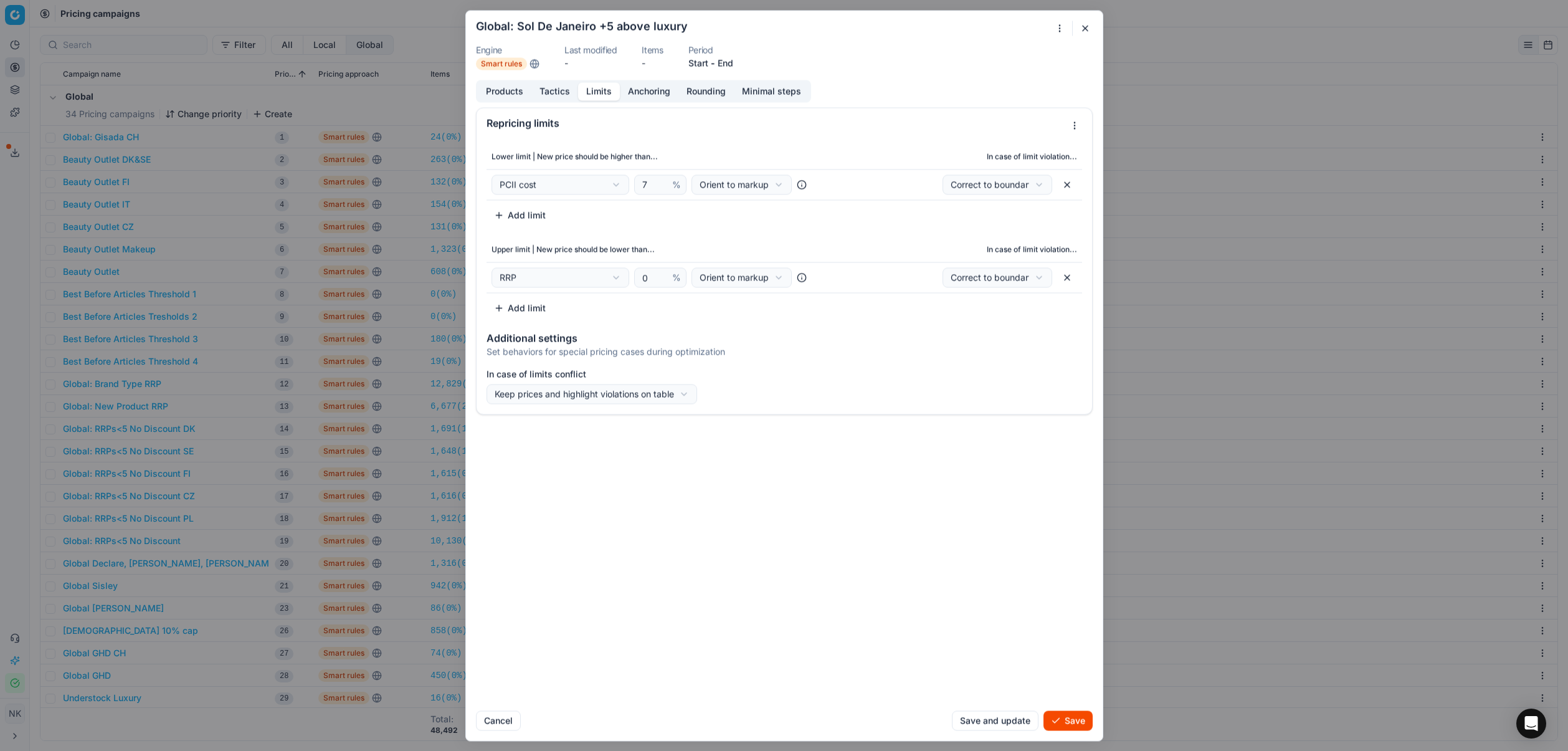
click at [602, 94] on button "Limits" at bounding box center [599, 91] width 41 height 18
click at [1065, 718] on button "Save" at bounding box center [1068, 720] width 49 height 20
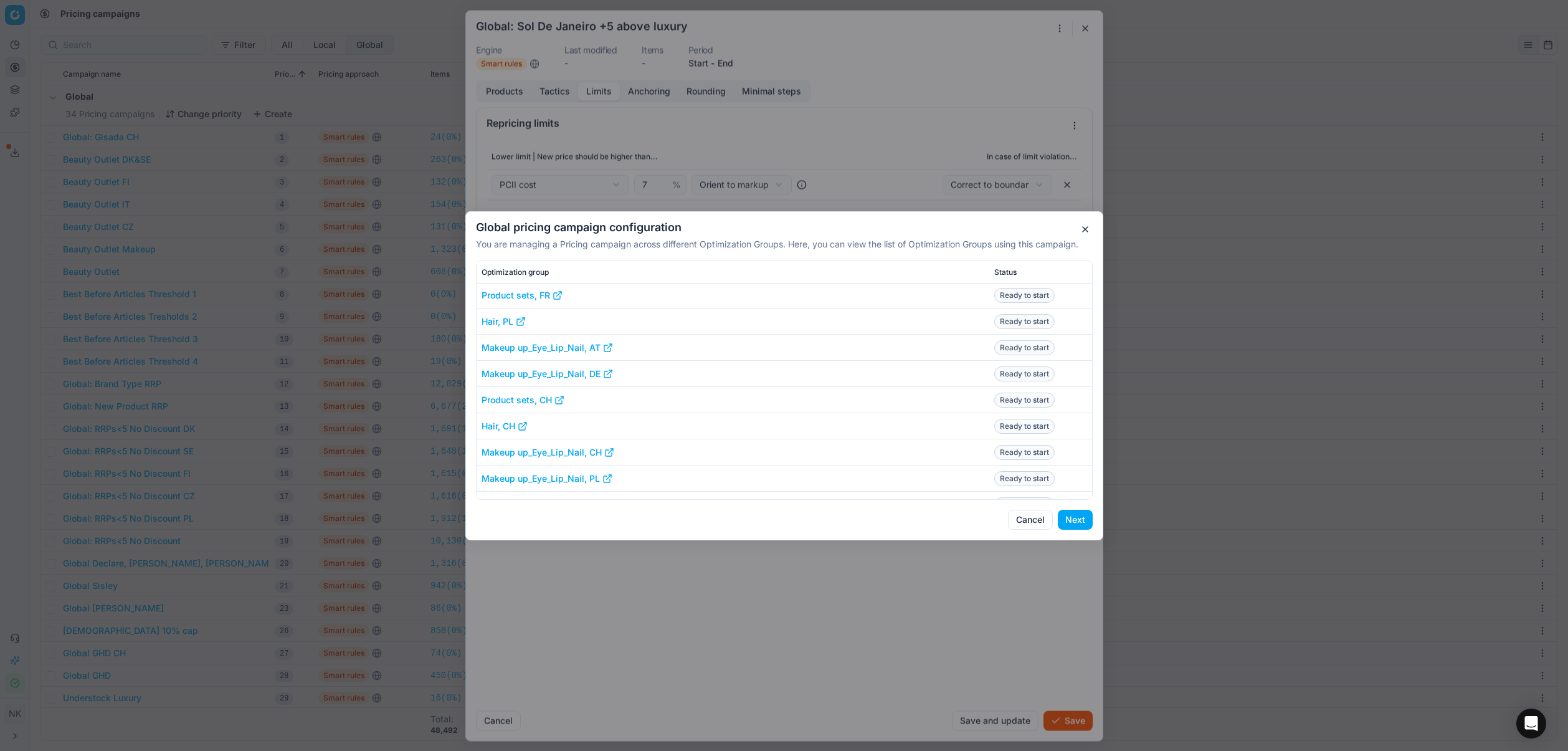
scroll to position [0, 0]
click at [1074, 523] on button "Next" at bounding box center [1074, 520] width 35 height 20
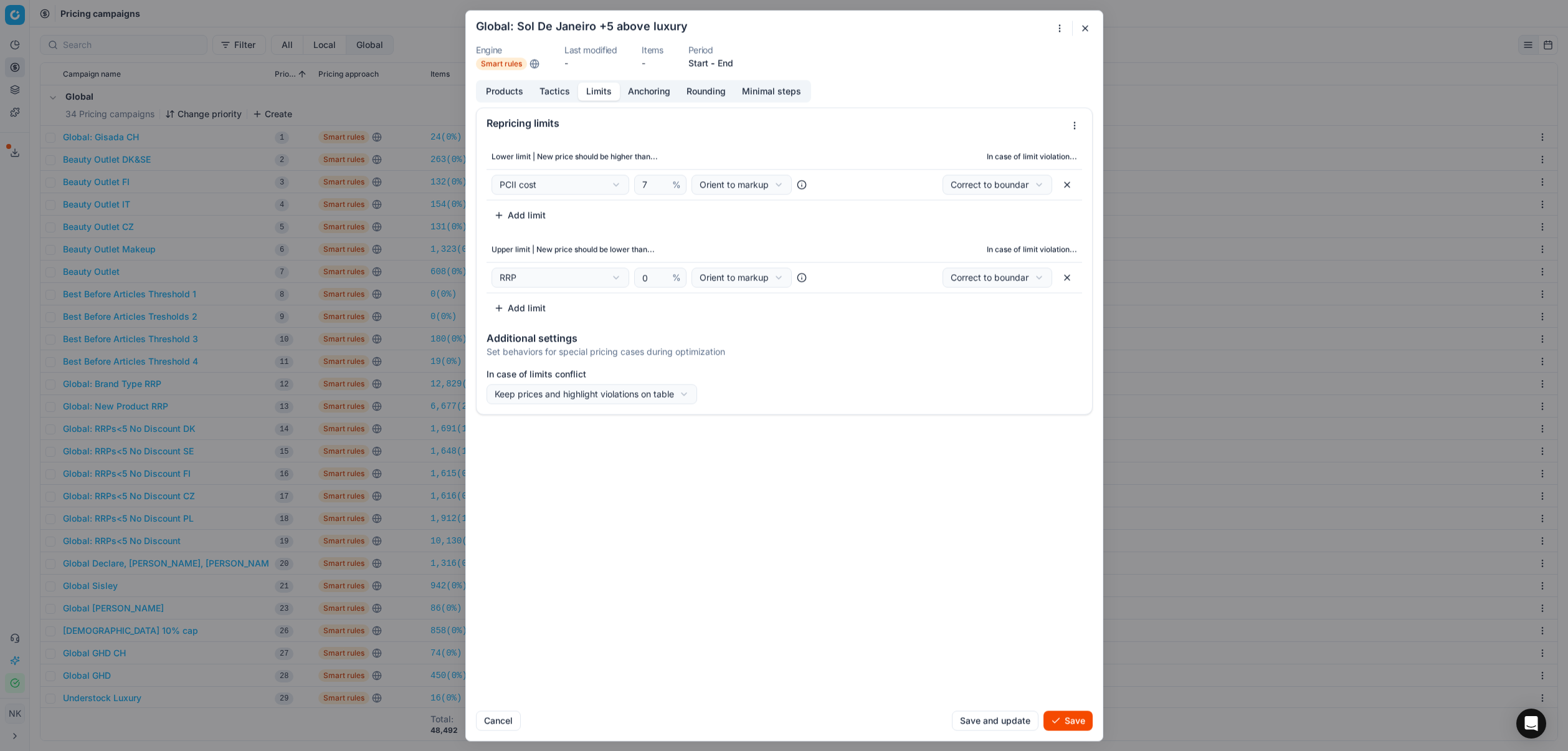
click at [498, 94] on button "Products" at bounding box center [505, 91] width 54 height 18
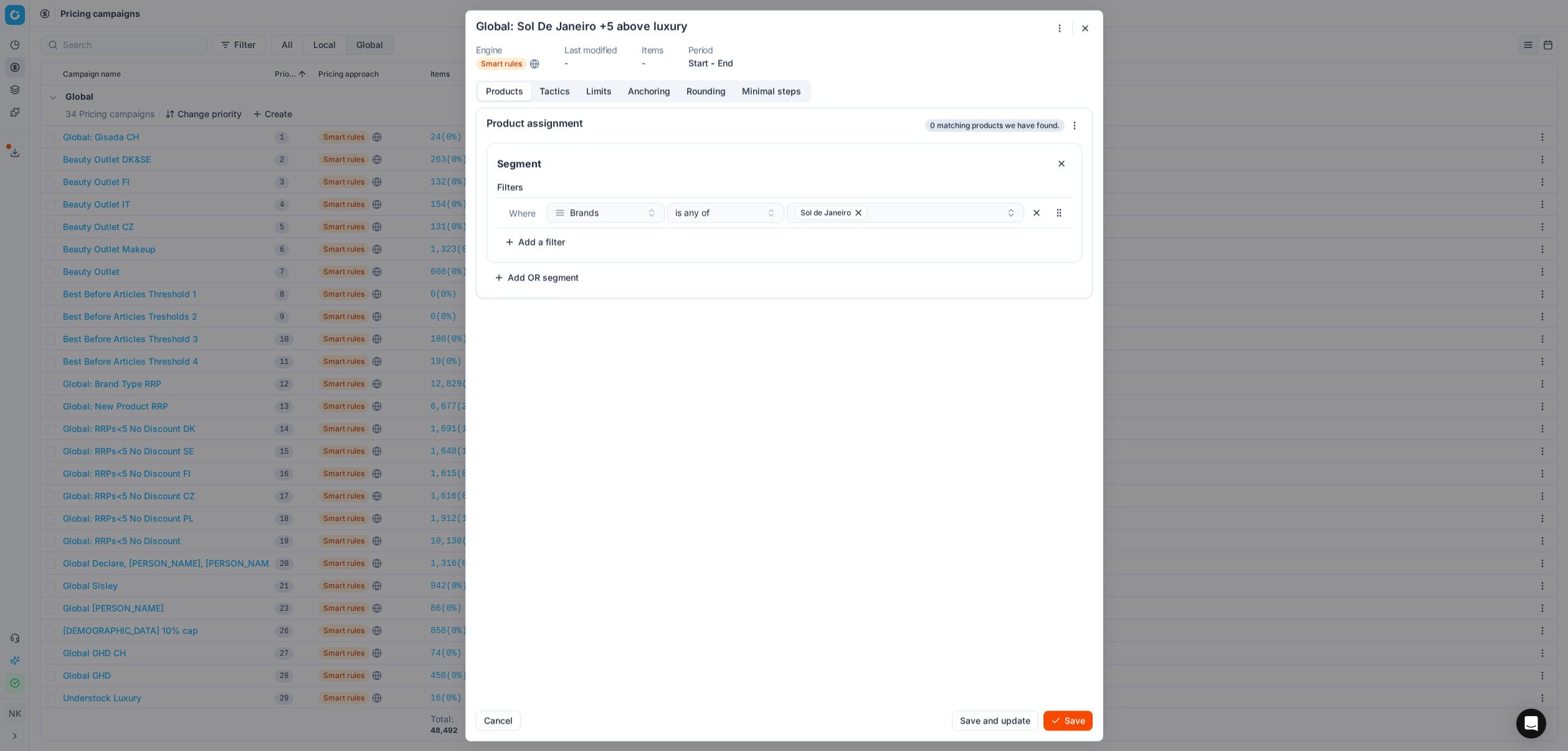
click at [1066, 720] on button "Save" at bounding box center [1068, 720] width 49 height 20
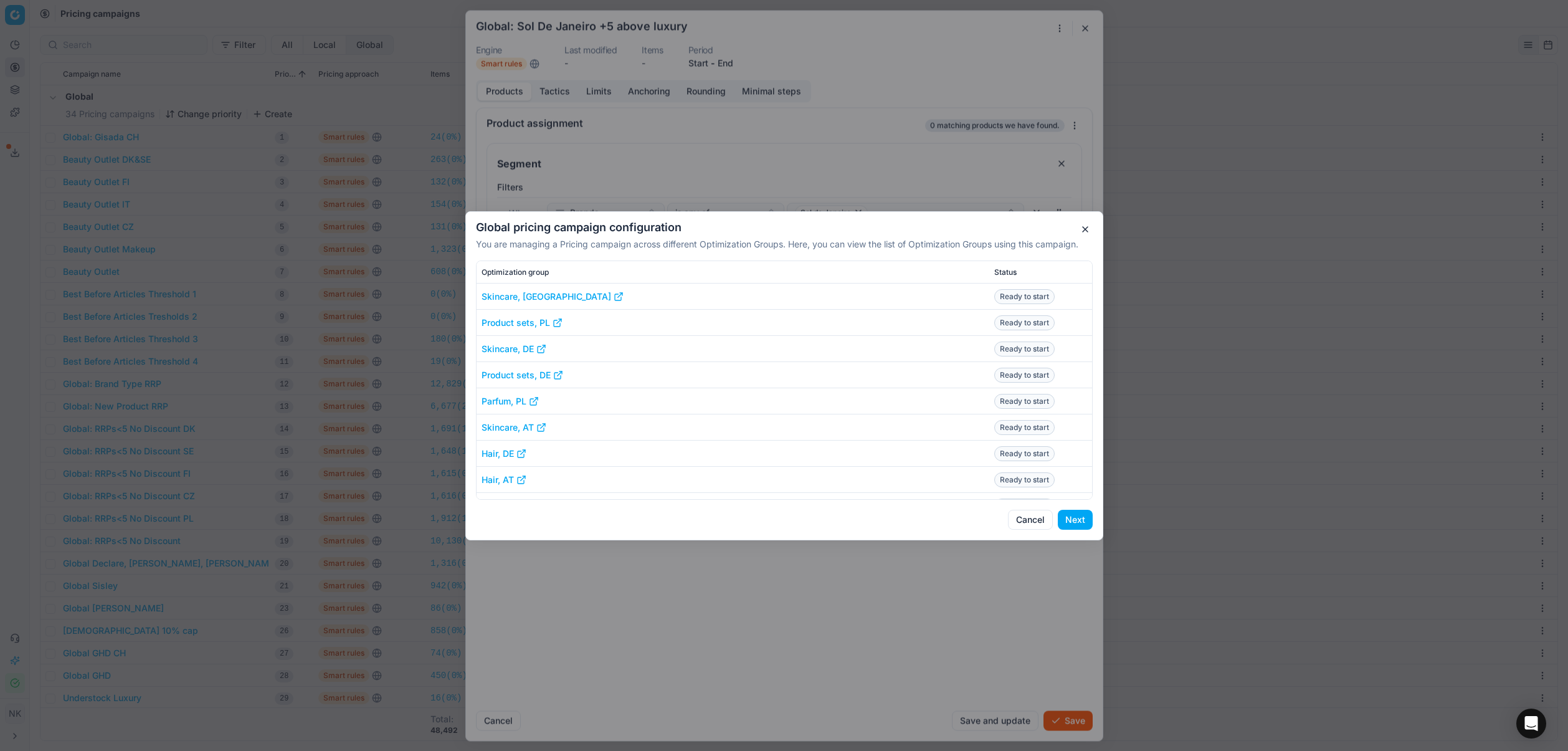
click at [965, 525] on div "Cancel Next" at bounding box center [784, 520] width 617 height 20
click at [1075, 518] on button "Next" at bounding box center [1074, 520] width 35 height 20
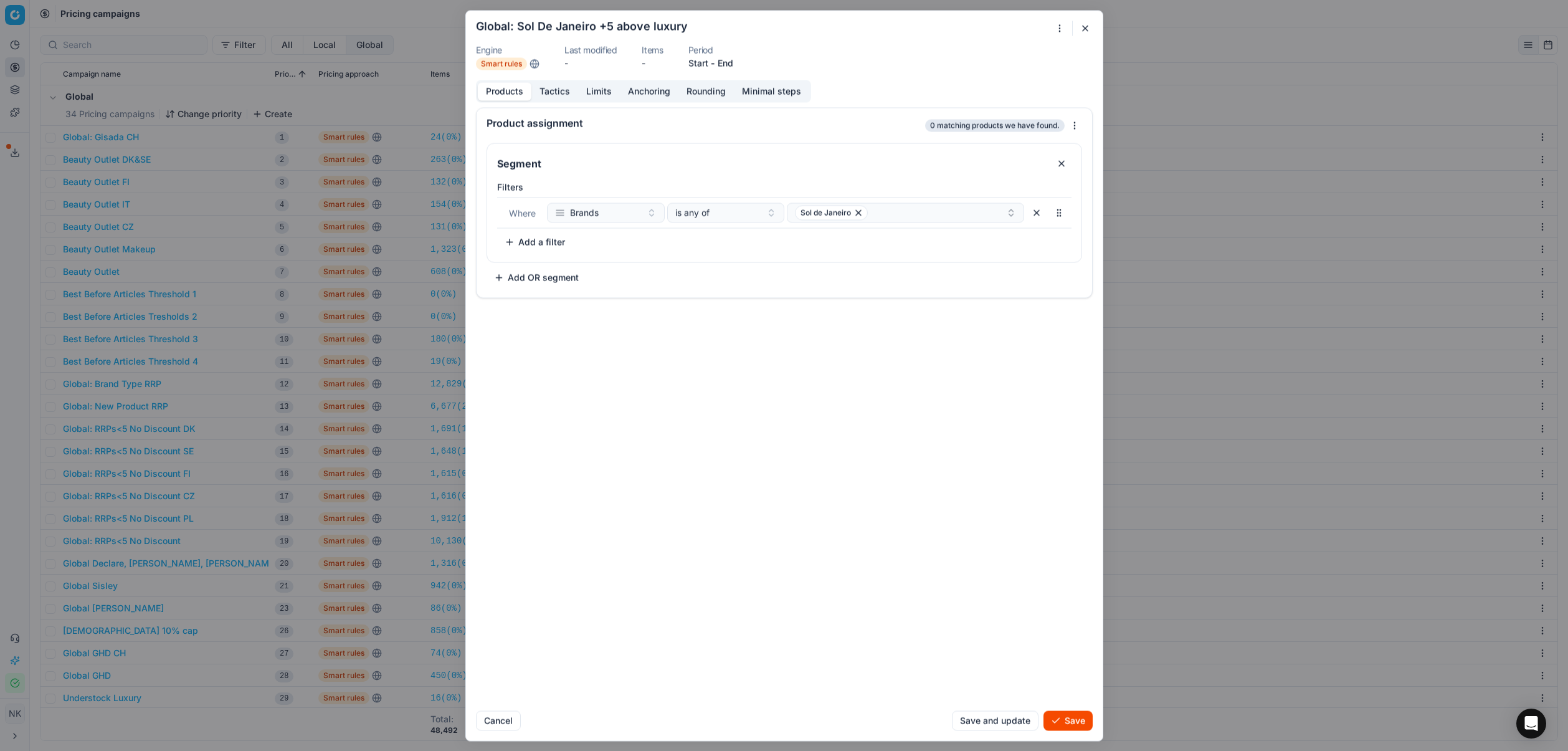
click at [834, 432] on div "Product assignment 0 matching products we have found. Segment Filters Where Bra…" at bounding box center [784, 404] width 637 height 594
click at [1068, 721] on button "Save" at bounding box center [1068, 720] width 49 height 20
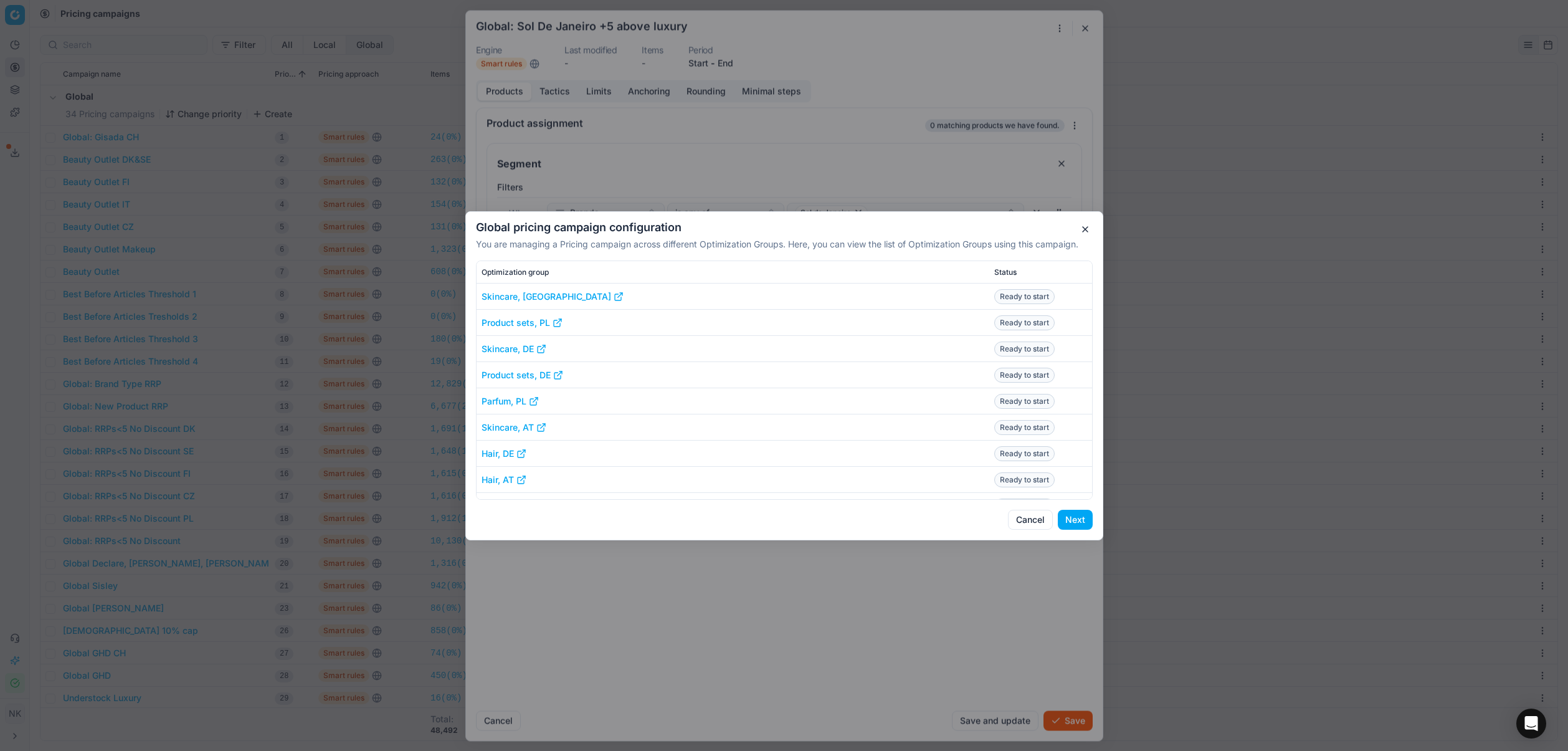
click at [1077, 523] on button "Next" at bounding box center [1074, 520] width 35 height 20
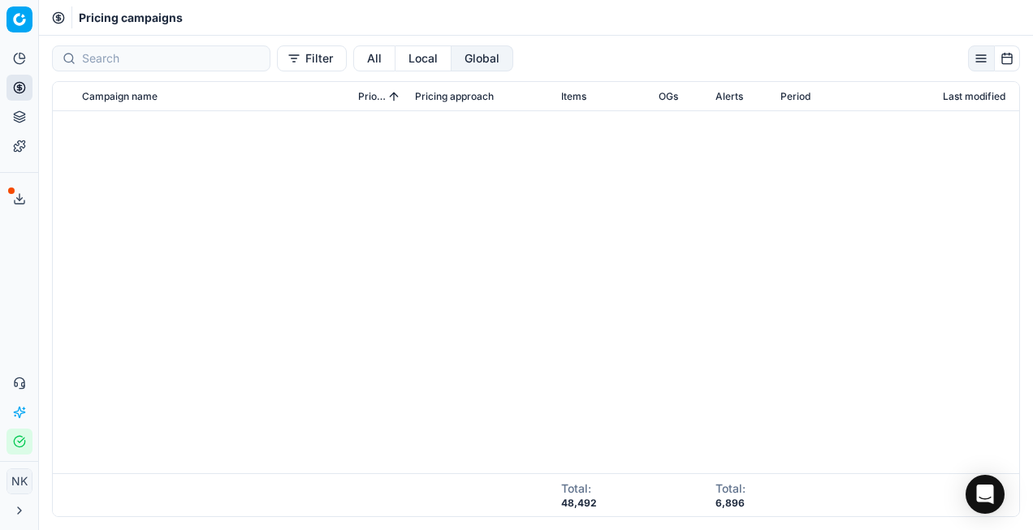
scroll to position [697, 0]
